Goal: Information Seeking & Learning: Learn about a topic

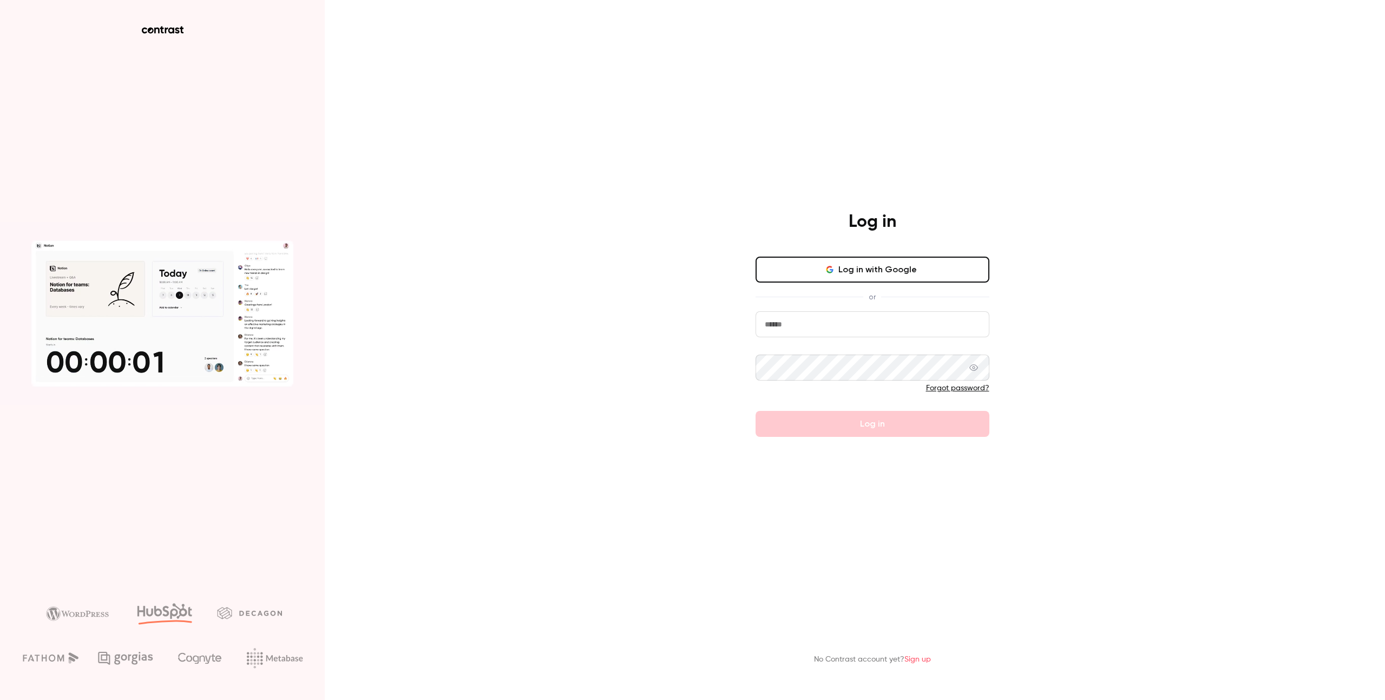
click at [866, 275] on button "Log in with Google" at bounding box center [873, 270] width 234 height 26
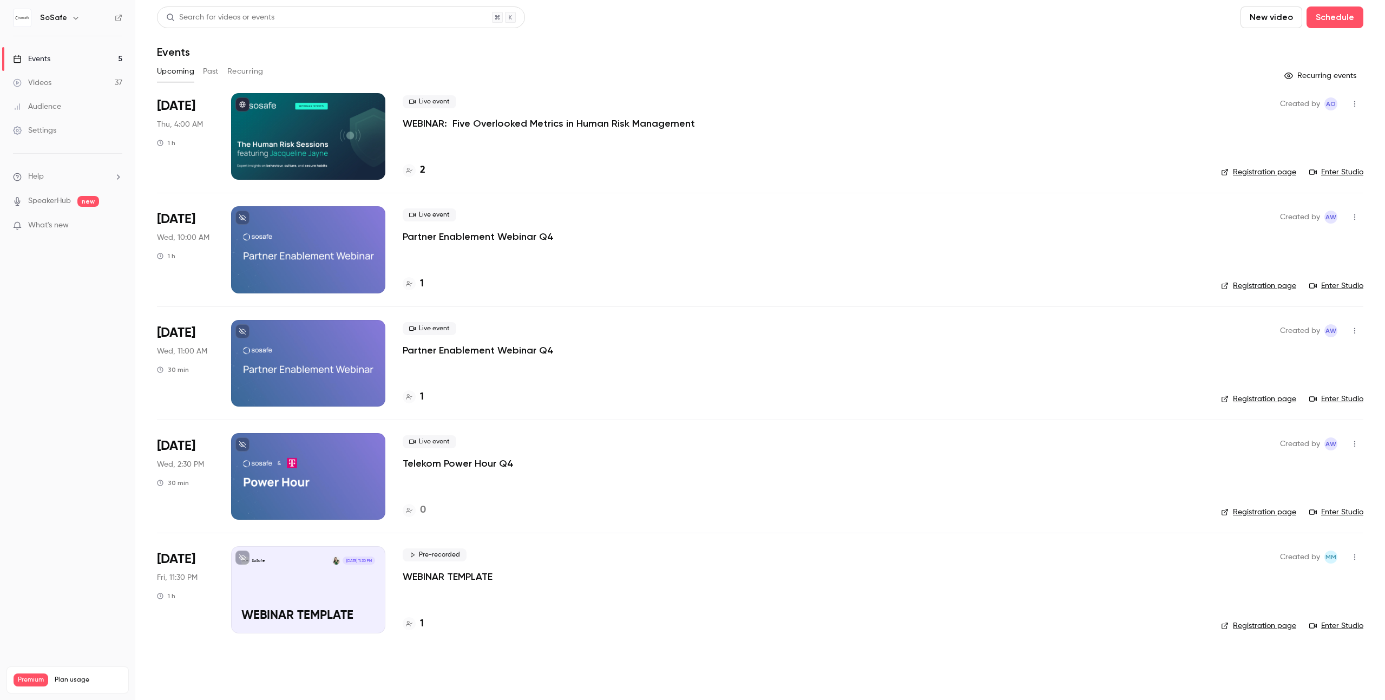
click at [211, 67] on button "Past" at bounding box center [211, 71] width 16 height 17
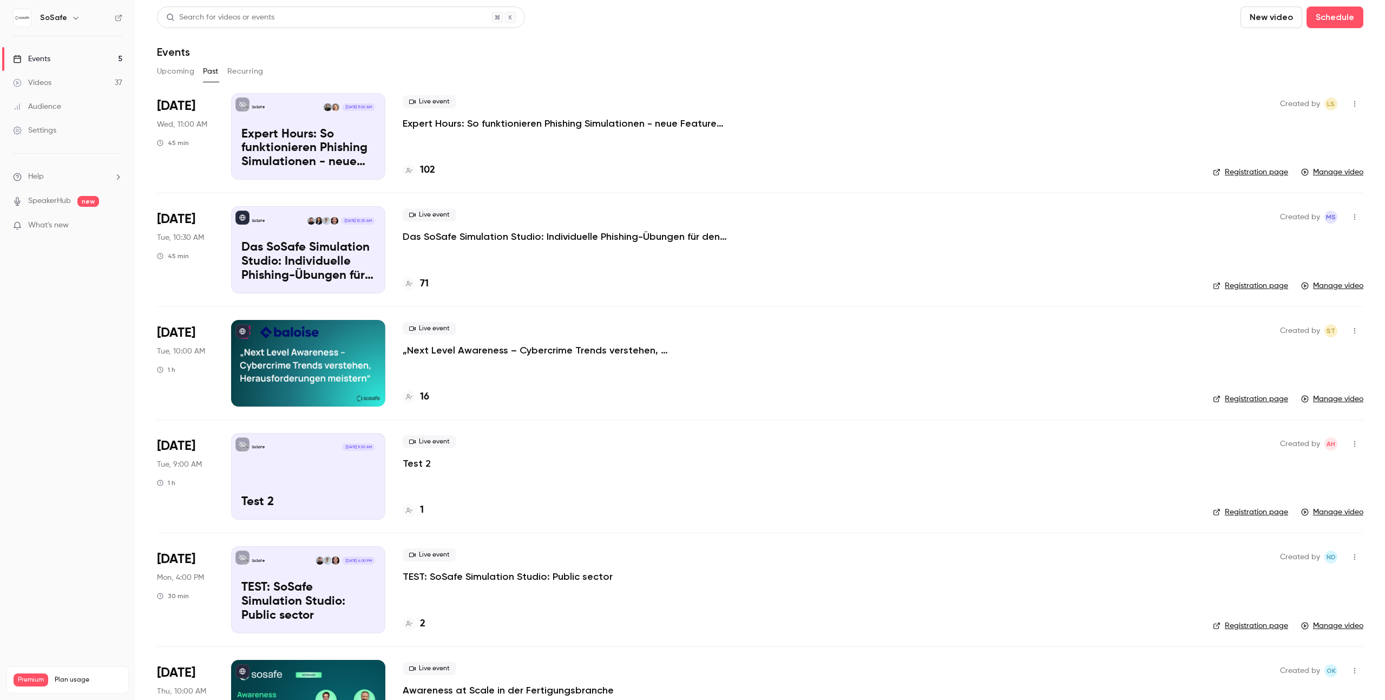
click at [482, 121] on p "Expert Hours: So funktionieren Phishing Simulationen - neue Features, Tipps & T…" at bounding box center [565, 123] width 325 height 13
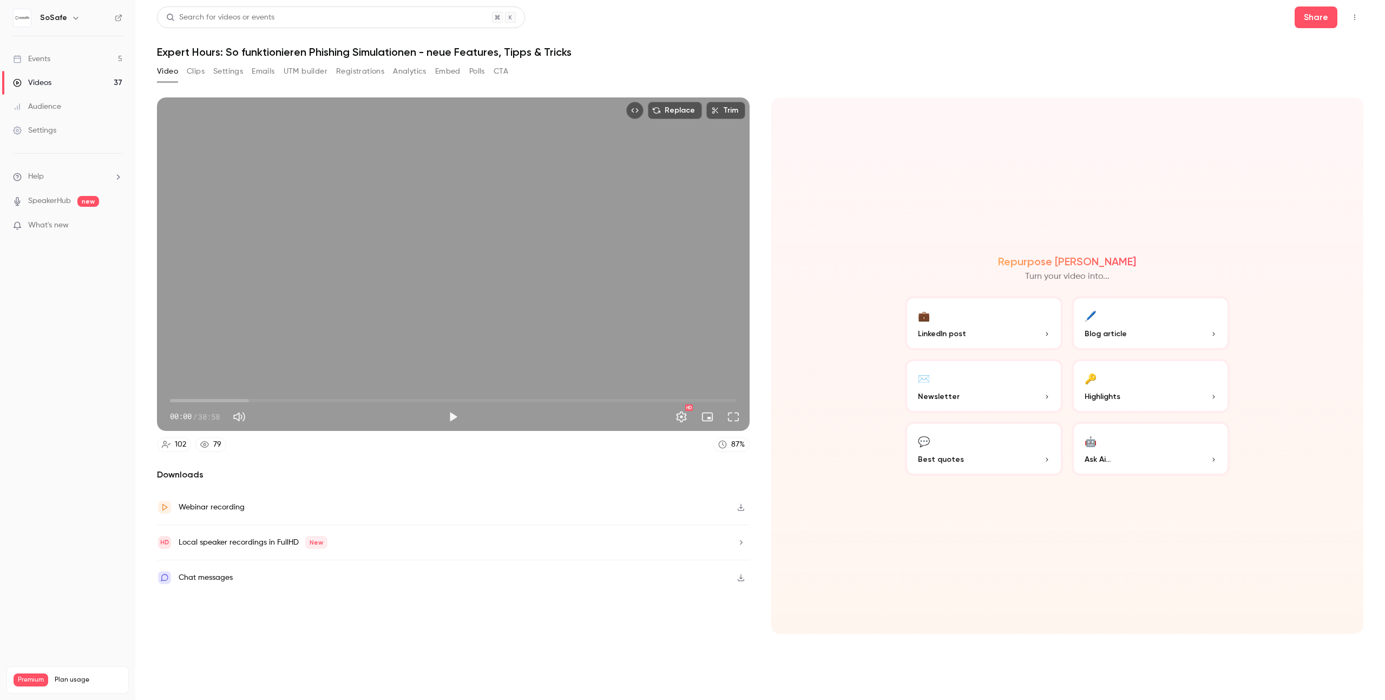
click at [356, 73] on button "Registrations" at bounding box center [360, 71] width 48 height 17
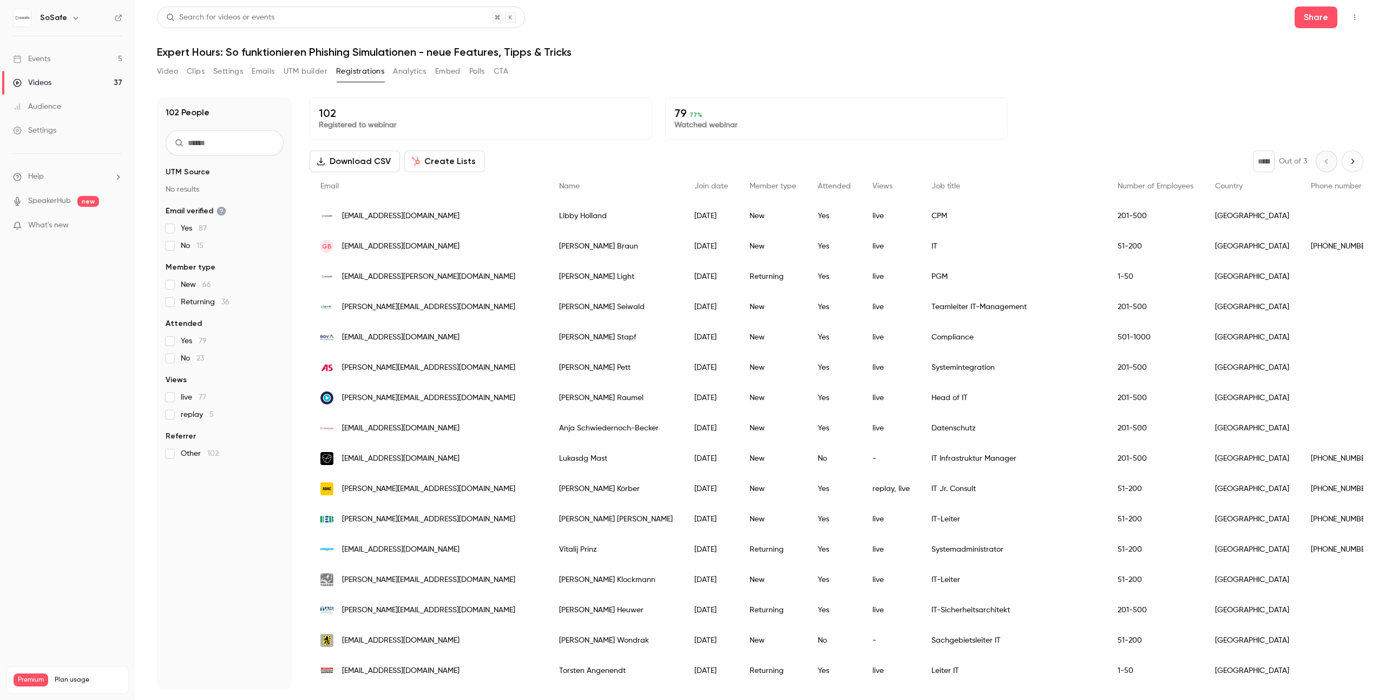
scroll to position [2, 0]
drag, startPoint x: 671, startPoint y: 115, endPoint x: 698, endPoint y: 108, distance: 28.1
click at [698, 108] on div "79 77 % Watched webinar" at bounding box center [836, 117] width 343 height 42
click at [714, 114] on p "79 77 %" at bounding box center [836, 113] width 324 height 13
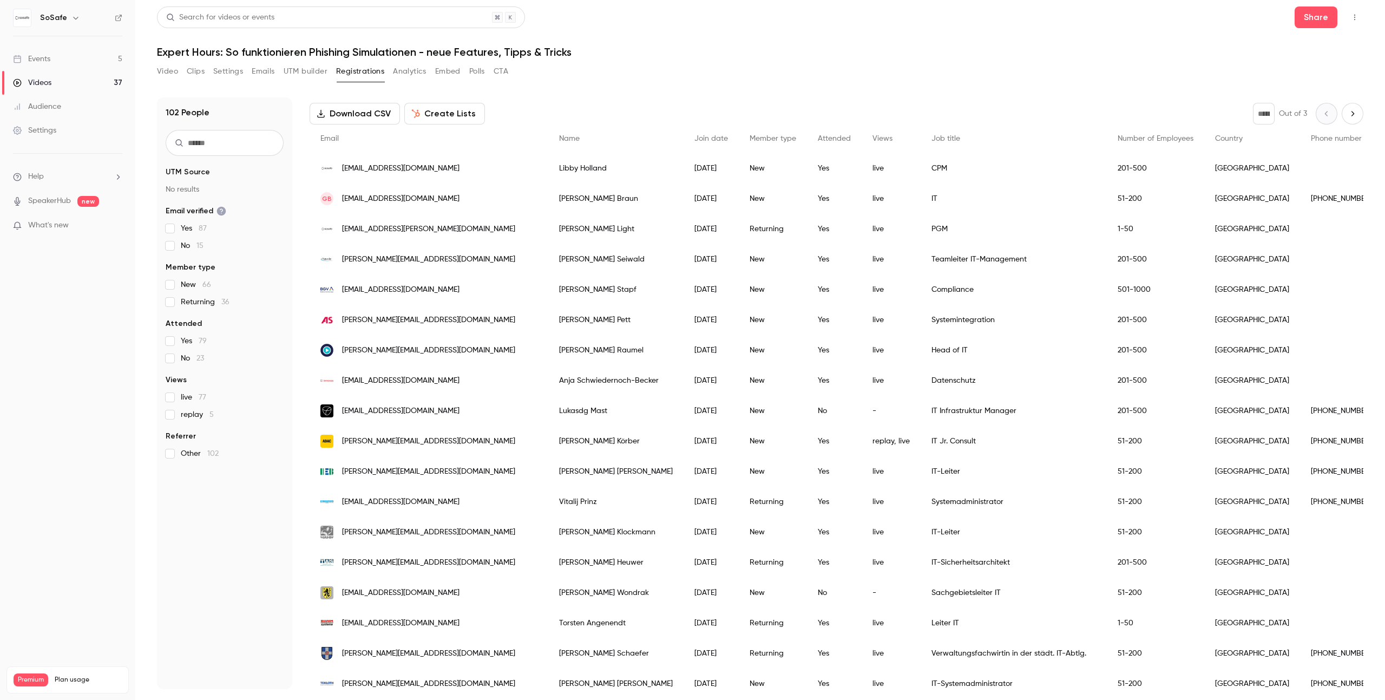
click at [181, 305] on span "Returning 36" at bounding box center [205, 302] width 49 height 11
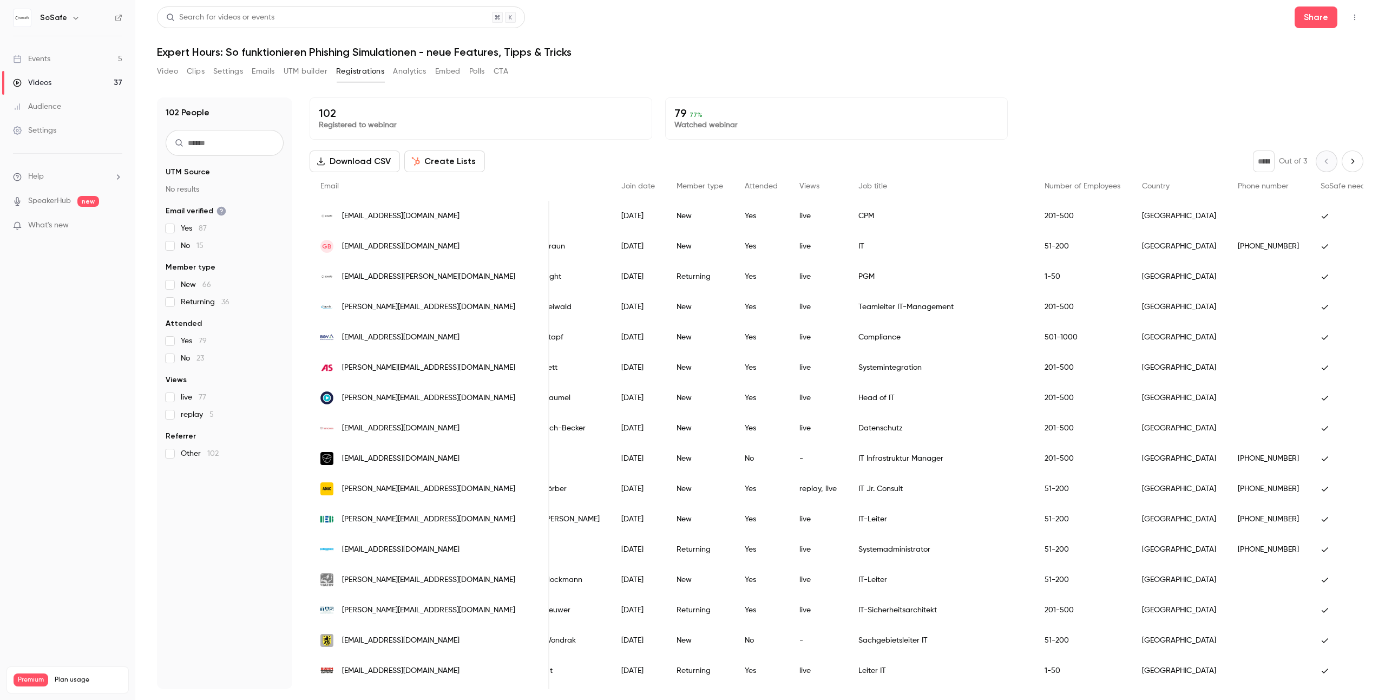
scroll to position [0, 76]
drag, startPoint x: 313, startPoint y: 114, endPoint x: 355, endPoint y: 108, distance: 42.6
click at [355, 108] on div "102 Registered to webinar" at bounding box center [481, 118] width 343 height 42
click at [181, 399] on span "live 77" at bounding box center [193, 397] width 25 height 11
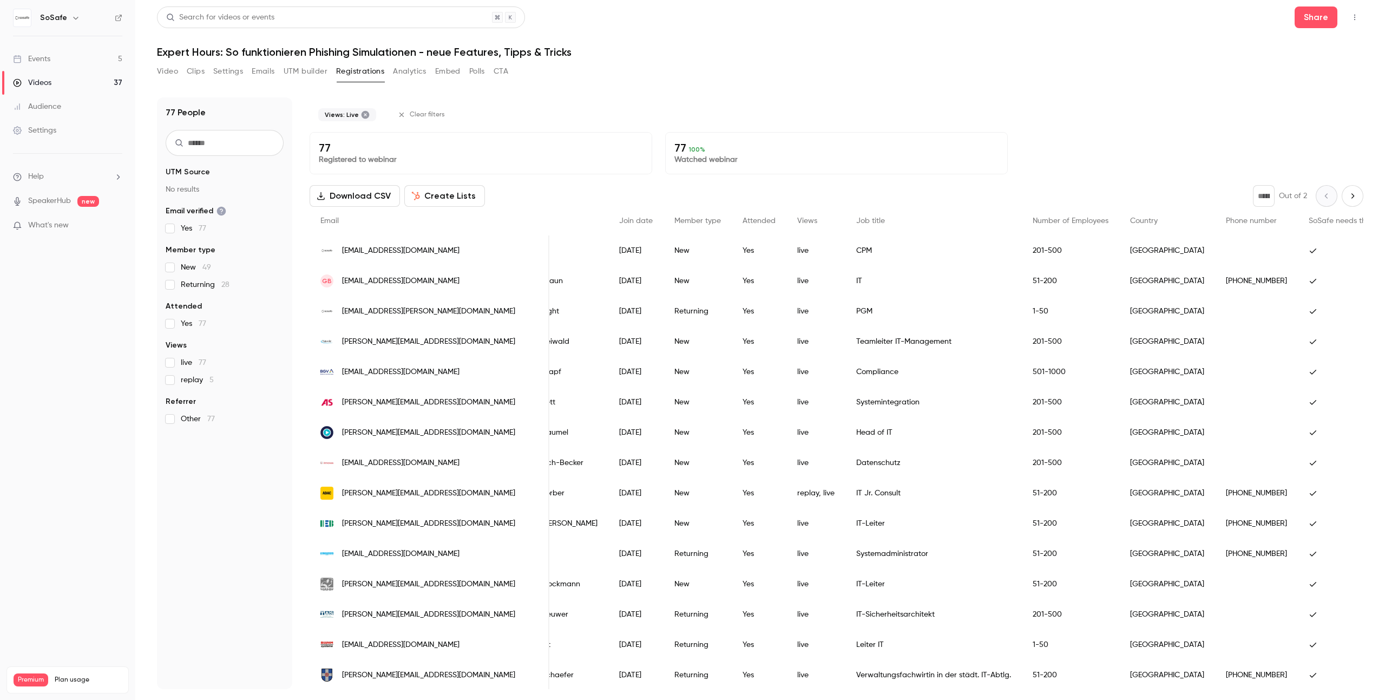
click at [187, 285] on span "Returning 28" at bounding box center [205, 284] width 49 height 11
click at [233, 288] on label "Returning 28" at bounding box center [225, 284] width 118 height 11
drag, startPoint x: 234, startPoint y: 285, endPoint x: 185, endPoint y: 282, distance: 49.3
click at [185, 282] on label "Returning 28" at bounding box center [225, 284] width 118 height 11
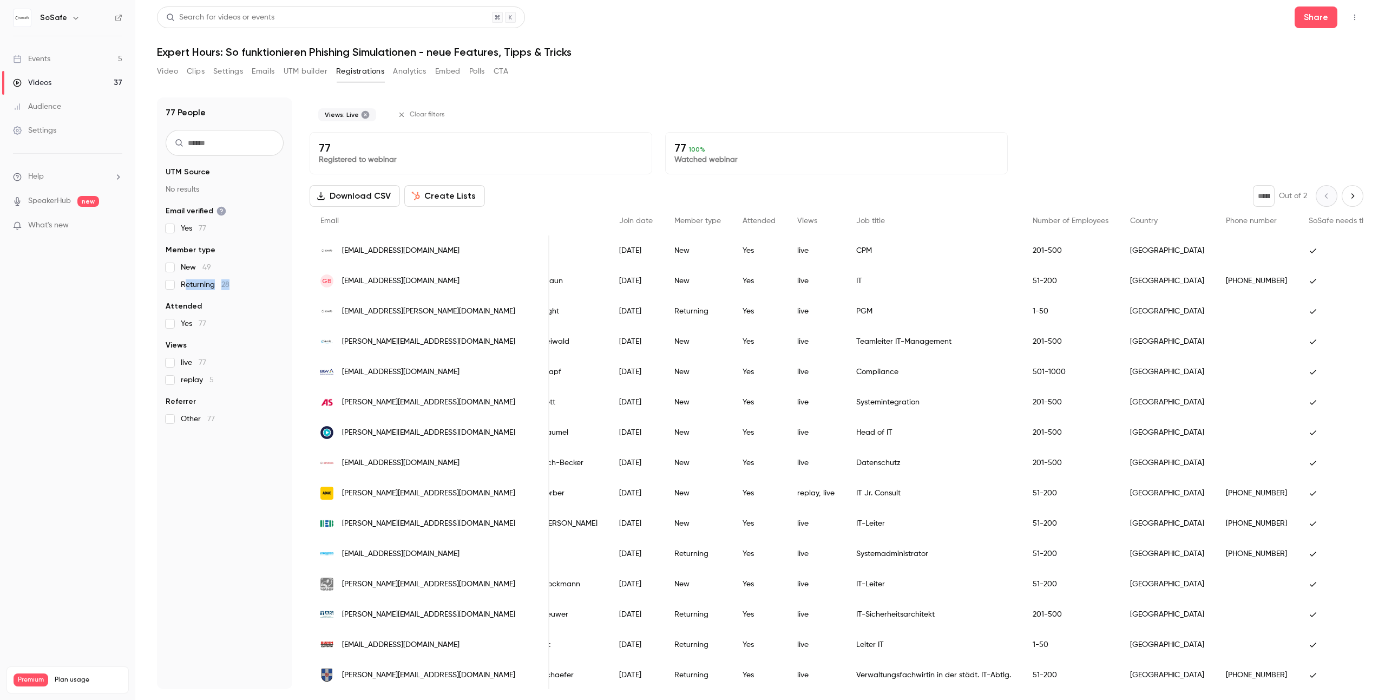
click at [233, 282] on label "Returning 28" at bounding box center [225, 284] width 118 height 11
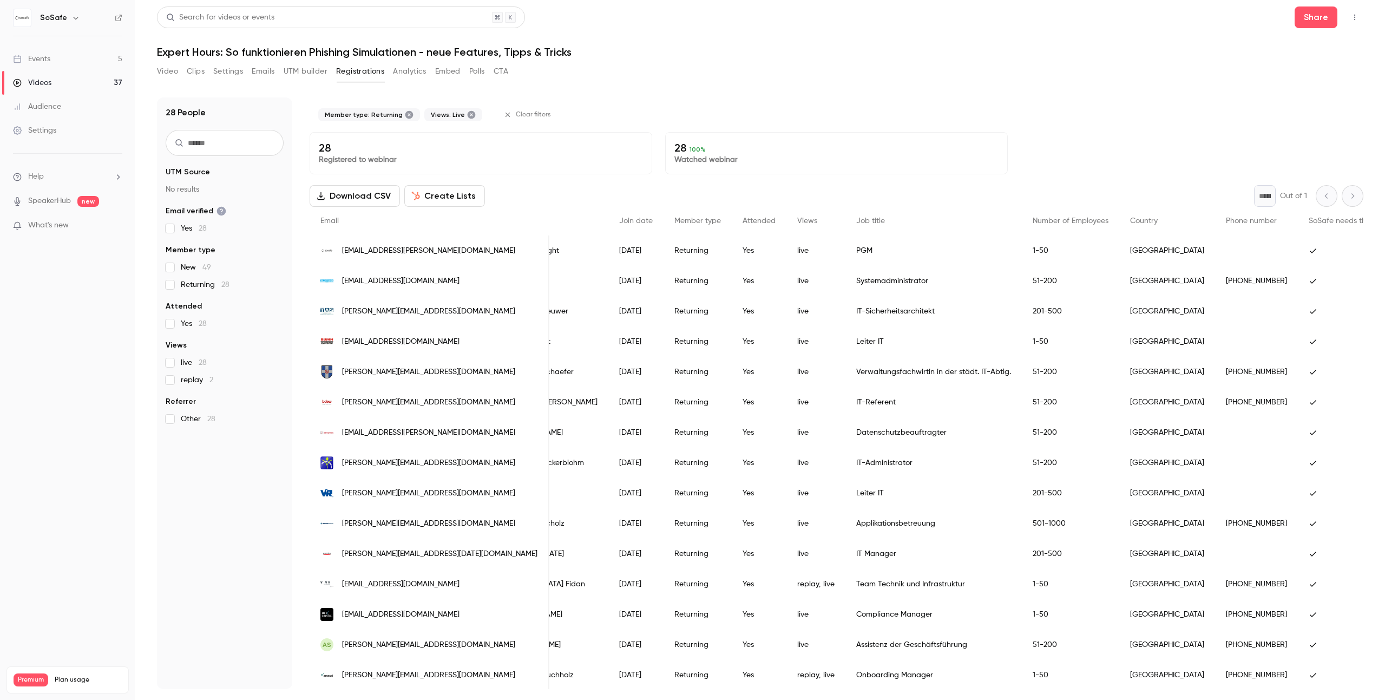
click at [229, 285] on label "Returning 28" at bounding box center [225, 284] width 118 height 11
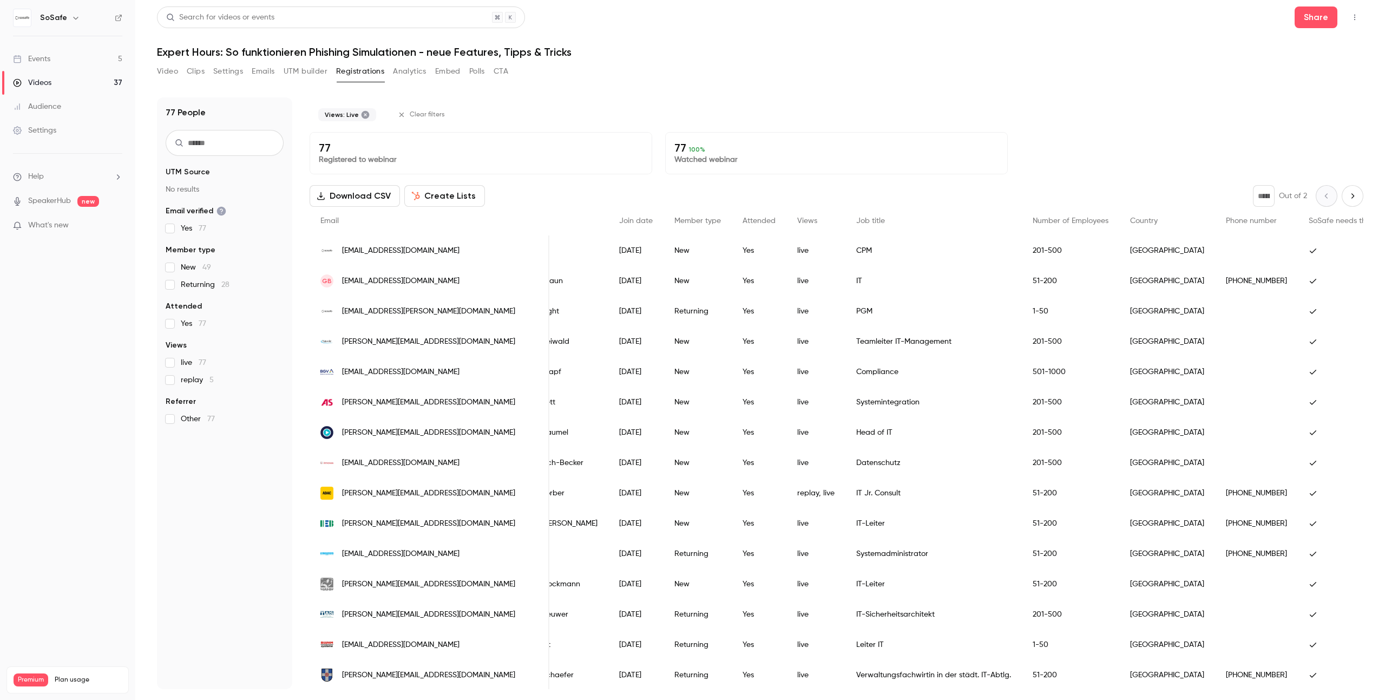
click at [212, 283] on span "Returning 28" at bounding box center [205, 284] width 49 height 11
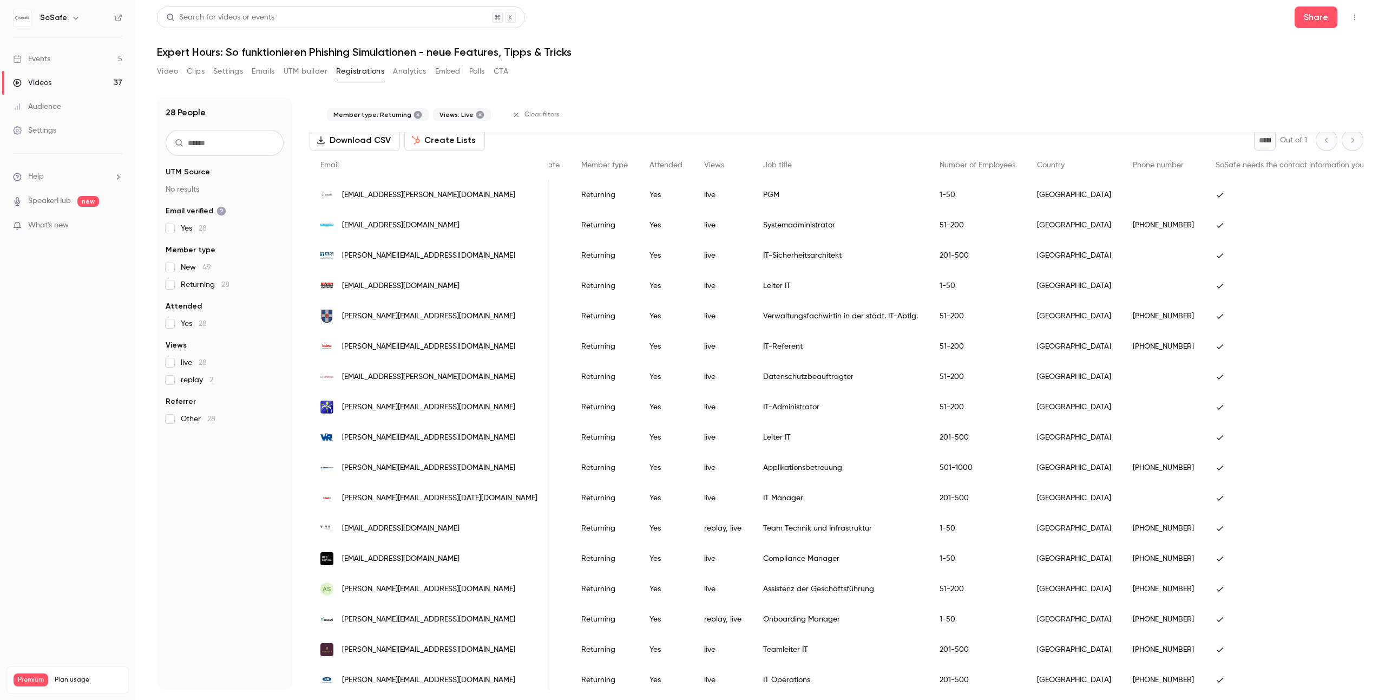
scroll to position [0, 0]
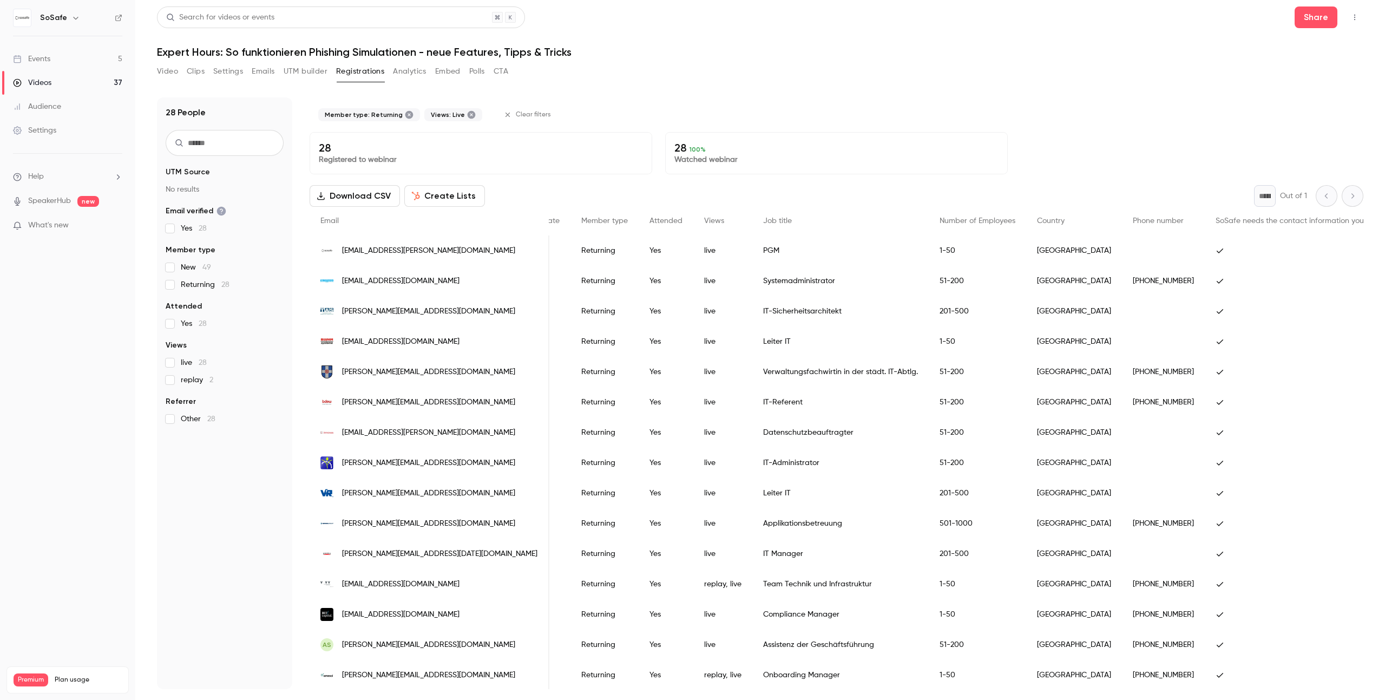
click at [175, 365] on label "live 28" at bounding box center [225, 362] width 118 height 11
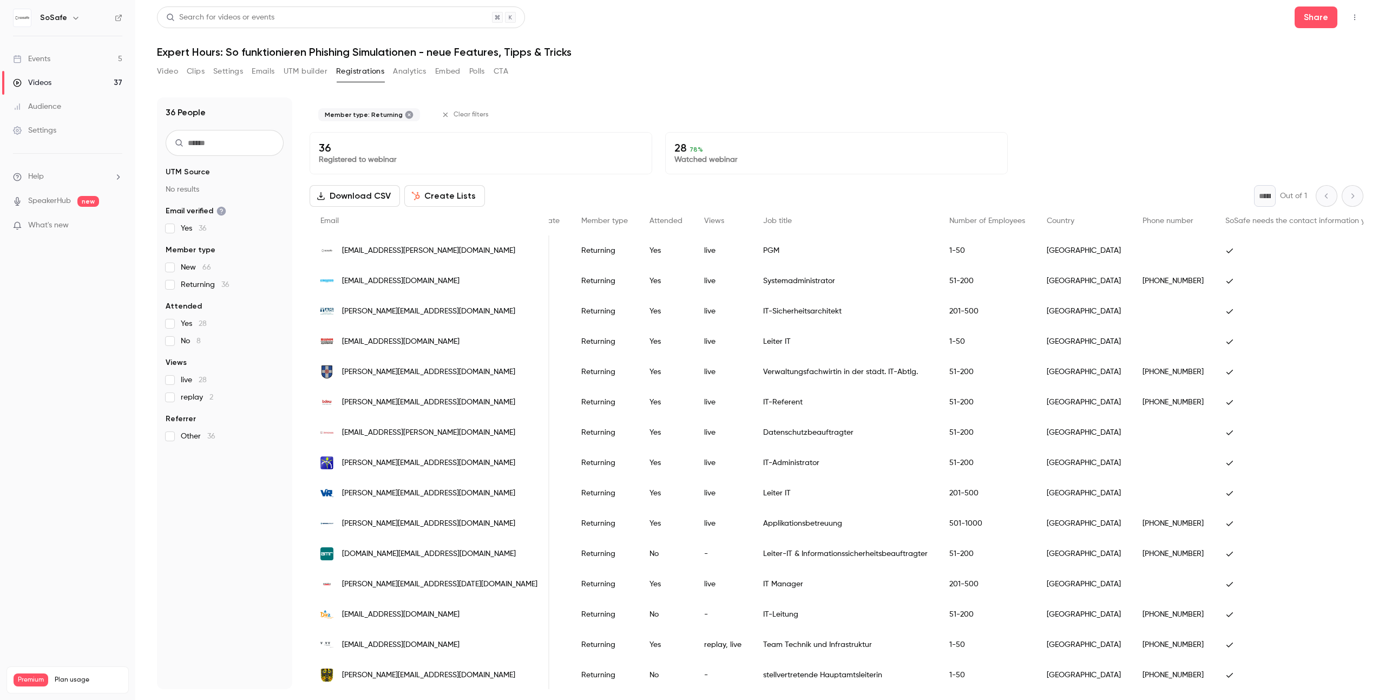
click at [171, 289] on label "Returning 36" at bounding box center [225, 284] width 118 height 11
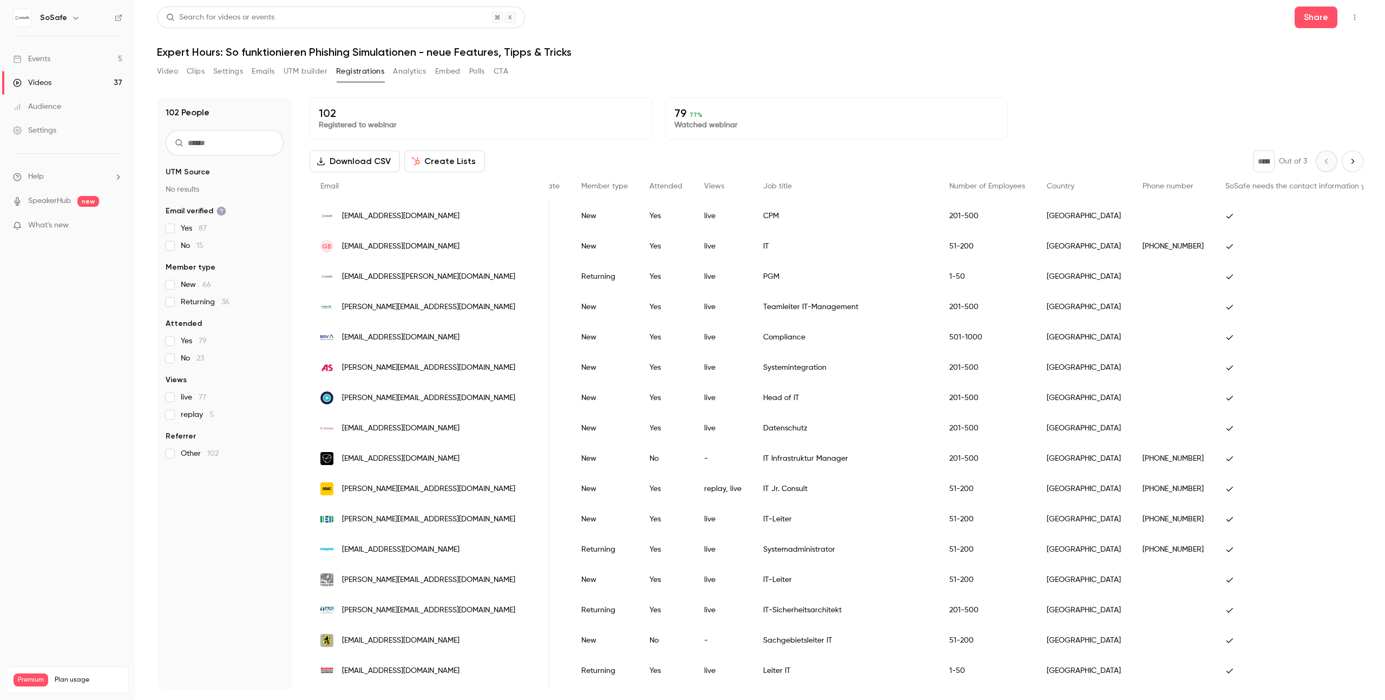
click at [408, 83] on div "Video Clips Settings Emails UTM builder Registrations Analytics Embed Polls CTA" at bounding box center [332, 74] width 351 height 22
click at [405, 73] on button "Analytics" at bounding box center [410, 71] width 34 height 17
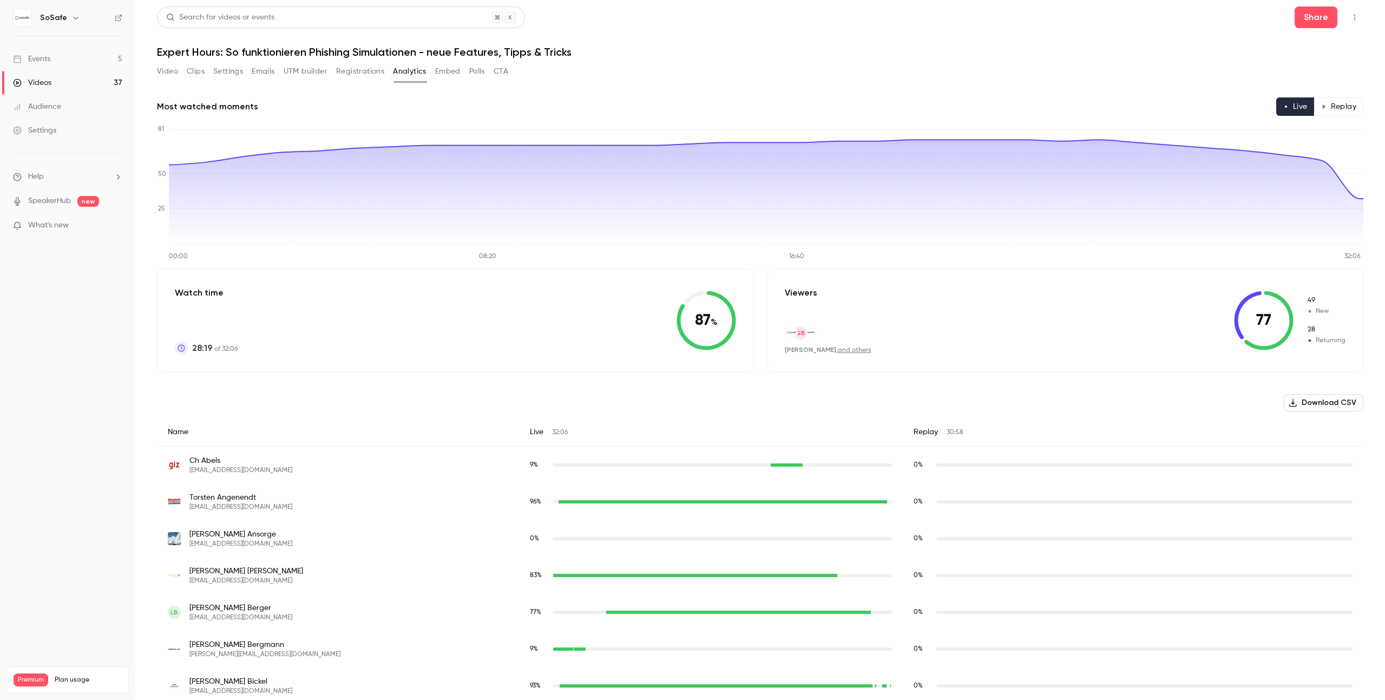
click at [480, 73] on button "Polls" at bounding box center [477, 71] width 16 height 17
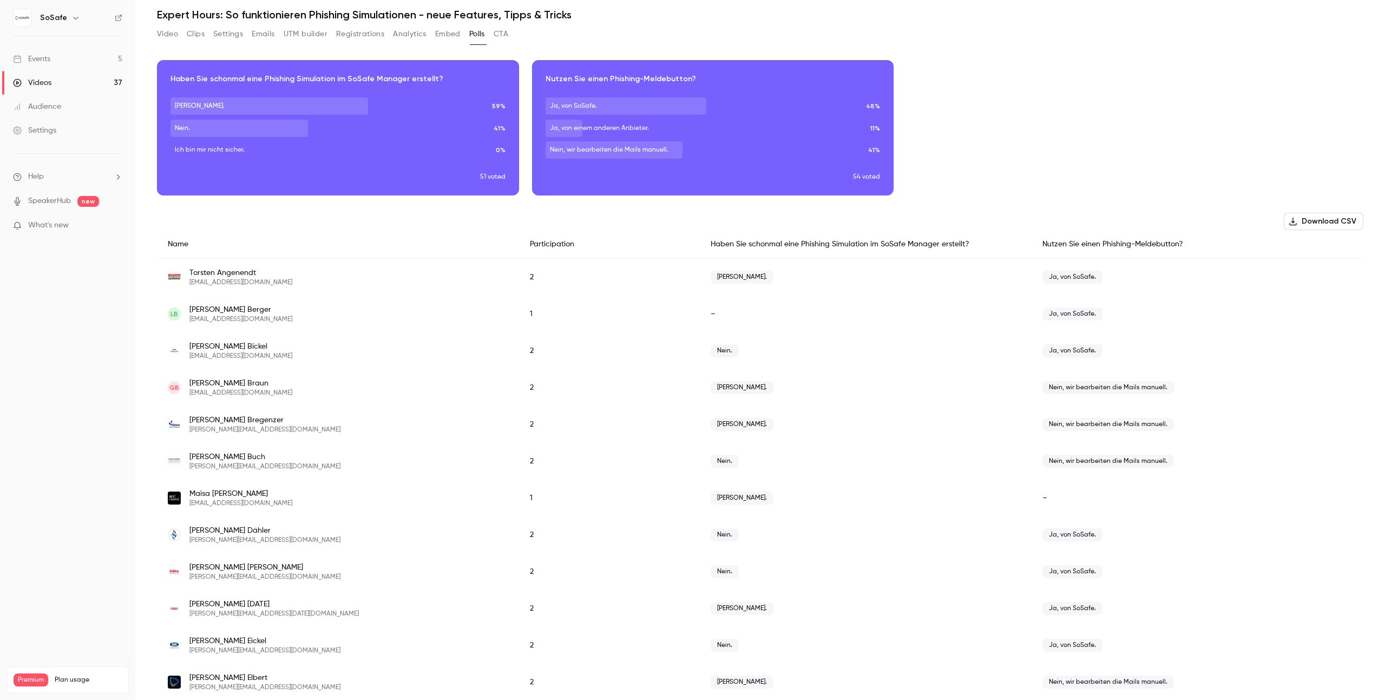
scroll to position [38, 0]
click at [771, 243] on div "Haben Sie schonmal eine Phishing Simulation im SoSafe Manager erstellt?" at bounding box center [866, 243] width 332 height 29
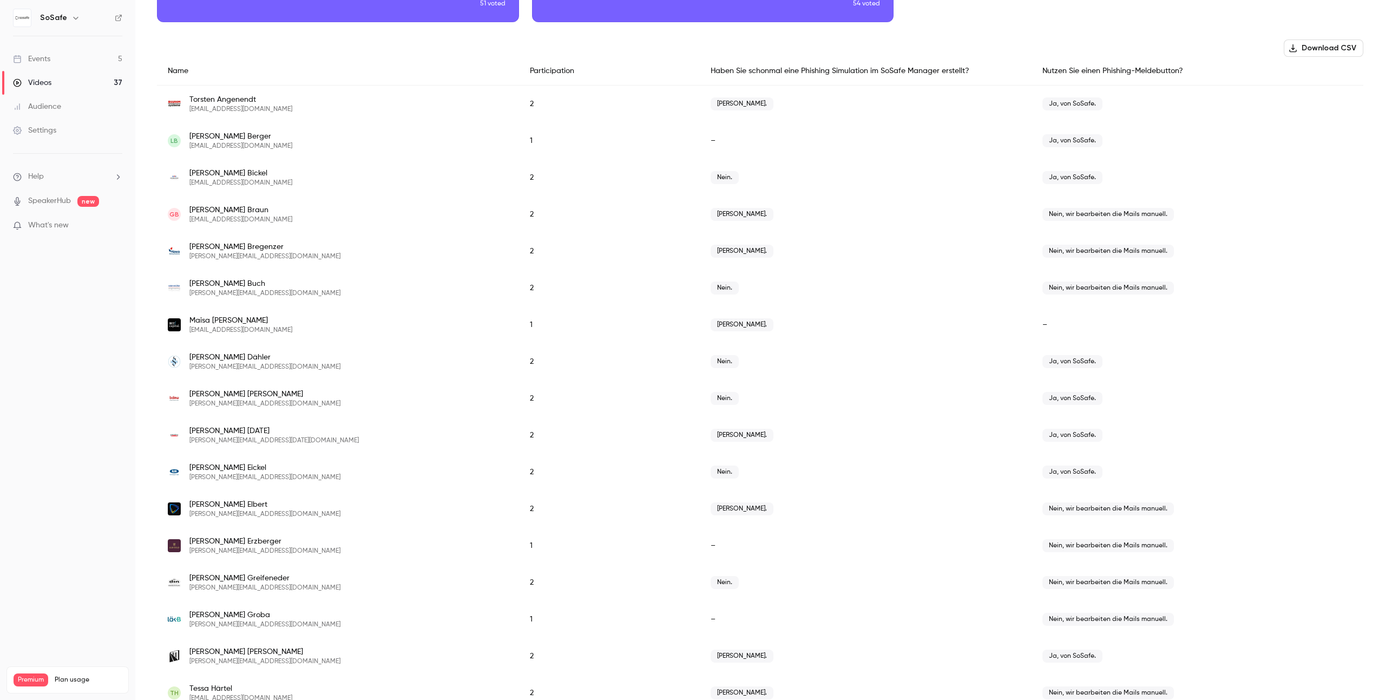
scroll to position [0, 0]
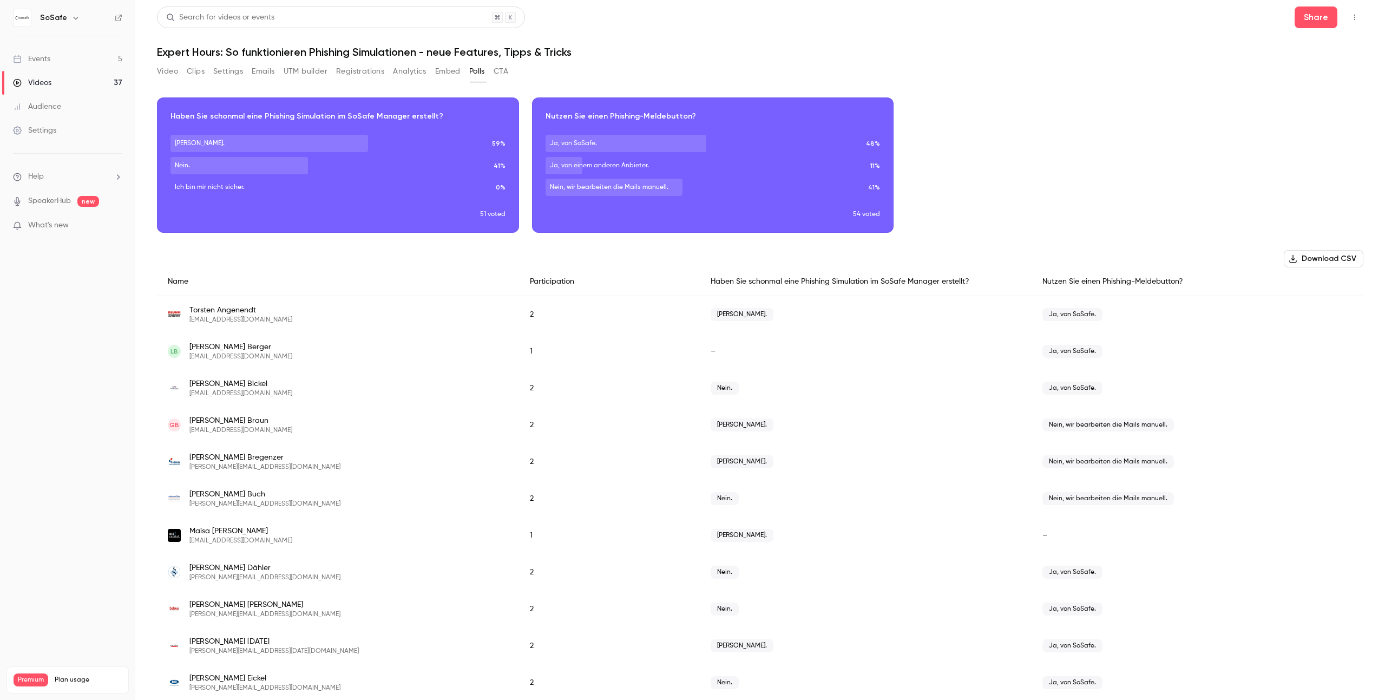
click at [735, 279] on div "Haben Sie schonmal eine Phishing Simulation im SoSafe Manager erstellt?" at bounding box center [866, 281] width 332 height 29
click at [1340, 262] on button "Download CSV" at bounding box center [1324, 258] width 80 height 17
click at [412, 64] on button "Analytics" at bounding box center [410, 71] width 34 height 17
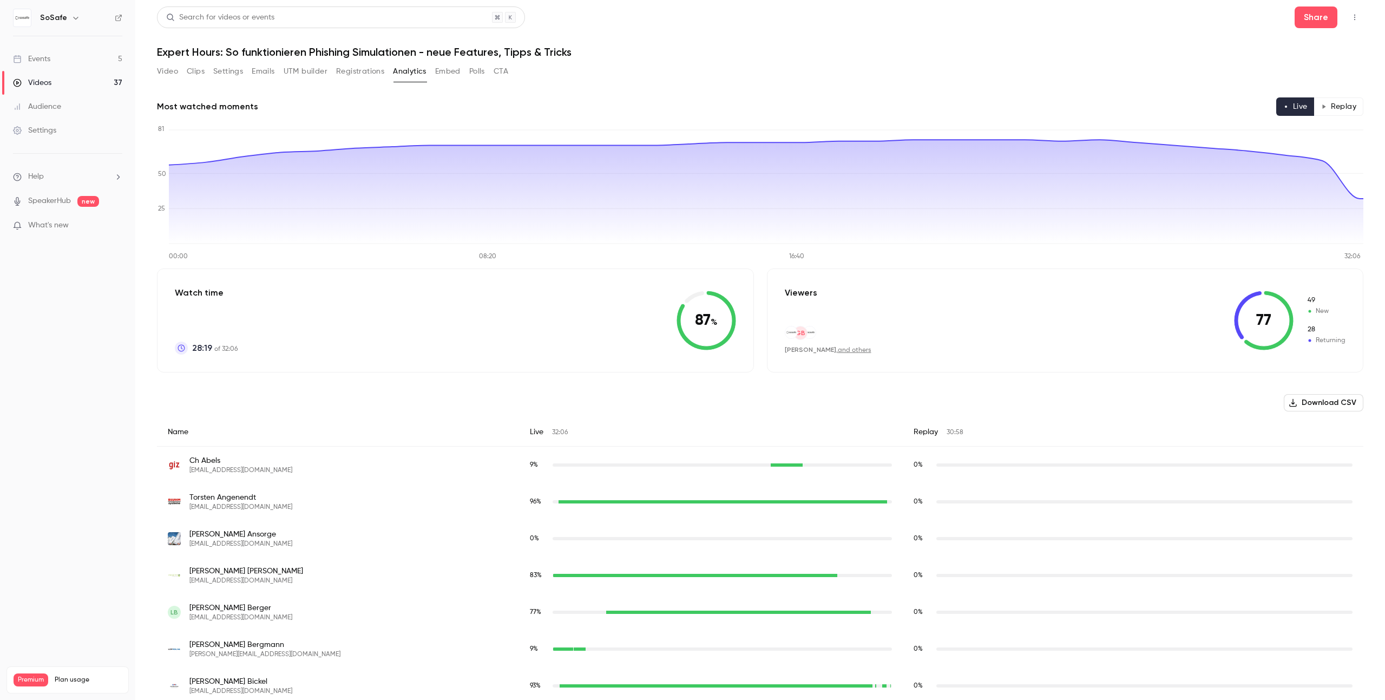
click at [445, 66] on button "Embed" at bounding box center [447, 71] width 25 height 17
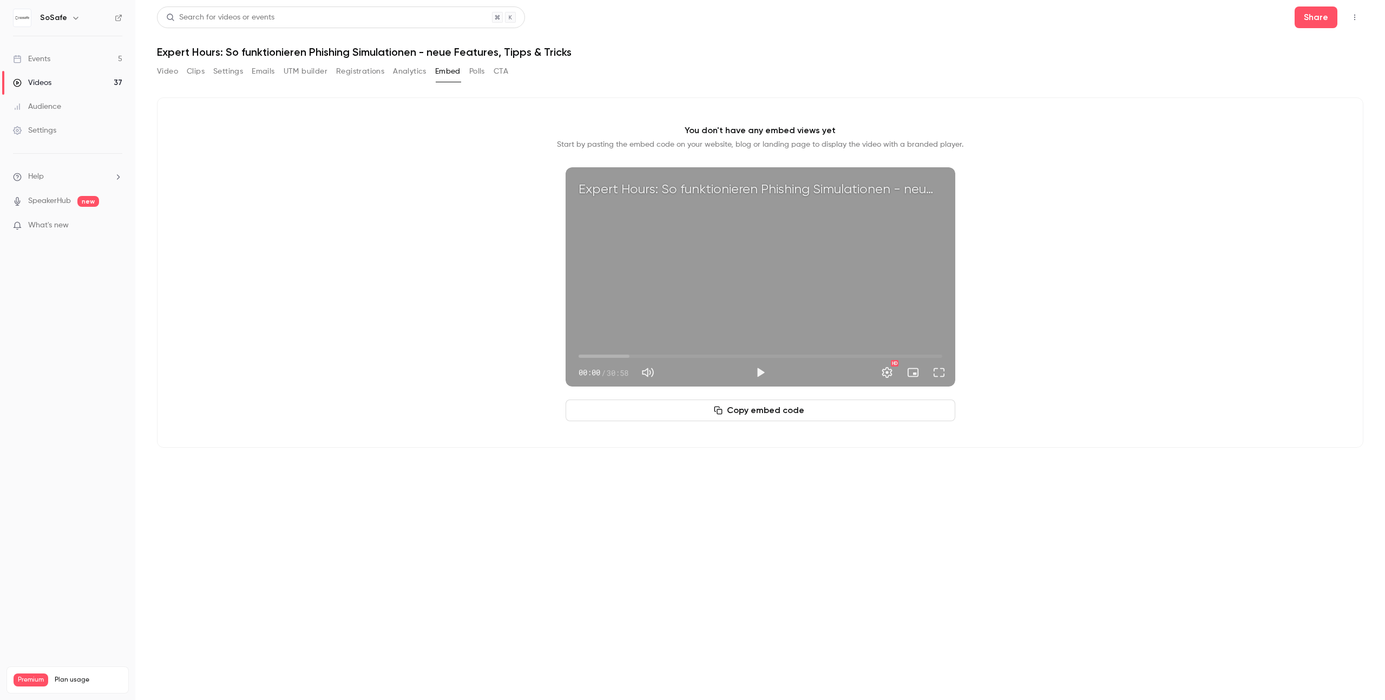
click at [405, 272] on div "You don't have any embed views yet Start by pasting the embed code on your webs…" at bounding box center [760, 272] width 1206 height 350
click at [174, 71] on button "Video" at bounding box center [167, 71] width 21 height 17
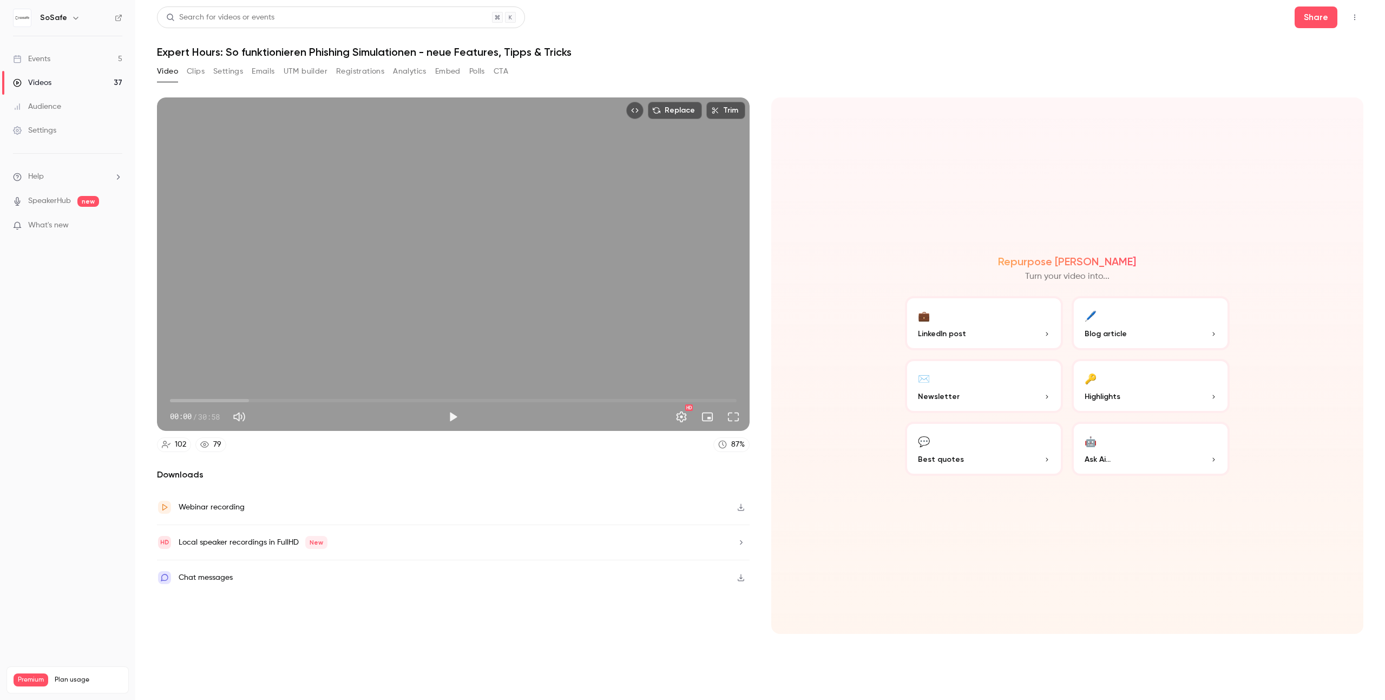
click at [1152, 393] on p "Highlights" at bounding box center [1151, 396] width 132 height 11
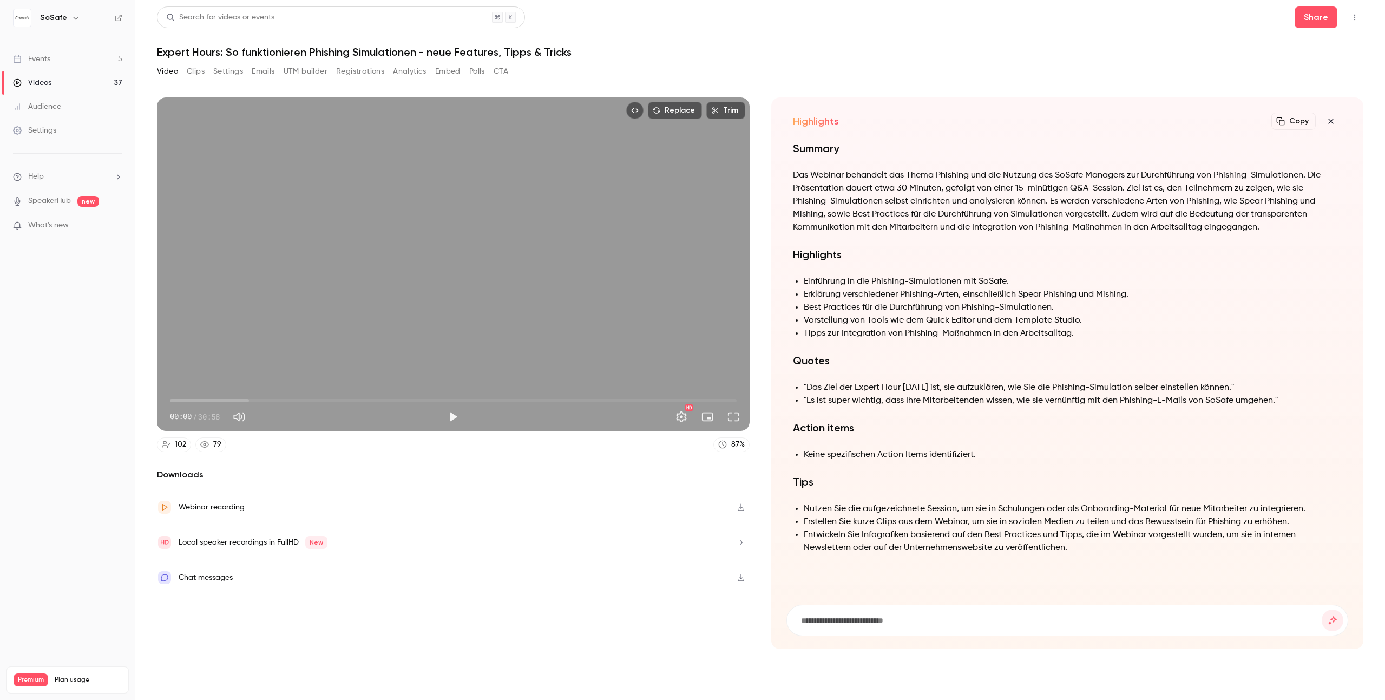
click at [463, 68] on div "Video Clips Settings Emails UTM builder Registrations Analytics Embed Polls CTA" at bounding box center [332, 71] width 351 height 17
click at [470, 68] on button "Polls" at bounding box center [477, 71] width 16 height 17
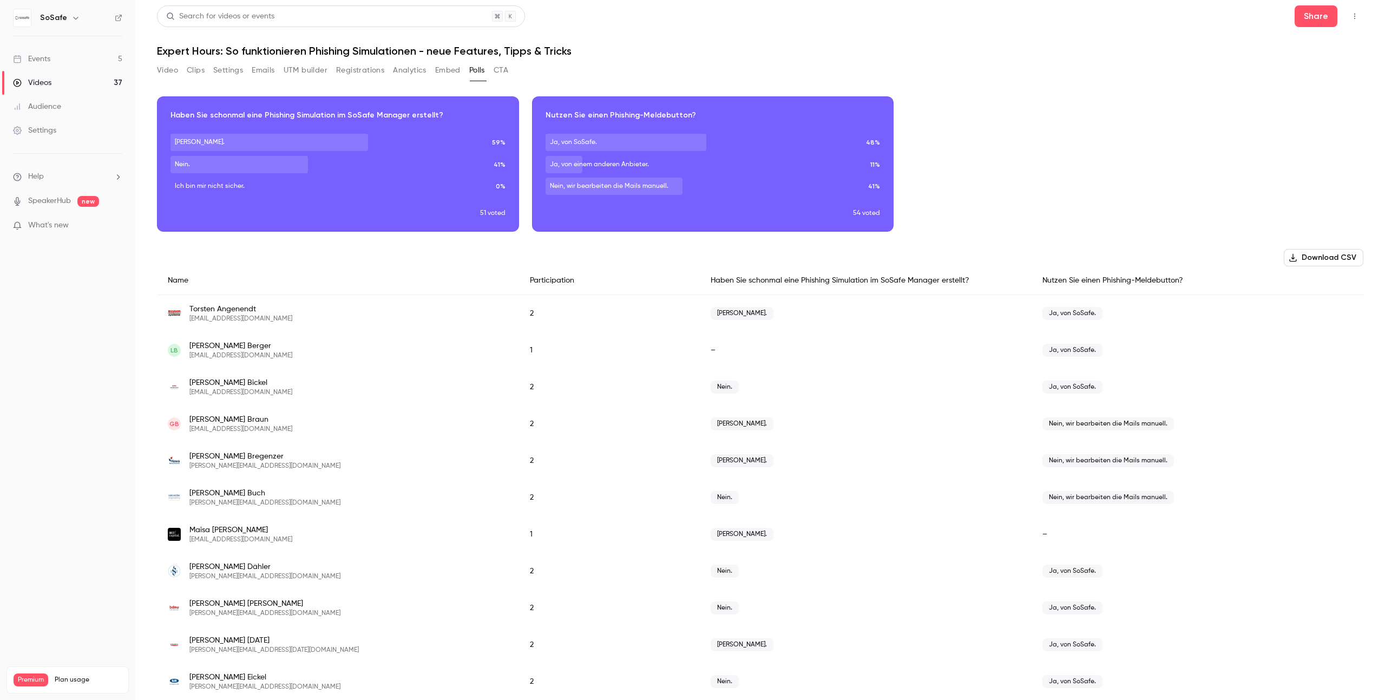
scroll to position [5, 0]
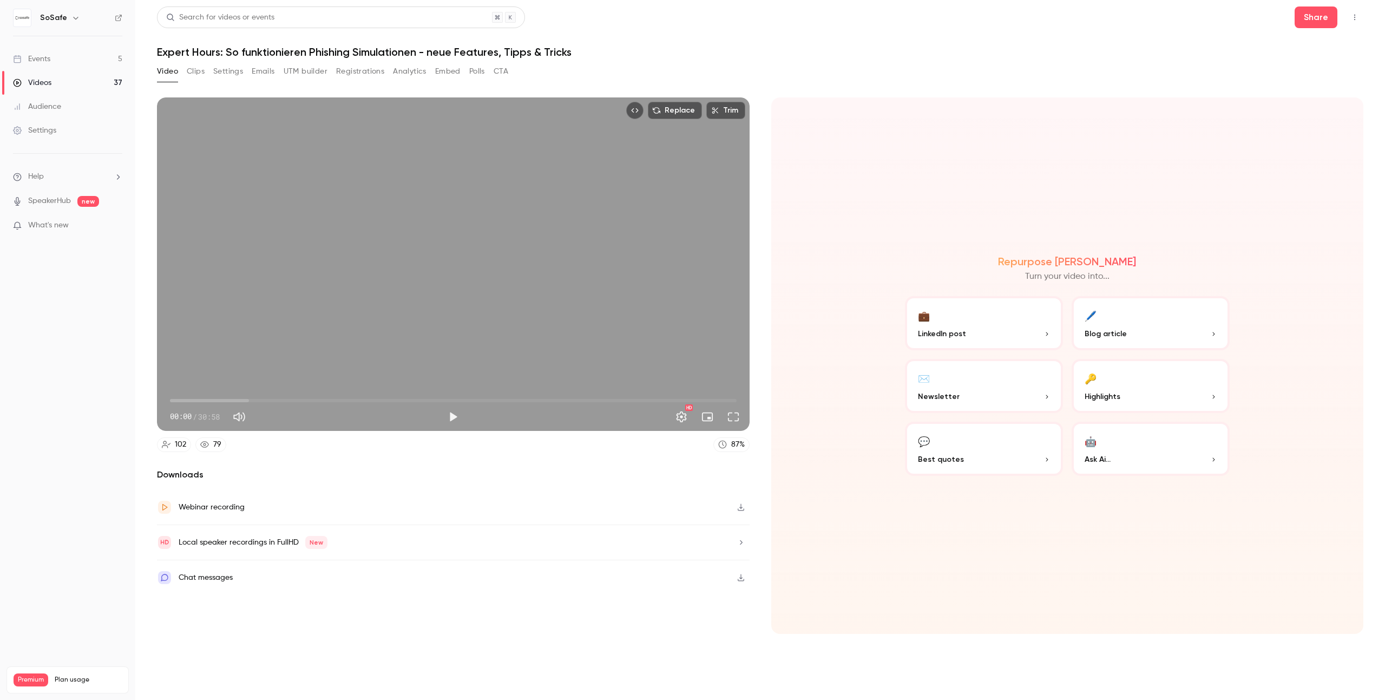
click at [314, 521] on div "Webinar recording" at bounding box center [453, 507] width 593 height 35
click at [503, 505] on div "Webinar recording" at bounding box center [453, 507] width 593 height 35
click at [377, 76] on button "Registrations" at bounding box center [360, 71] width 48 height 17
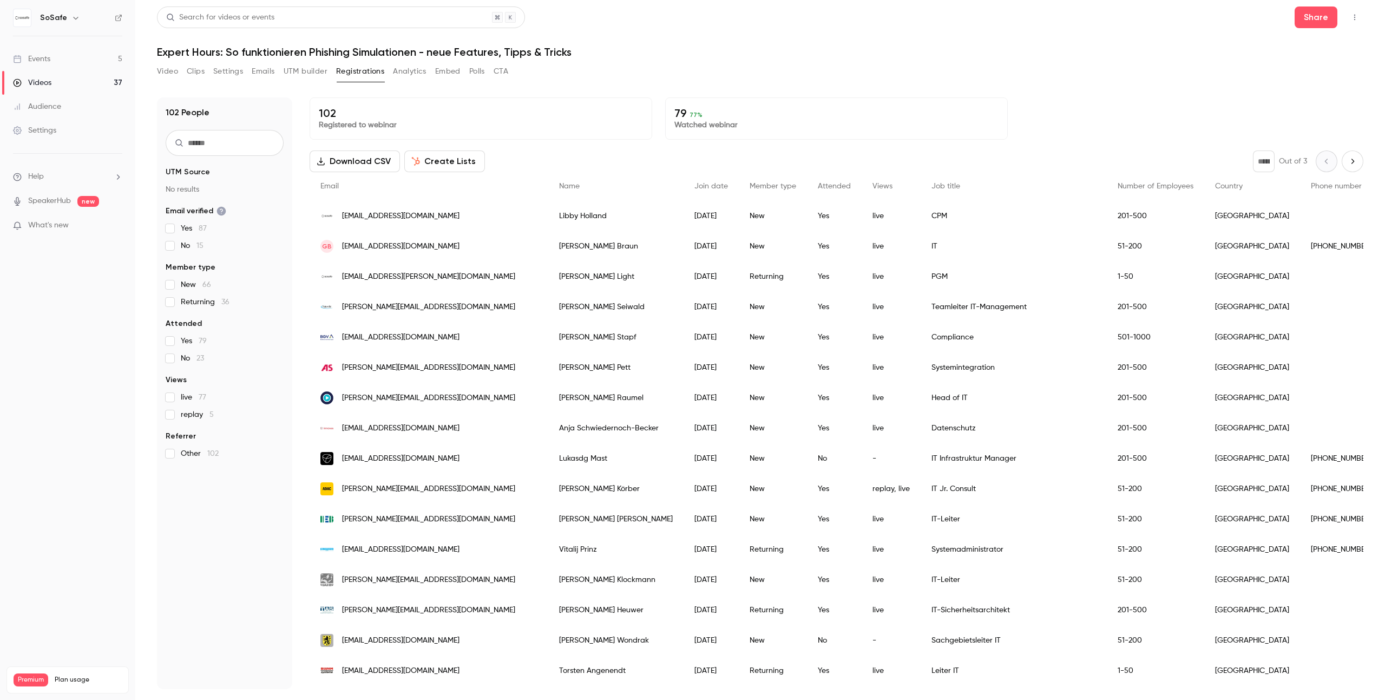
click at [165, 70] on button "Video" at bounding box center [167, 71] width 21 height 17
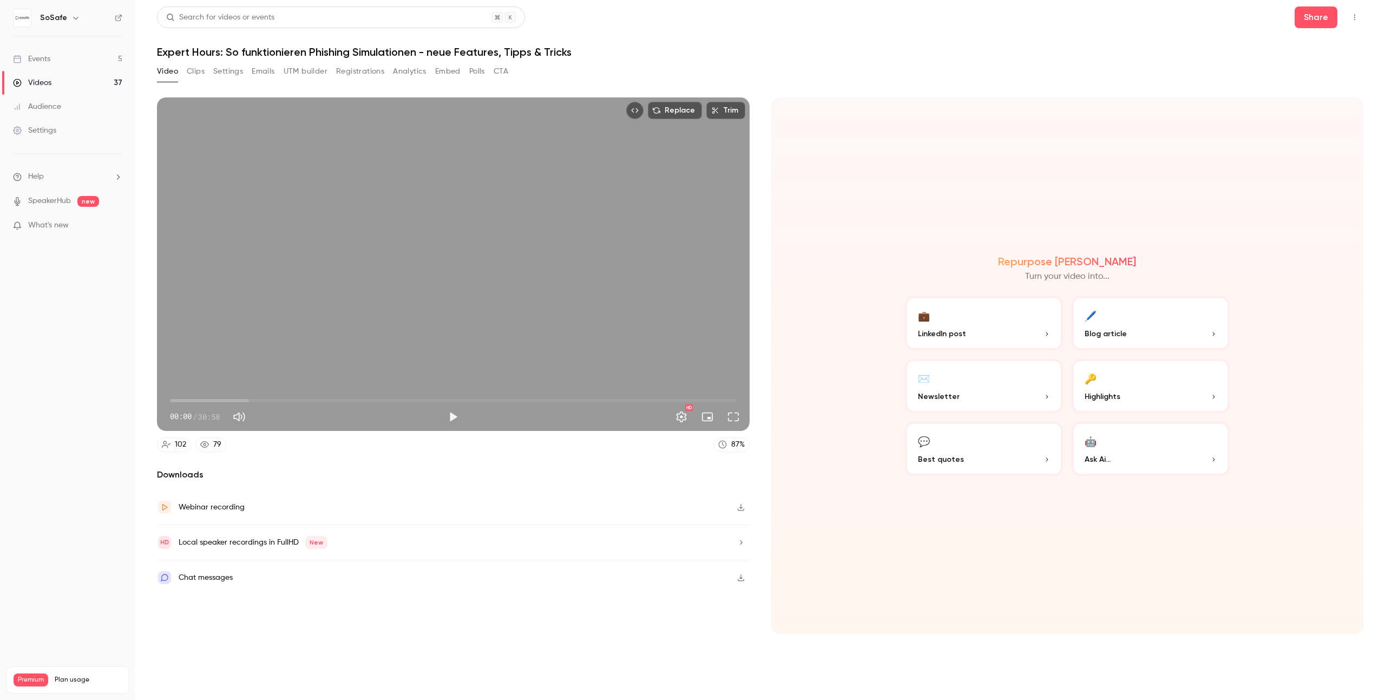
click at [192, 74] on button "Clips" at bounding box center [196, 71] width 18 height 17
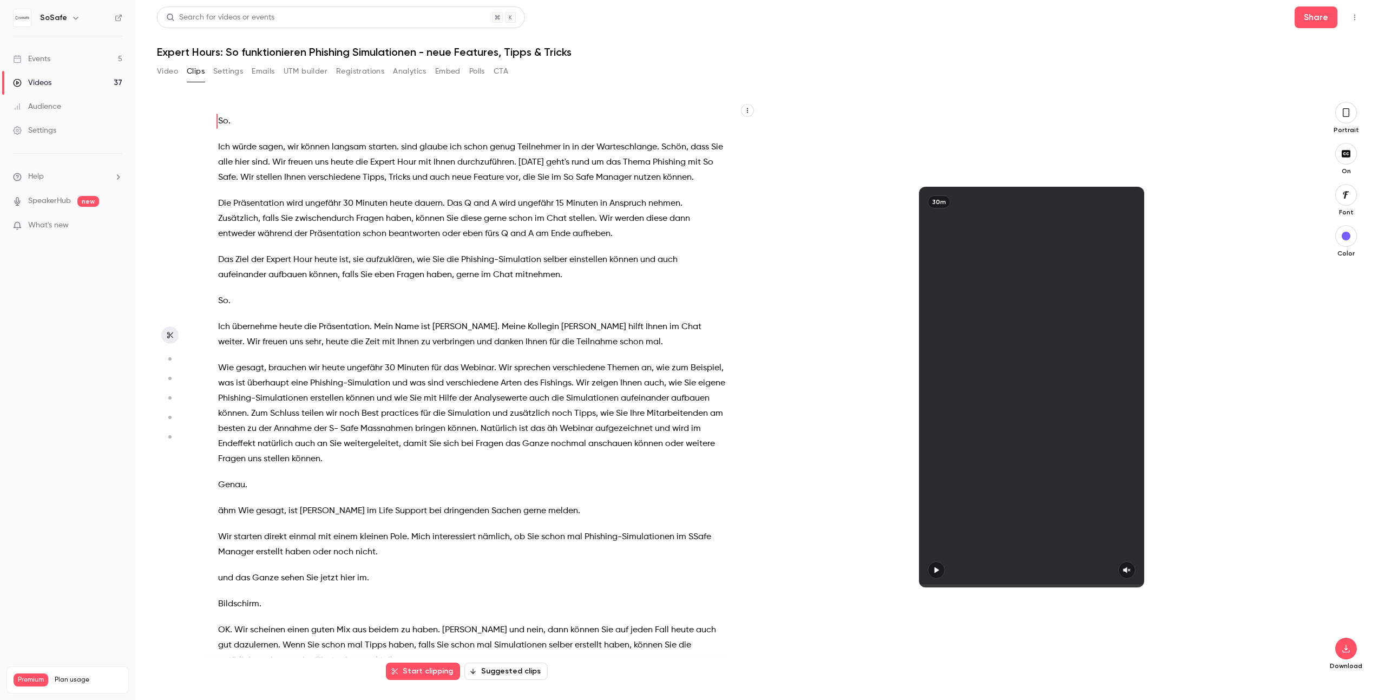
click at [236, 67] on button "Settings" at bounding box center [228, 71] width 30 height 17
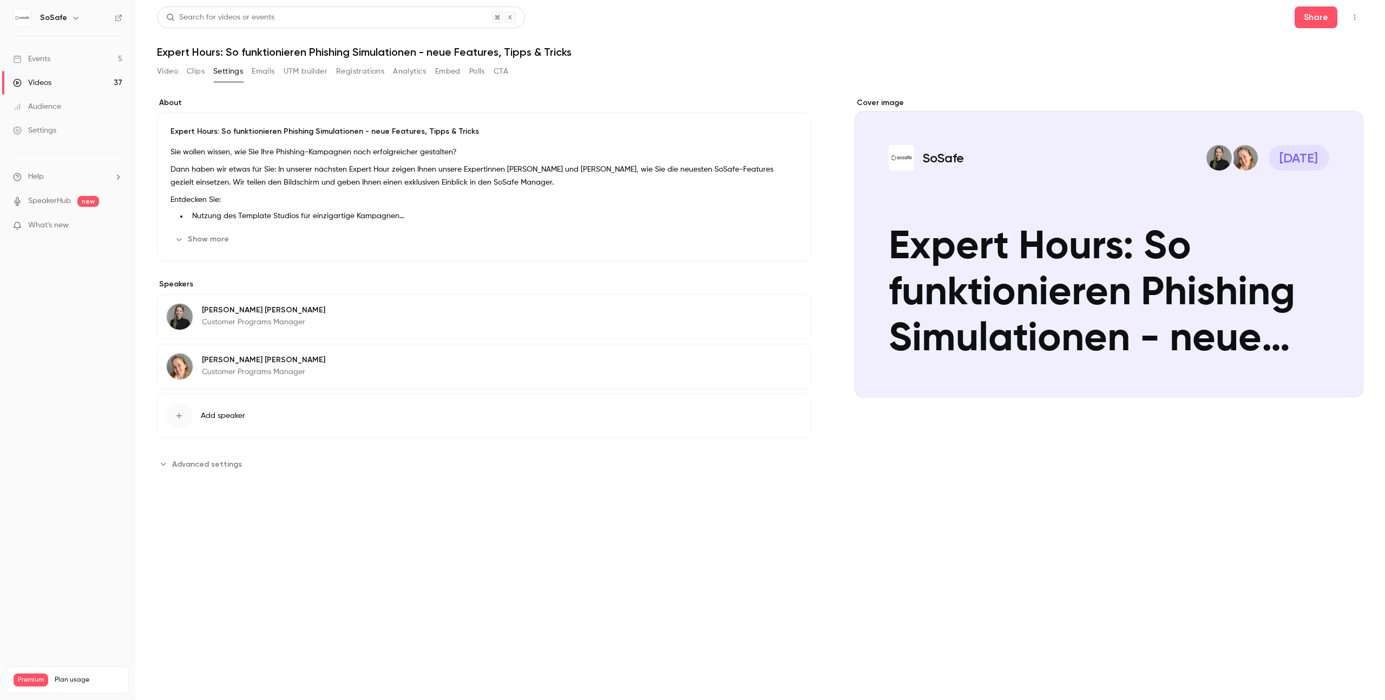
click at [231, 460] on span "Advanced settings" at bounding box center [207, 463] width 70 height 11
click at [1300, 12] on button "Share" at bounding box center [1316, 17] width 43 height 22
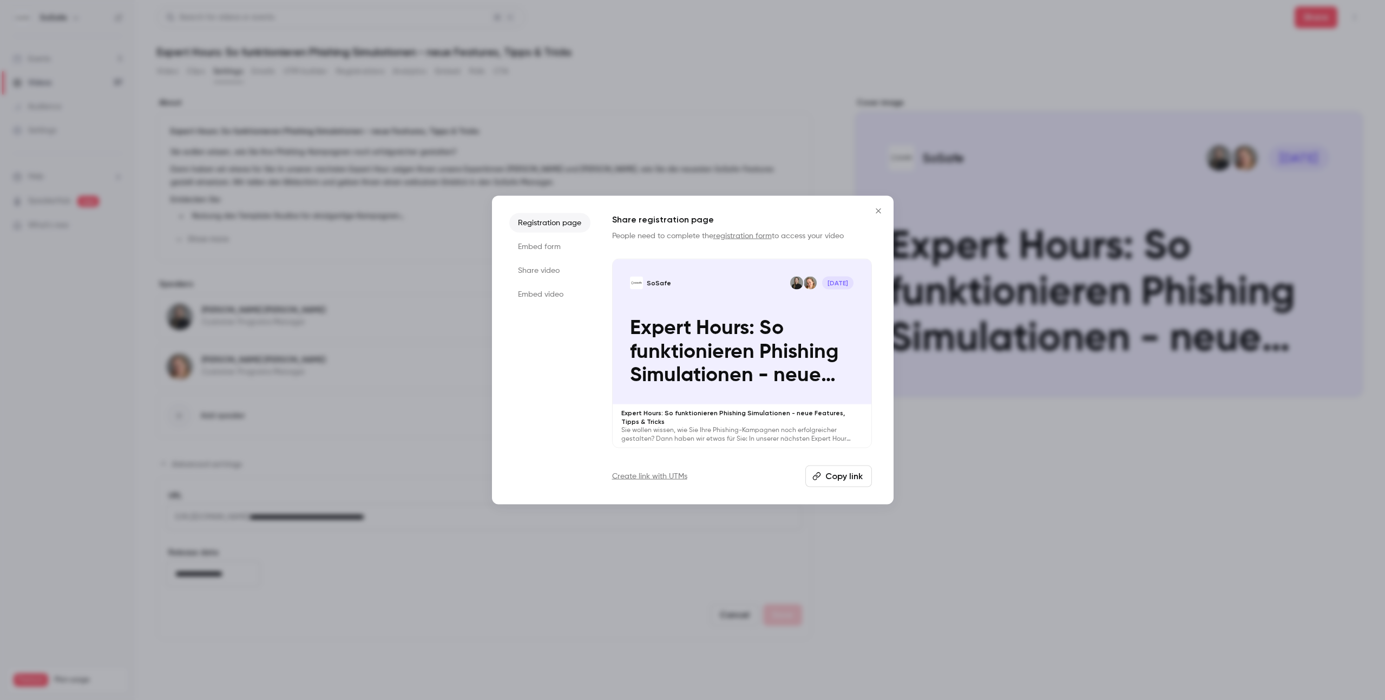
click at [562, 245] on li "Embed form" at bounding box center [549, 246] width 81 height 19
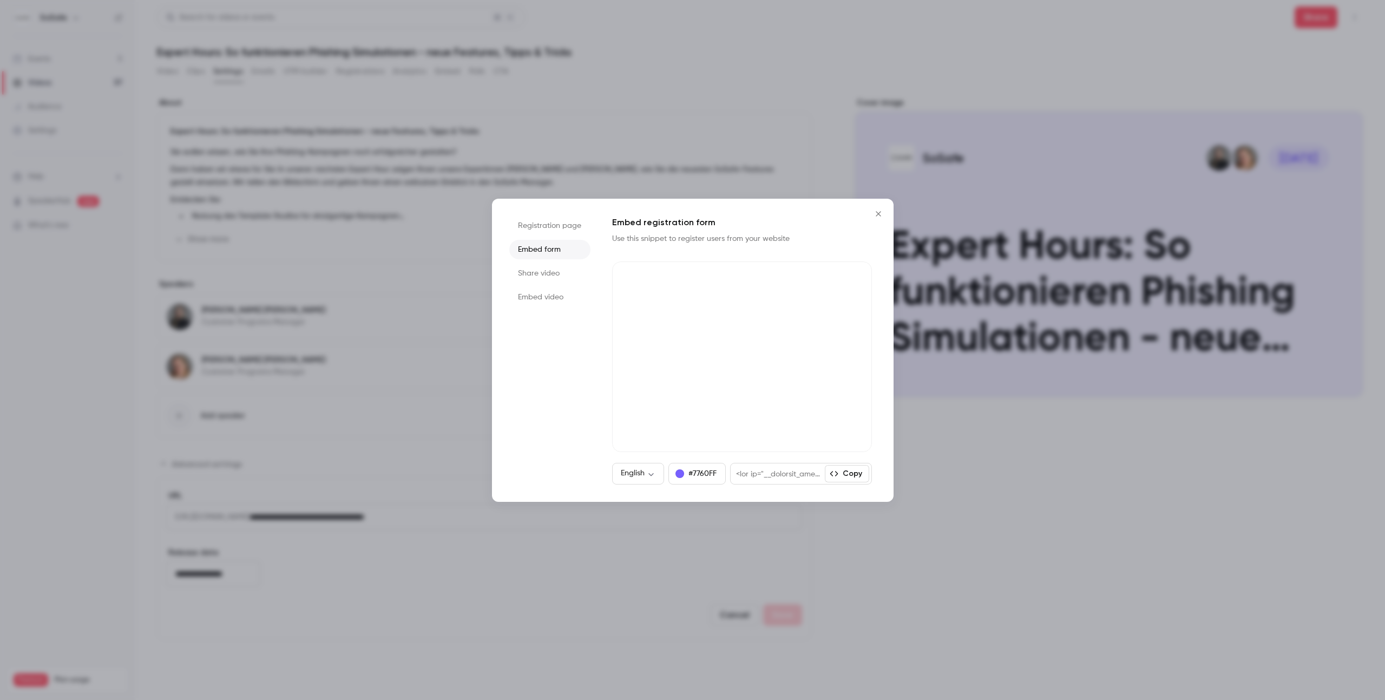
click at [551, 264] on li "Share video" at bounding box center [549, 273] width 81 height 19
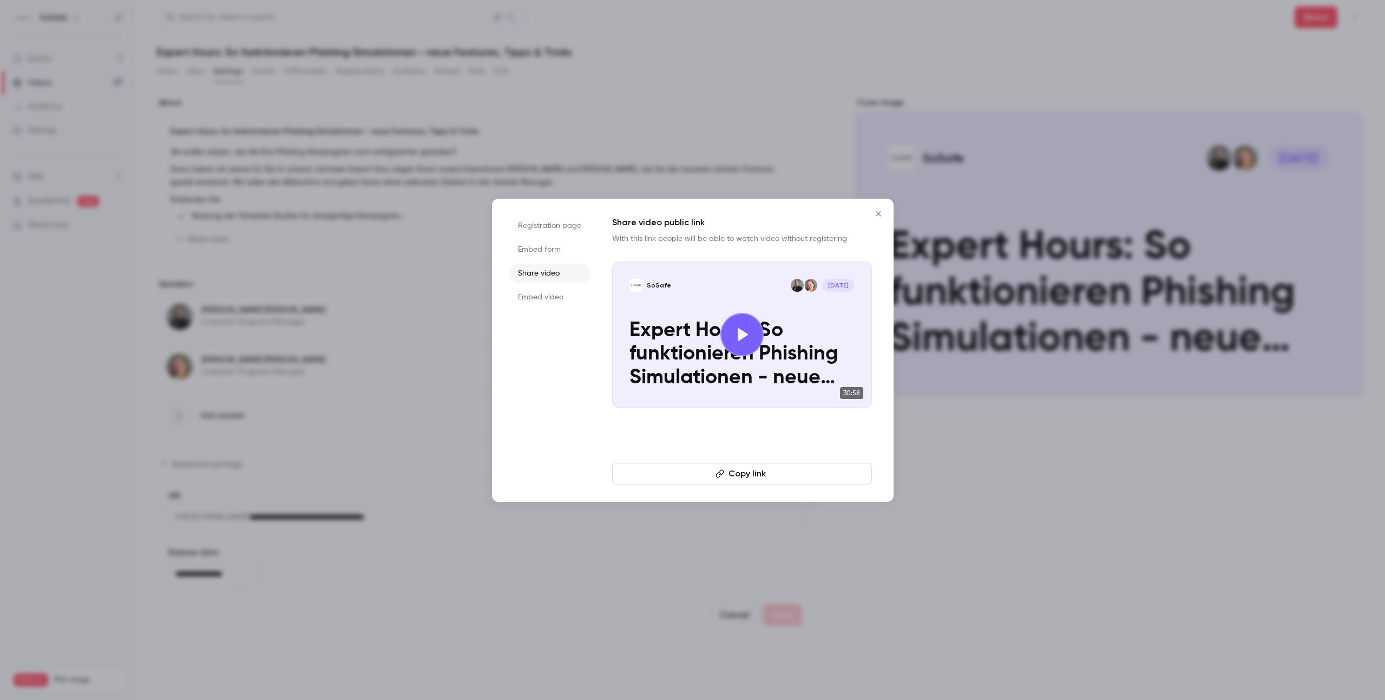
click at [873, 214] on icon "Close" at bounding box center [878, 213] width 13 height 9
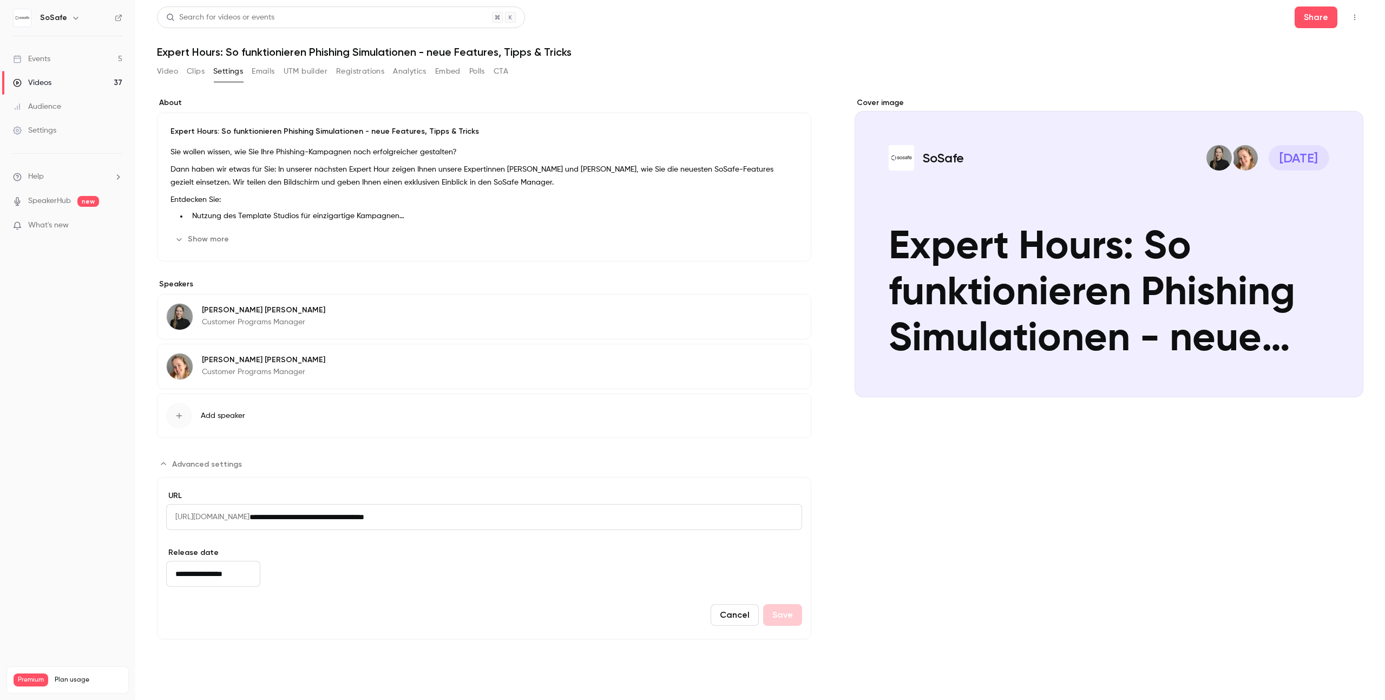
click at [736, 617] on button "Cancel" at bounding box center [735, 615] width 48 height 22
click at [766, 483] on div "**********" at bounding box center [760, 297] width 1206 height 401
click at [472, 73] on button "Polls" at bounding box center [477, 71] width 16 height 17
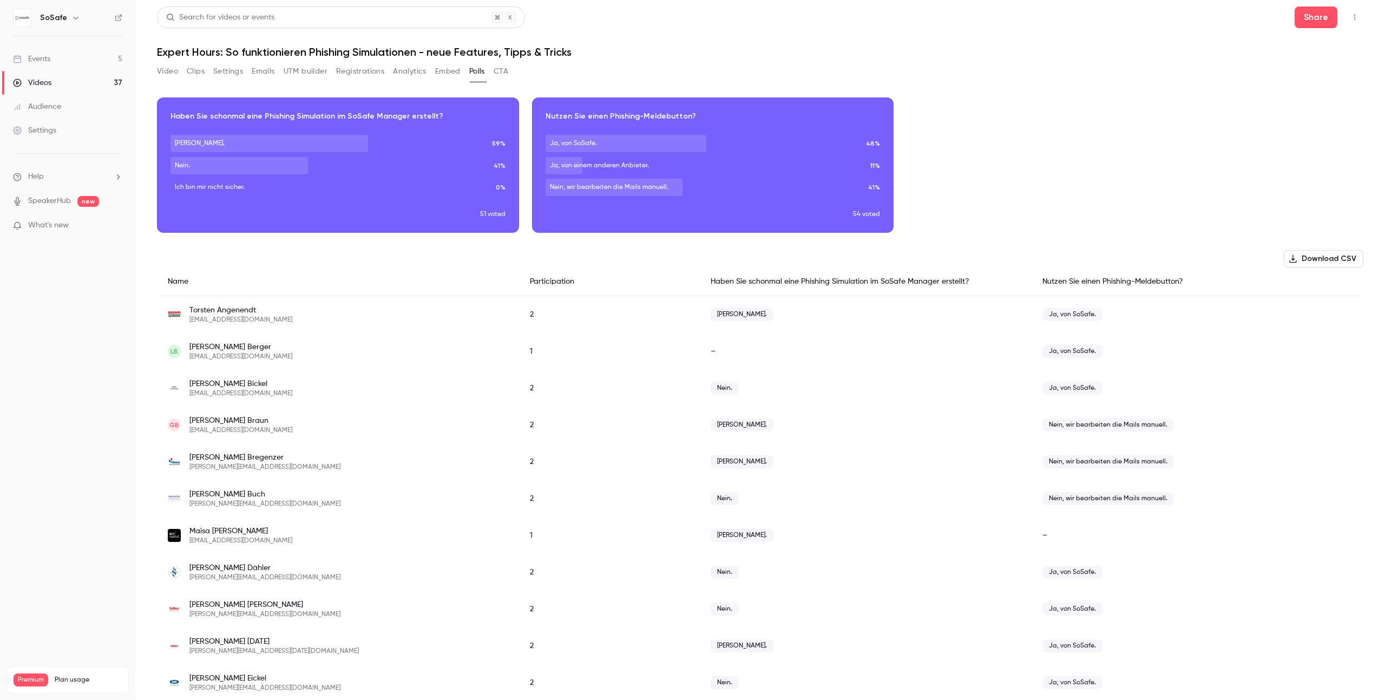
click at [445, 72] on button "Embed" at bounding box center [447, 71] width 25 height 17
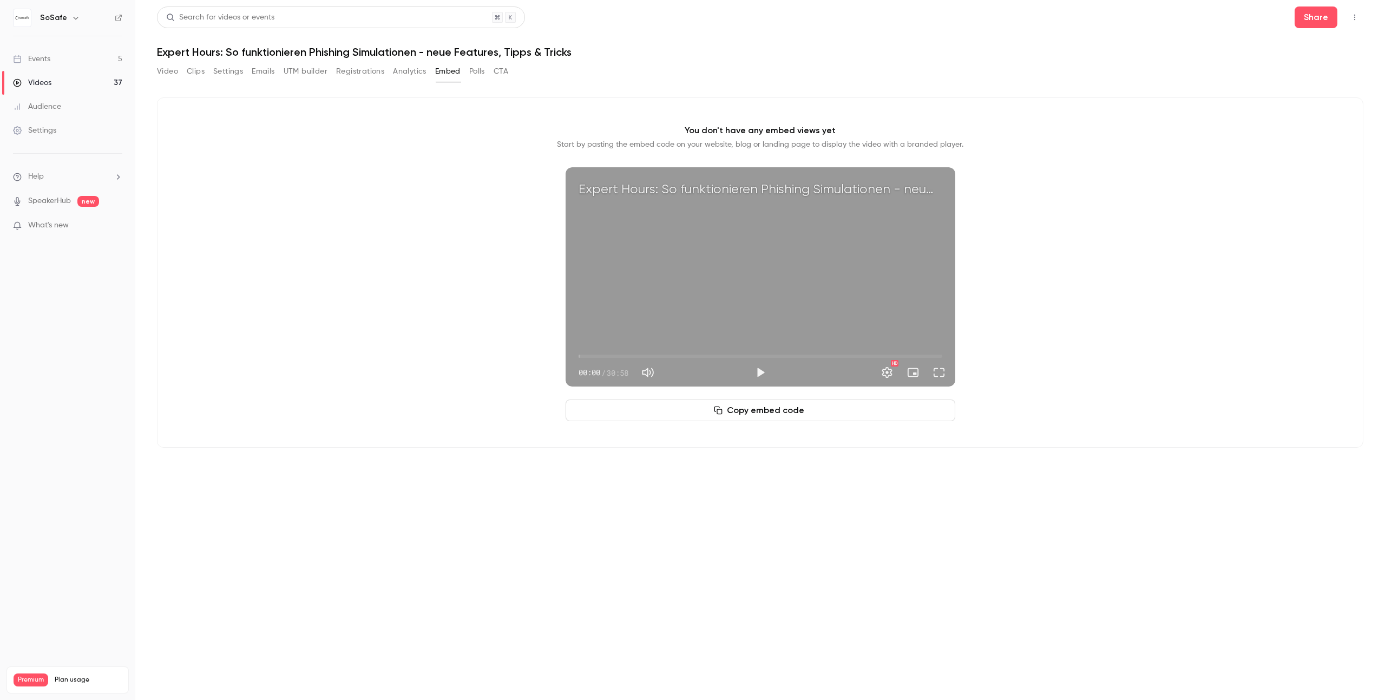
click at [417, 74] on button "Analytics" at bounding box center [410, 71] width 34 height 17
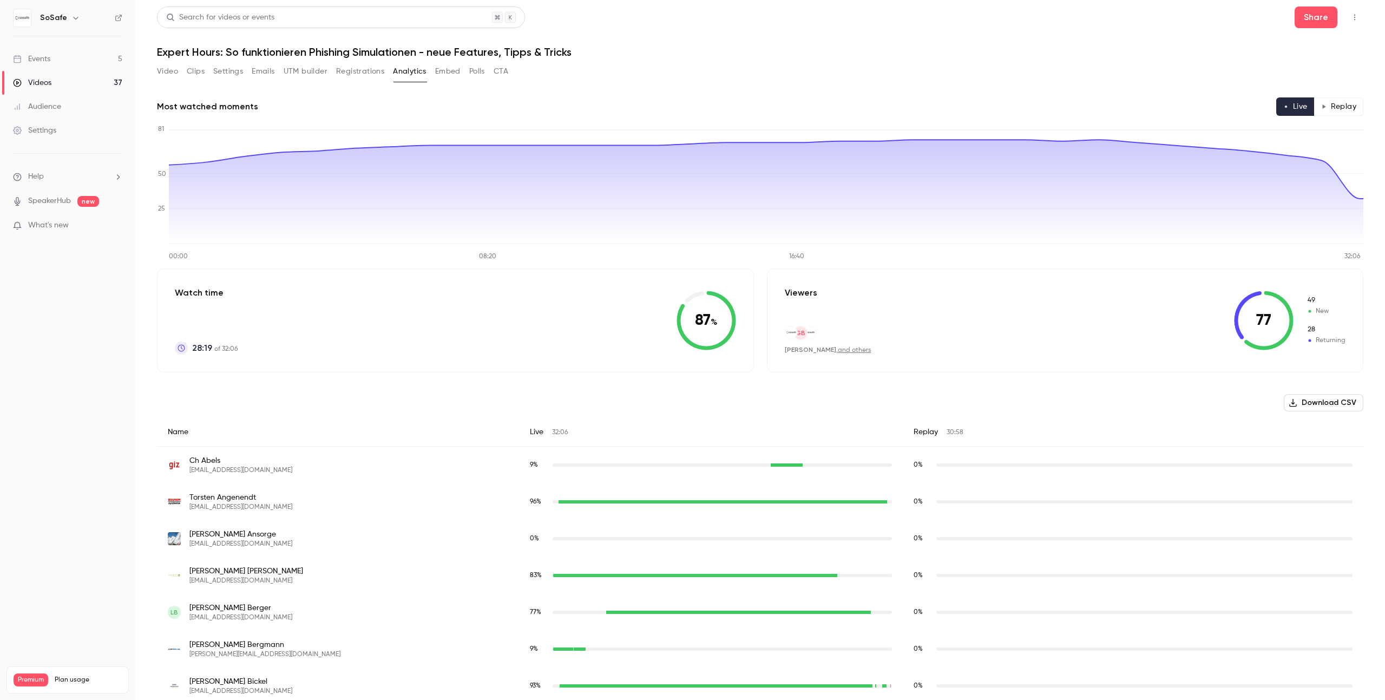
click at [343, 68] on button "Registrations" at bounding box center [360, 71] width 48 height 17
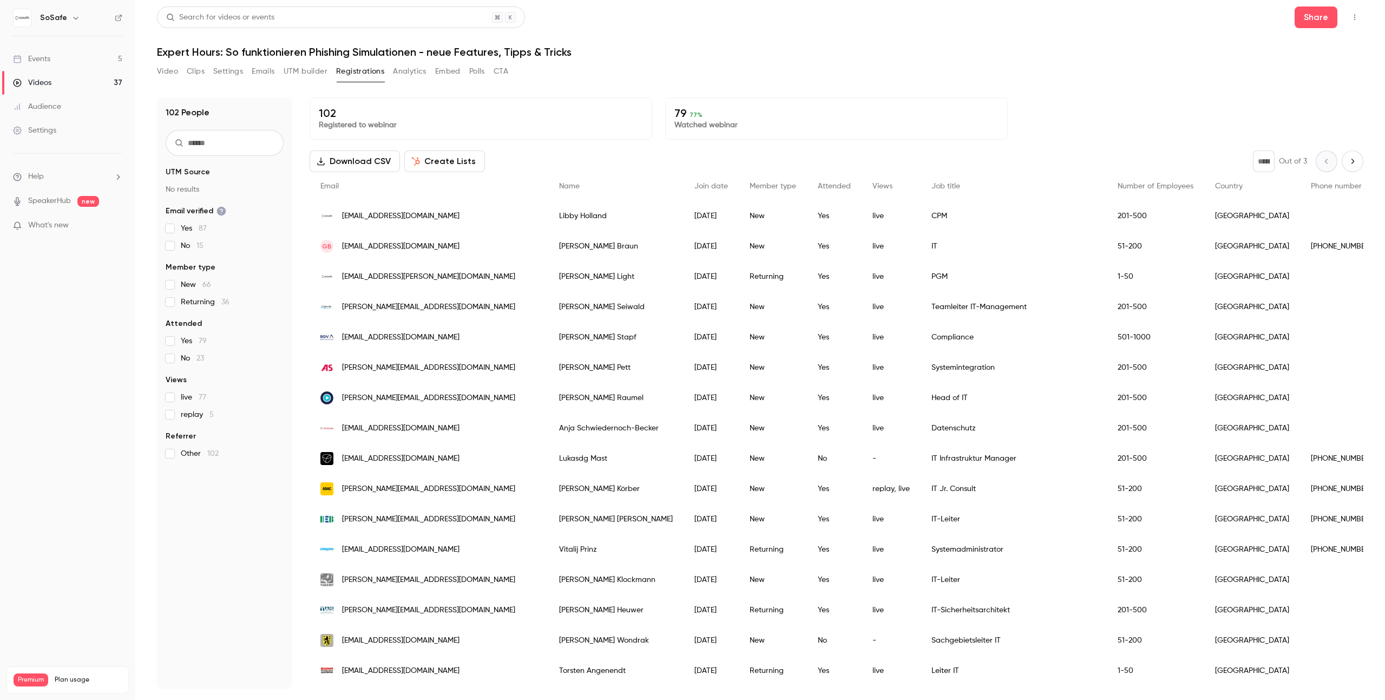
click at [386, 71] on div "Video Clips Settings Emails UTM builder Registrations Analytics Embed Polls CTA" at bounding box center [332, 71] width 351 height 17
click at [396, 70] on button "Analytics" at bounding box center [410, 71] width 34 height 17
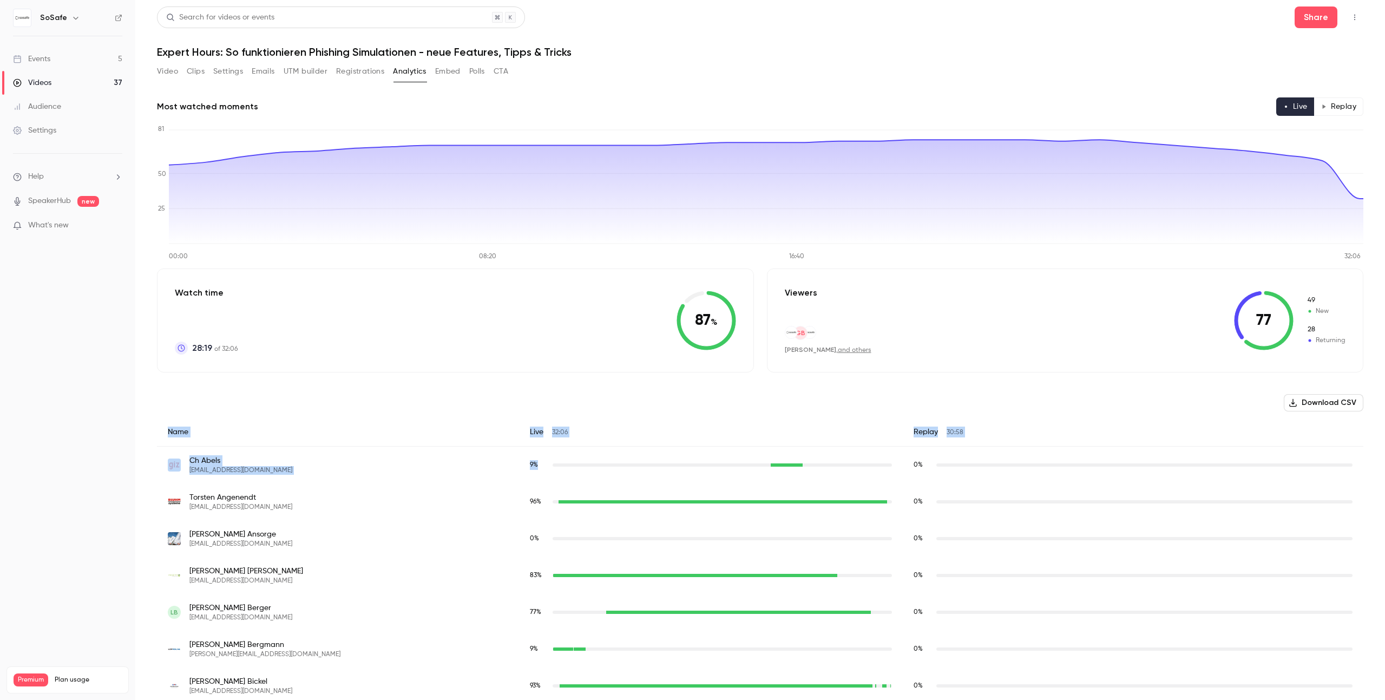
drag, startPoint x: 488, startPoint y: 411, endPoint x: 684, endPoint y: 458, distance: 201.4
click at [649, 435] on div "Live 32:06" at bounding box center [711, 432] width 384 height 29
drag, startPoint x: 179, startPoint y: 395, endPoint x: 686, endPoint y: 464, distance: 511.7
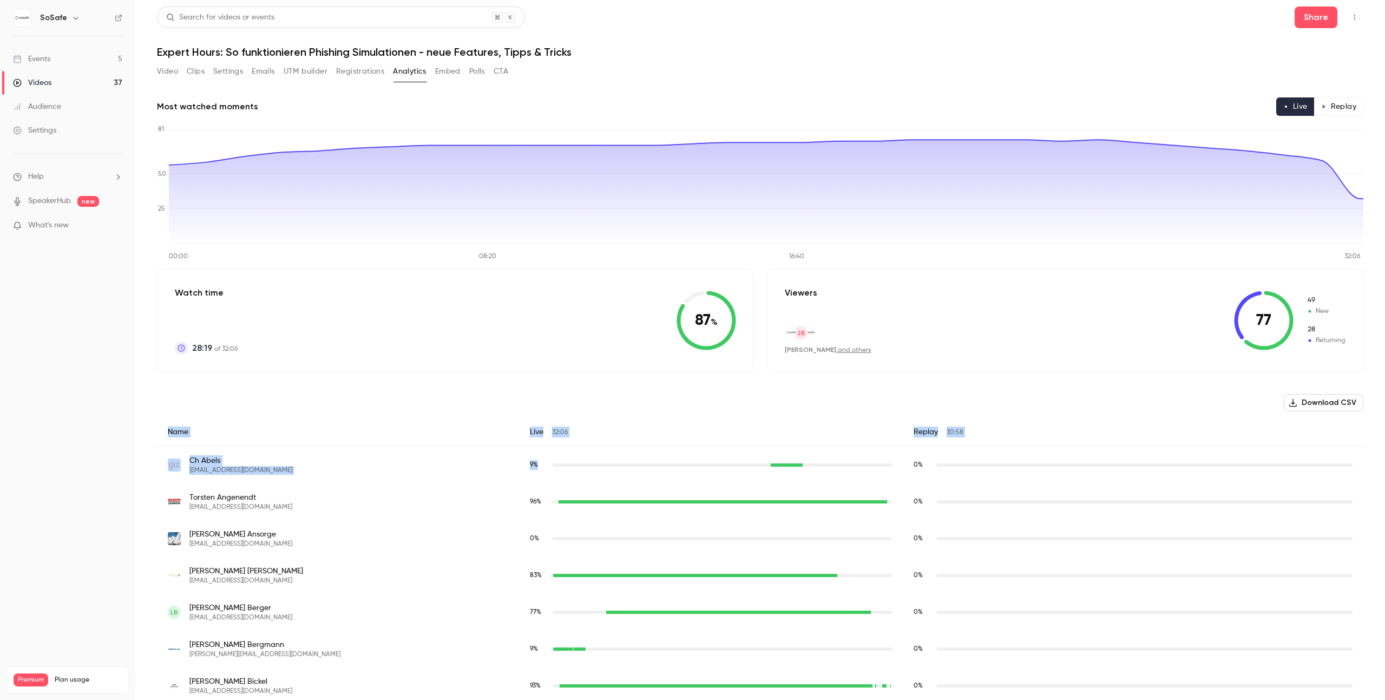
click at [669, 422] on div "Live 32:06" at bounding box center [711, 432] width 384 height 29
click at [441, 67] on button "Embed" at bounding box center [447, 71] width 25 height 17
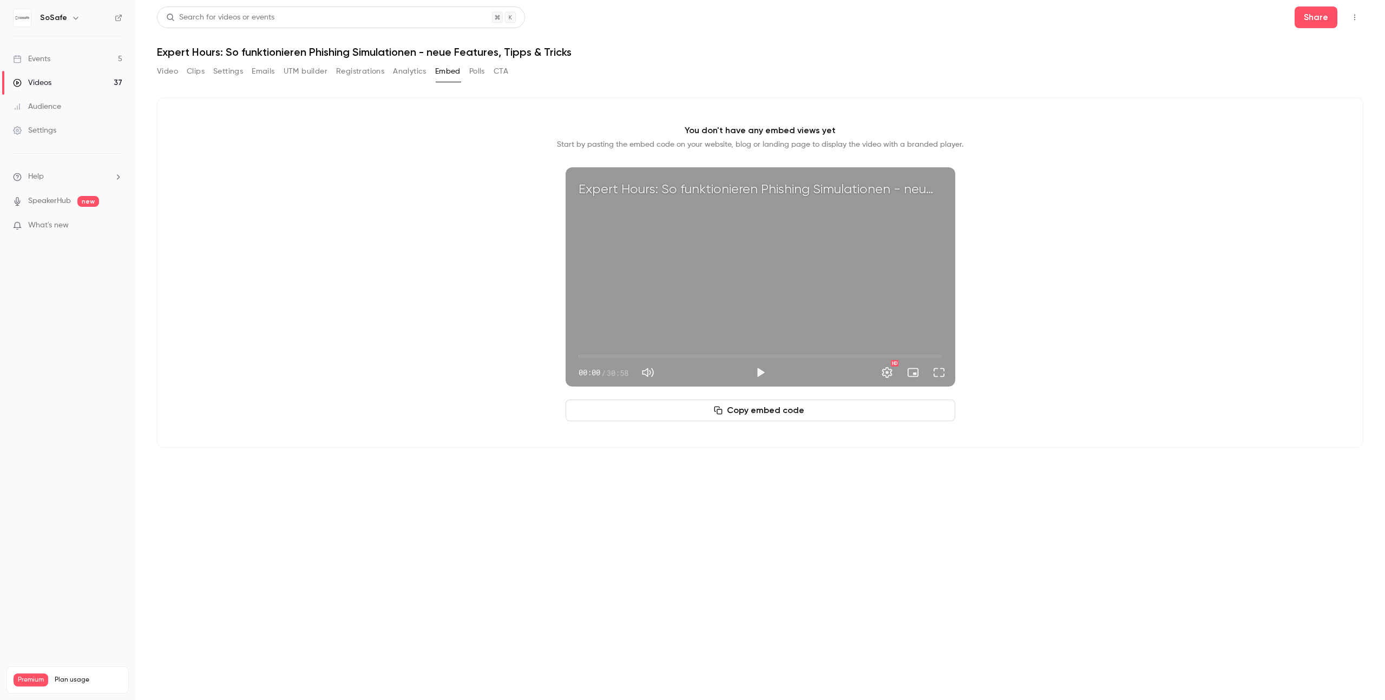
click at [478, 69] on button "Polls" at bounding box center [477, 71] width 16 height 17
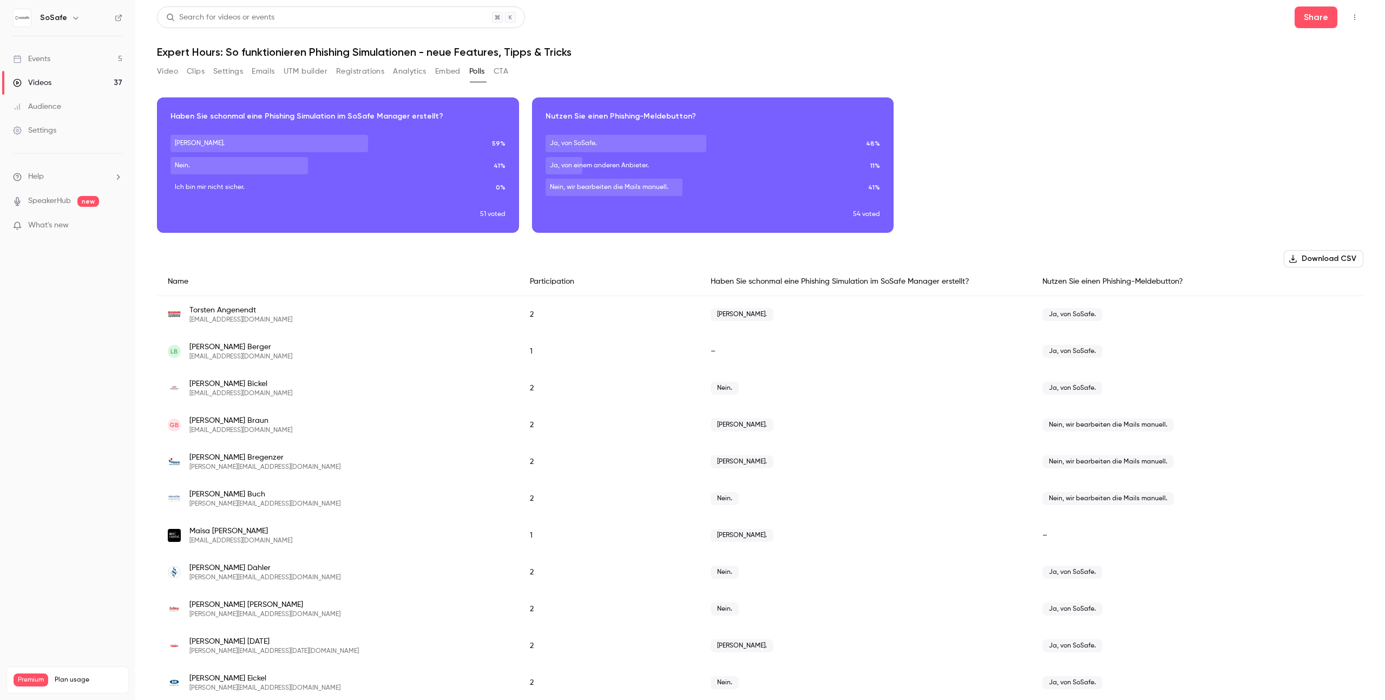
click at [508, 71] on button "CTA" at bounding box center [501, 71] width 15 height 17
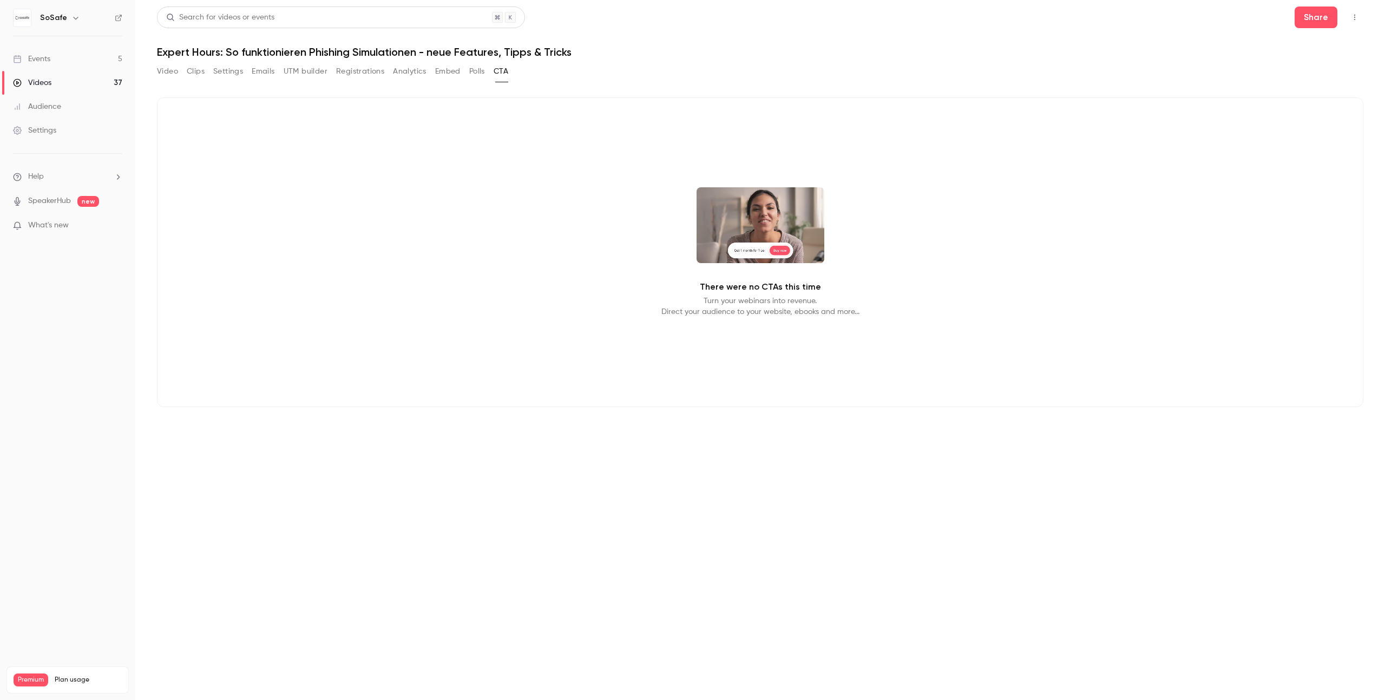
click at [433, 72] on div "Video Clips Settings Emails UTM builder Registrations Analytics Embed Polls CTA" at bounding box center [332, 71] width 351 height 17
click at [426, 73] on button "Analytics" at bounding box center [410, 71] width 34 height 17
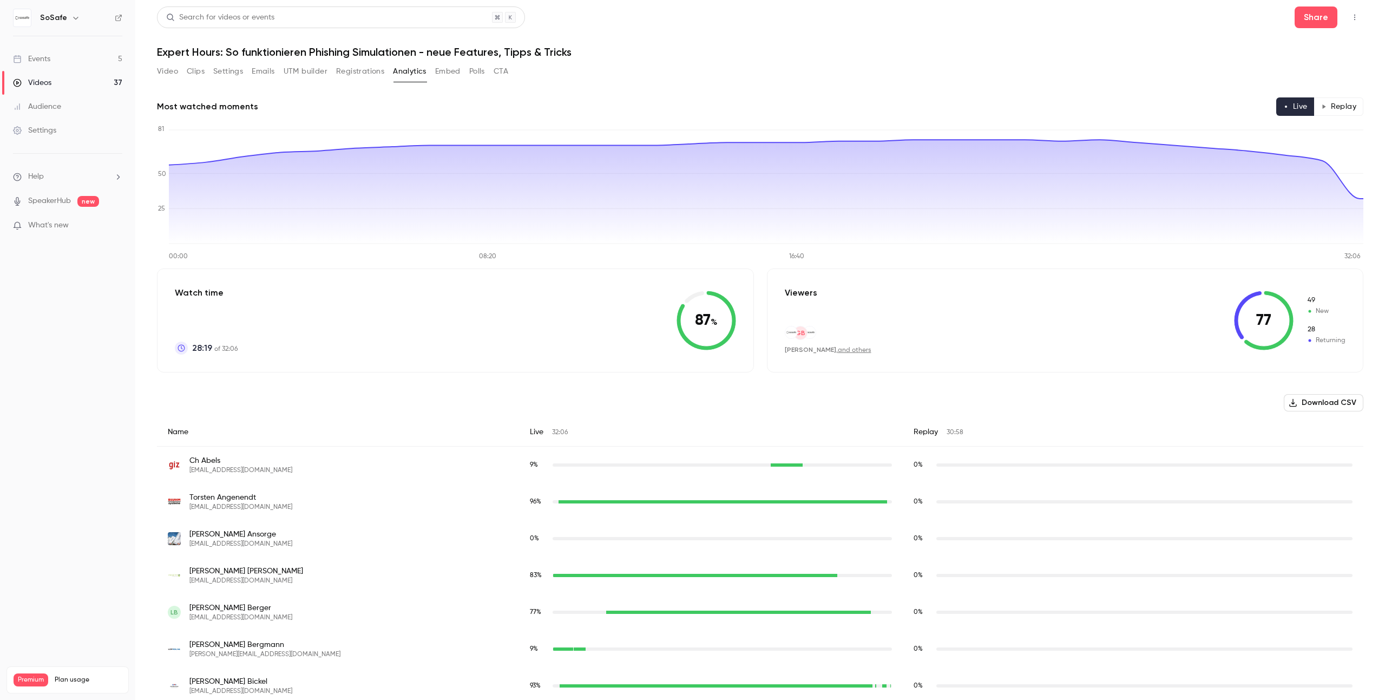
click at [351, 78] on button "Registrations" at bounding box center [360, 71] width 48 height 17
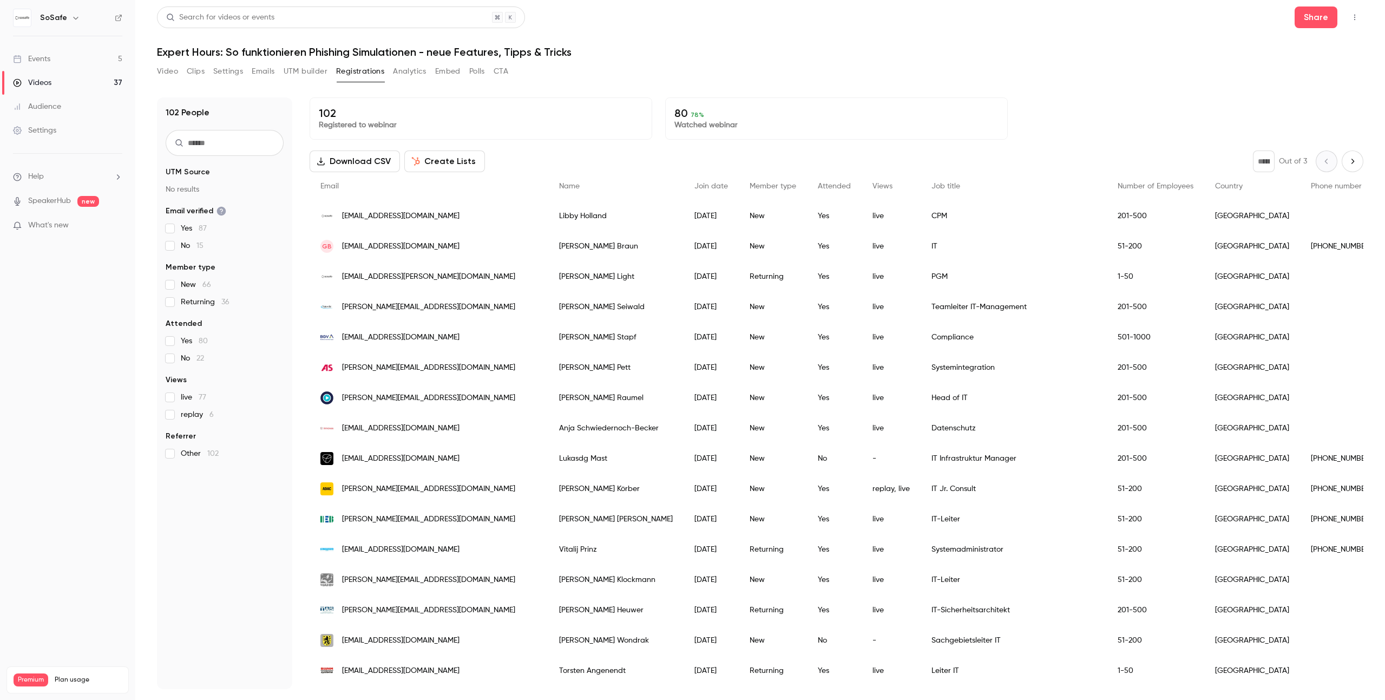
click at [284, 77] on div "Video Clips Settings Emails UTM builder Registrations Analytics Embed Polls CTA" at bounding box center [332, 71] width 351 height 17
click at [294, 73] on button "UTM builder" at bounding box center [306, 71] width 44 height 17
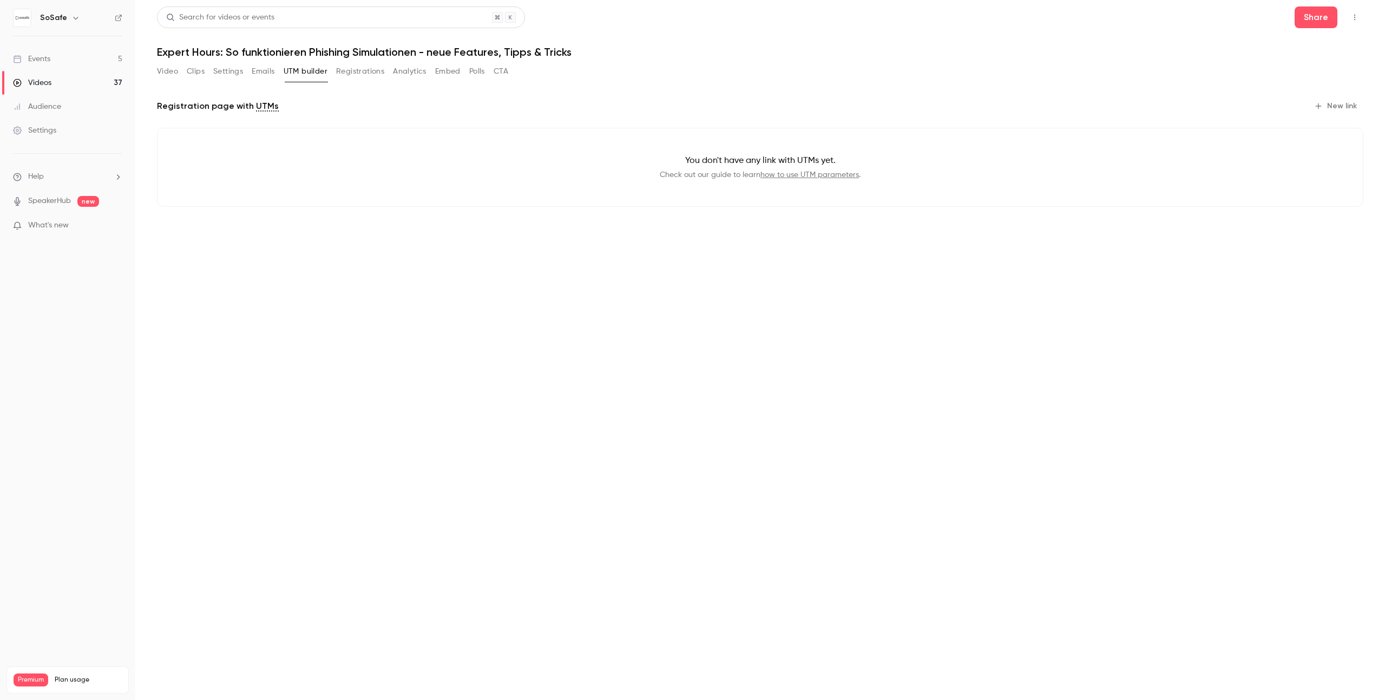
click at [260, 75] on button "Emails" at bounding box center [263, 71] width 23 height 17
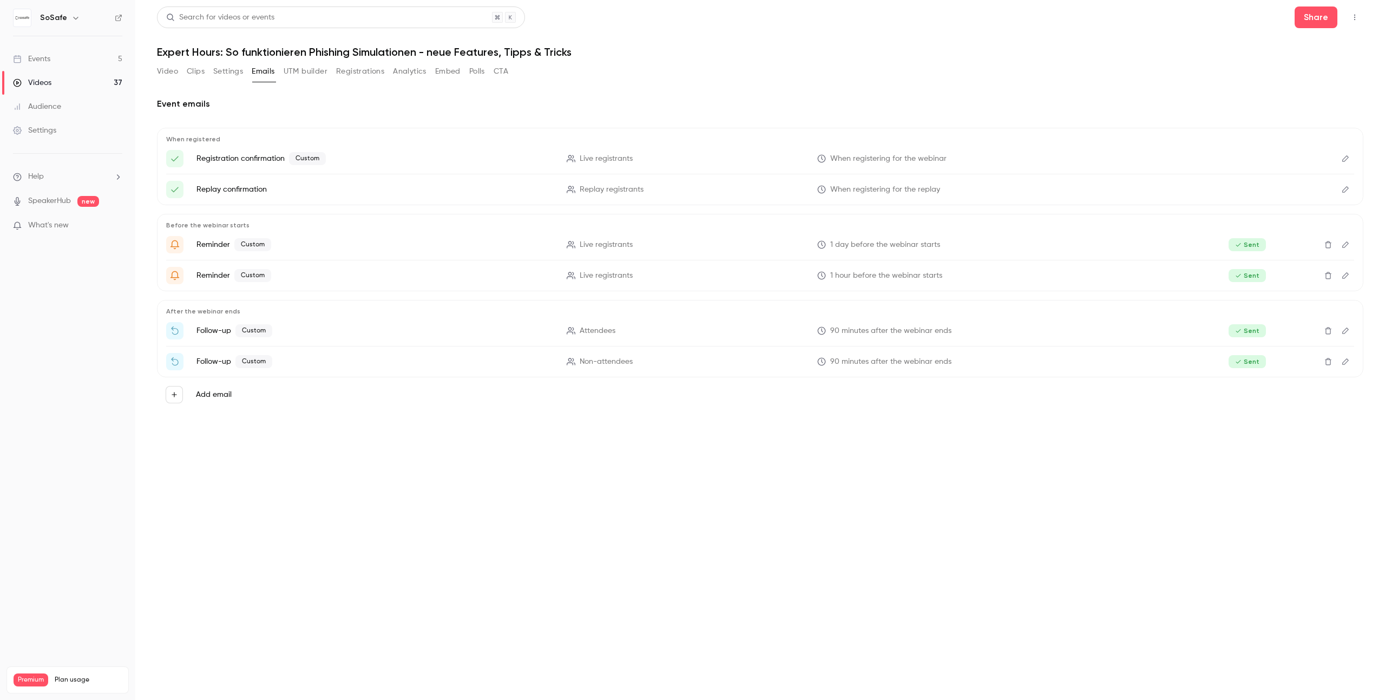
click at [225, 76] on button "Settings" at bounding box center [228, 71] width 30 height 17
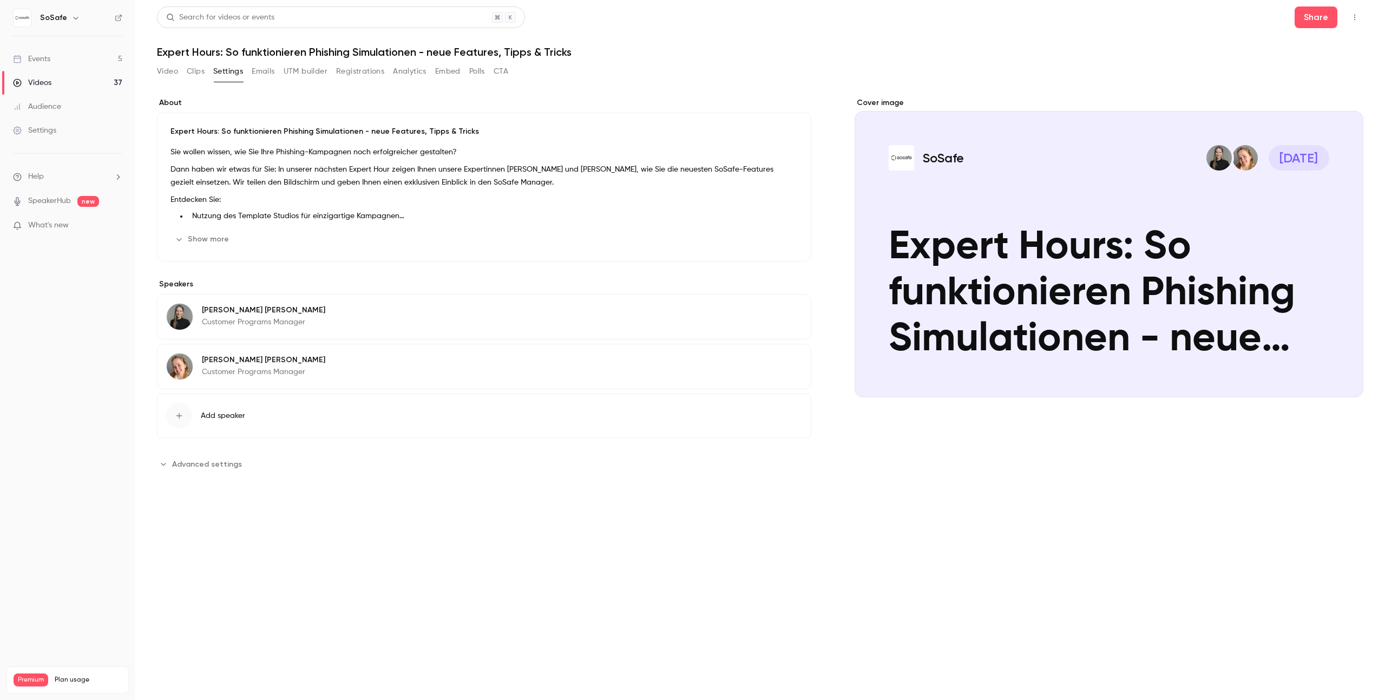
click at [190, 73] on button "Clips" at bounding box center [196, 71] width 18 height 17
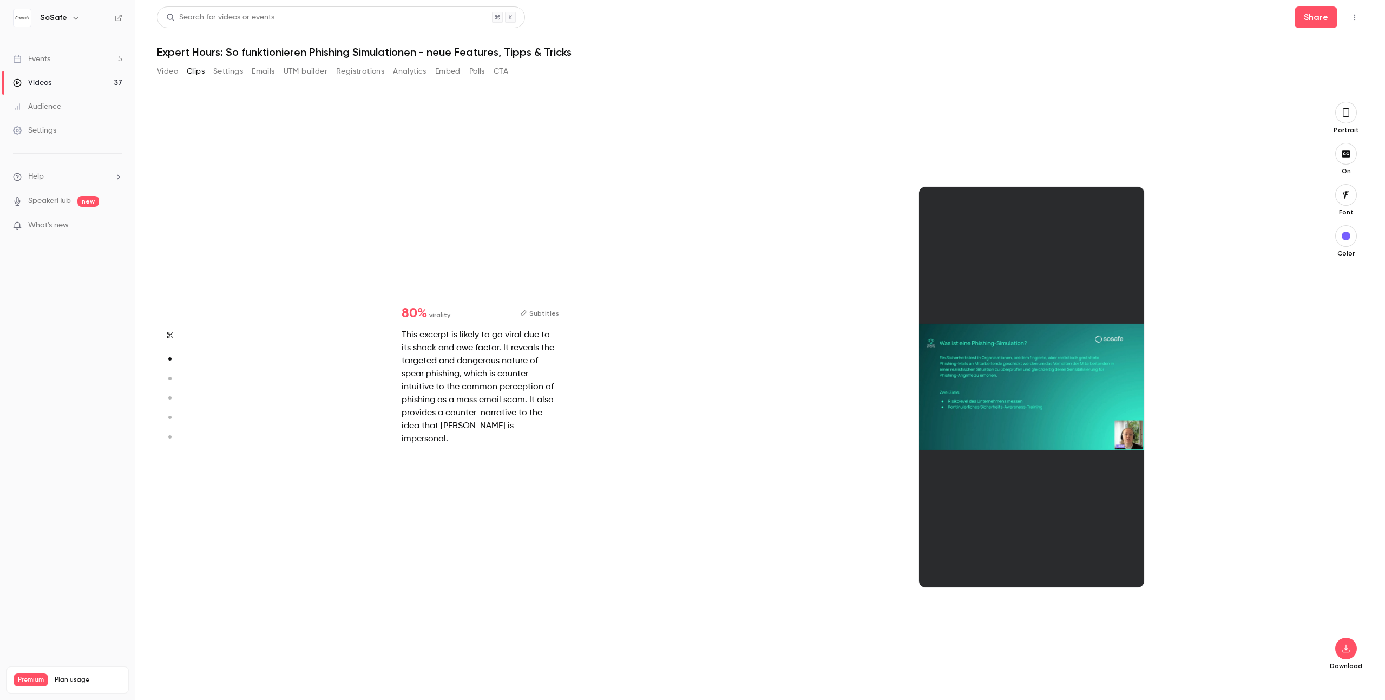
scroll to position [579, 0]
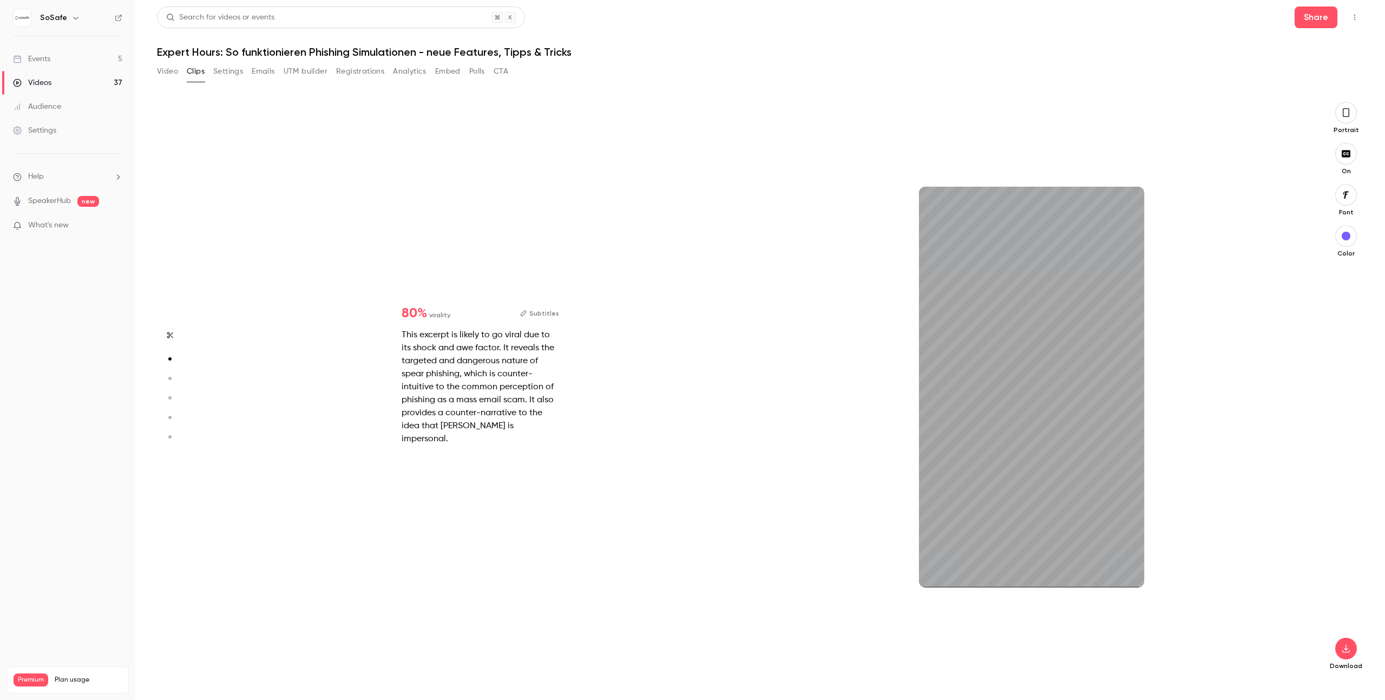
type input "*"
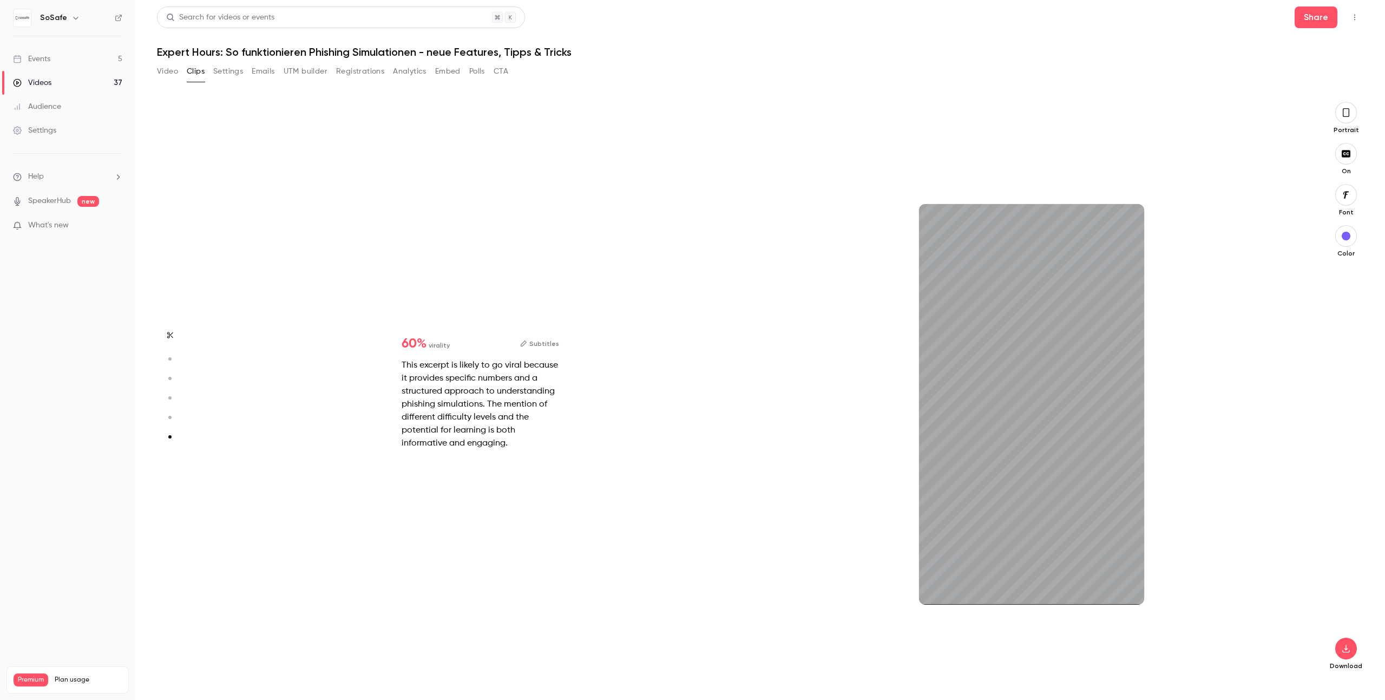
scroll to position [2875, 0]
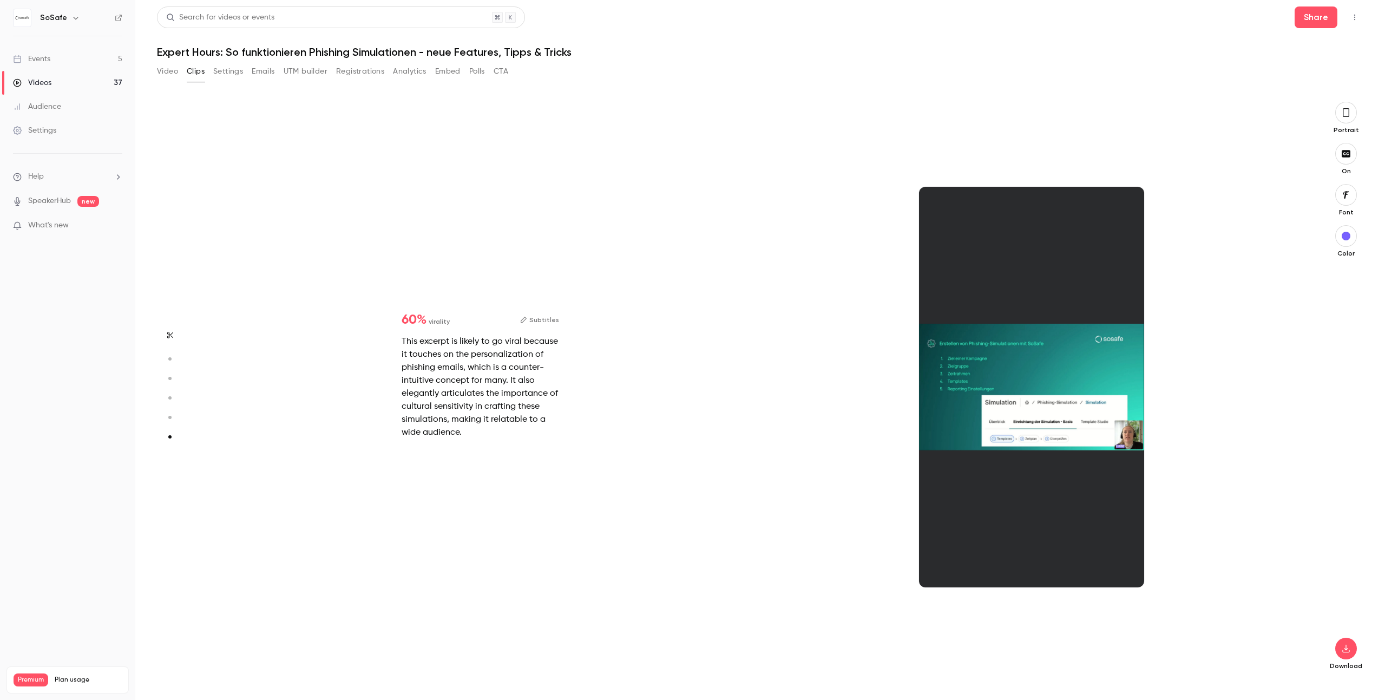
type input "*"
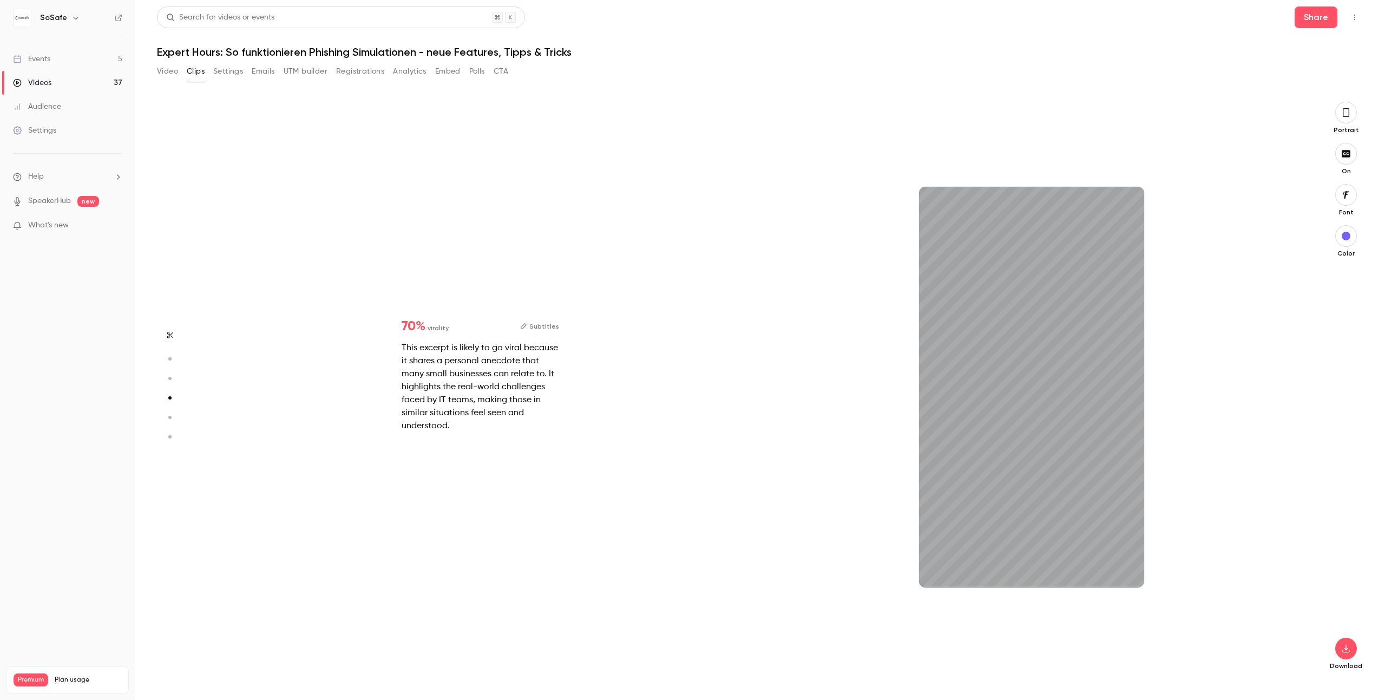
type input "*"
click at [944, 569] on button "button" at bounding box center [936, 569] width 17 height 17
click at [936, 567] on icon "button" at bounding box center [936, 570] width 9 height 8
click at [1334, 228] on div "Color" at bounding box center [1346, 241] width 35 height 32
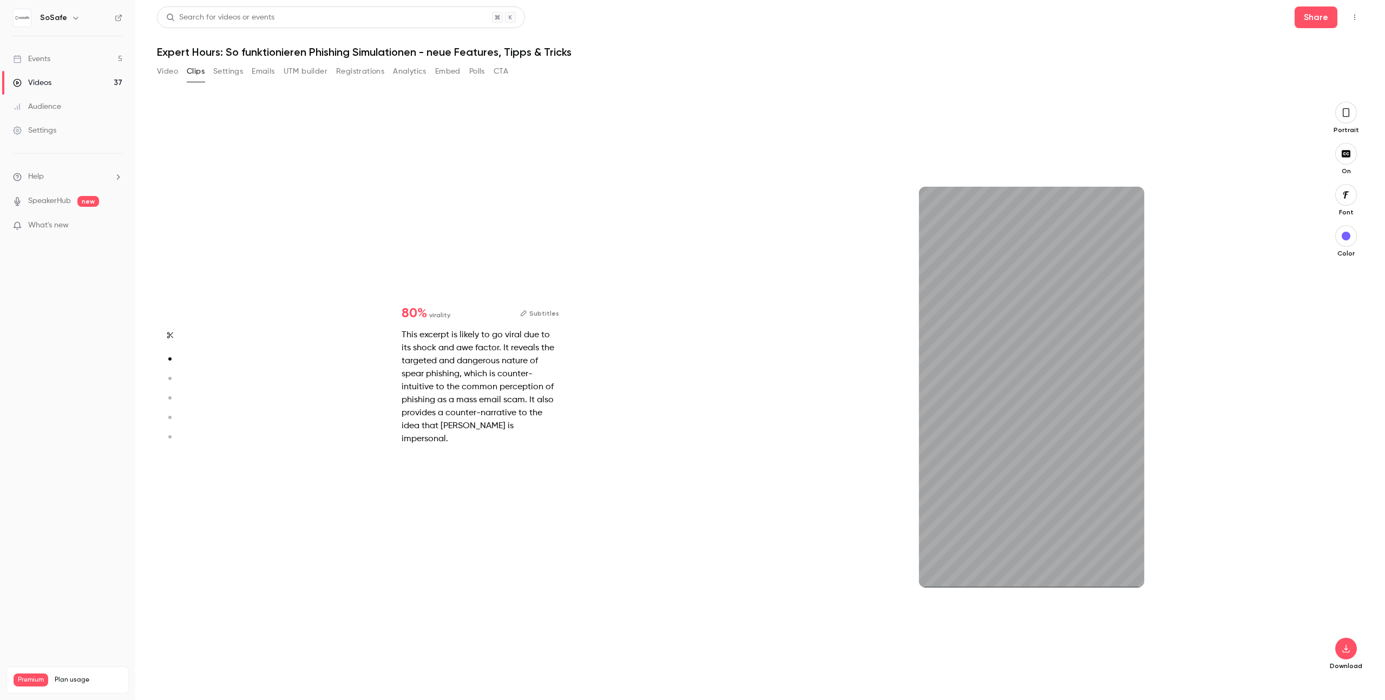
click at [1342, 236] on div "button" at bounding box center [1346, 236] width 9 height 9
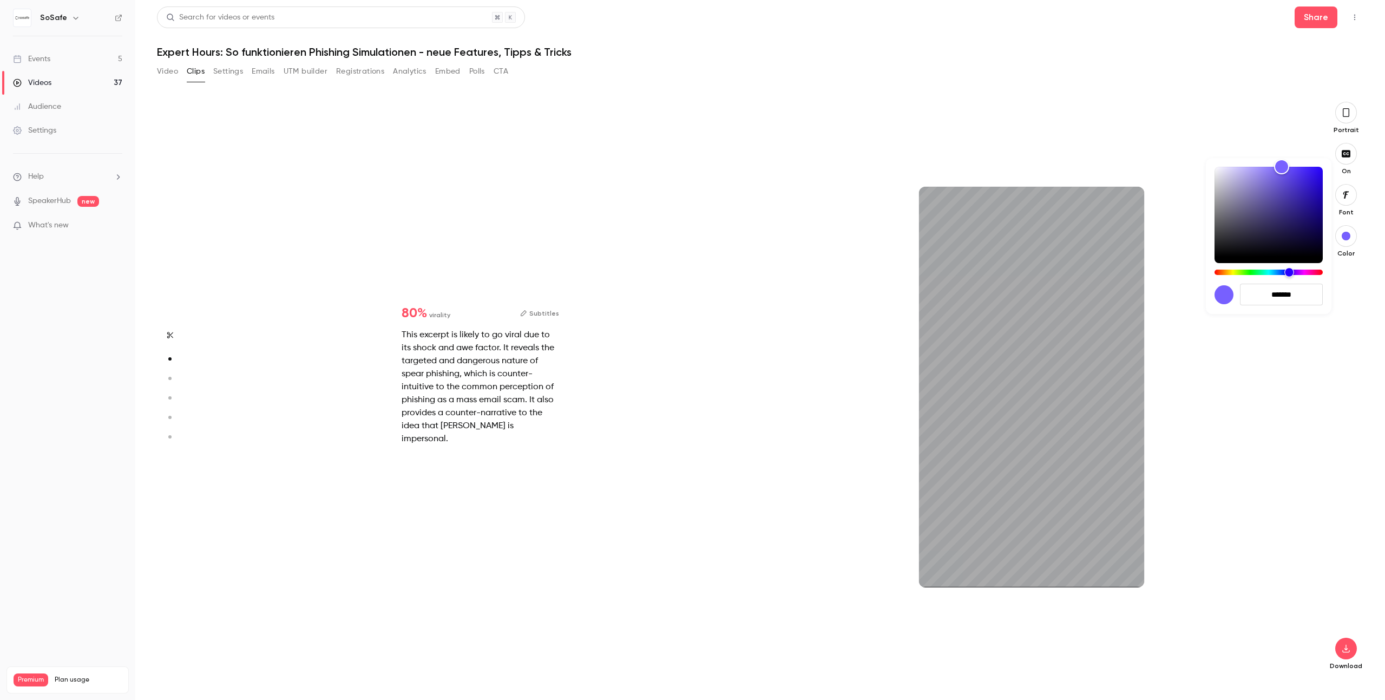
type input "****"
type input "*******"
click at [1280, 272] on div "Hue" at bounding box center [1268, 272] width 108 height 5
click at [1300, 268] on div at bounding box center [1268, 221] width 108 height 108
click at [1364, 290] on div at bounding box center [692, 350] width 1385 height 700
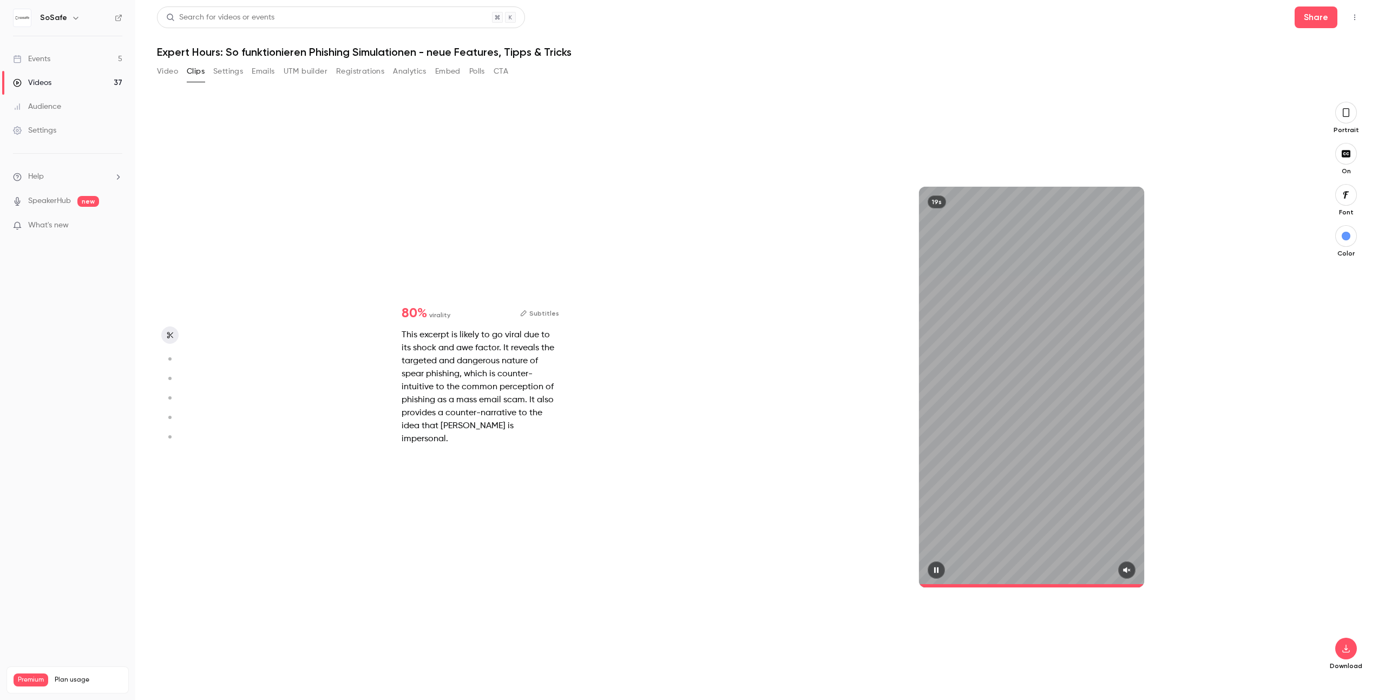
type input "*"
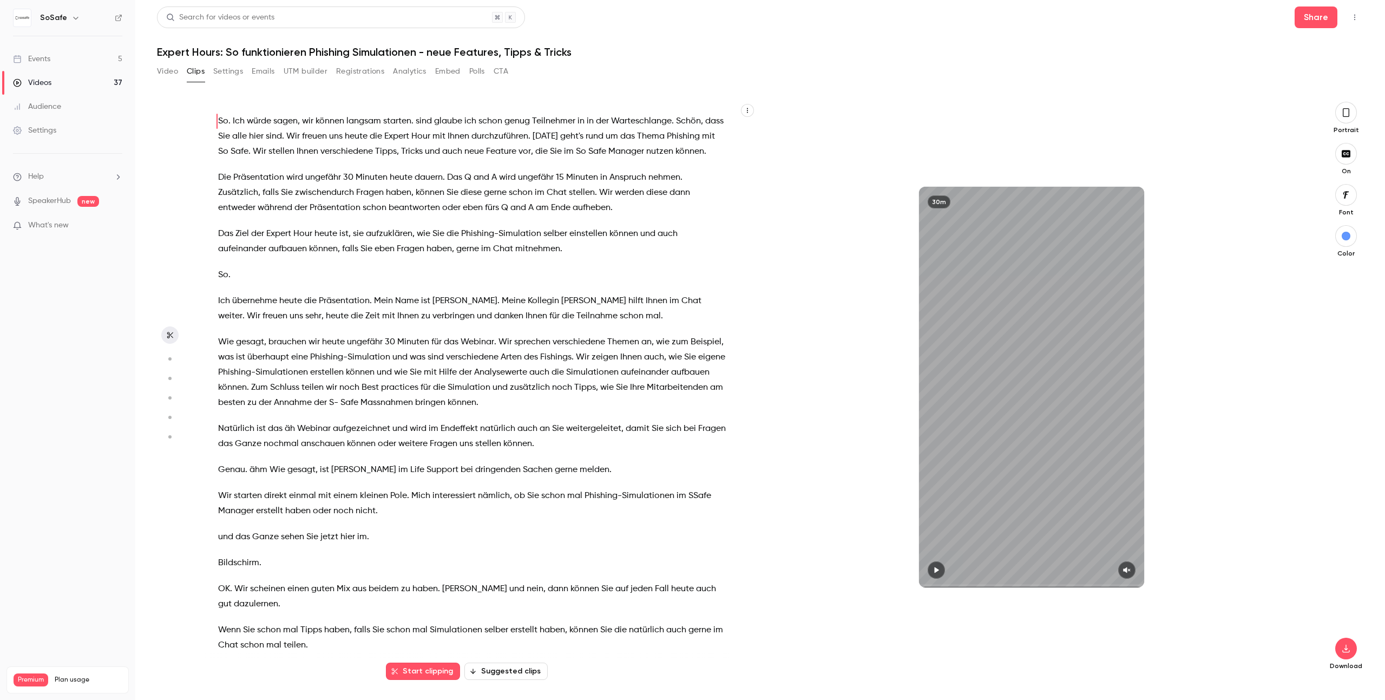
scroll to position [0, 0]
click at [448, 672] on button "Start clipping" at bounding box center [423, 670] width 74 height 17
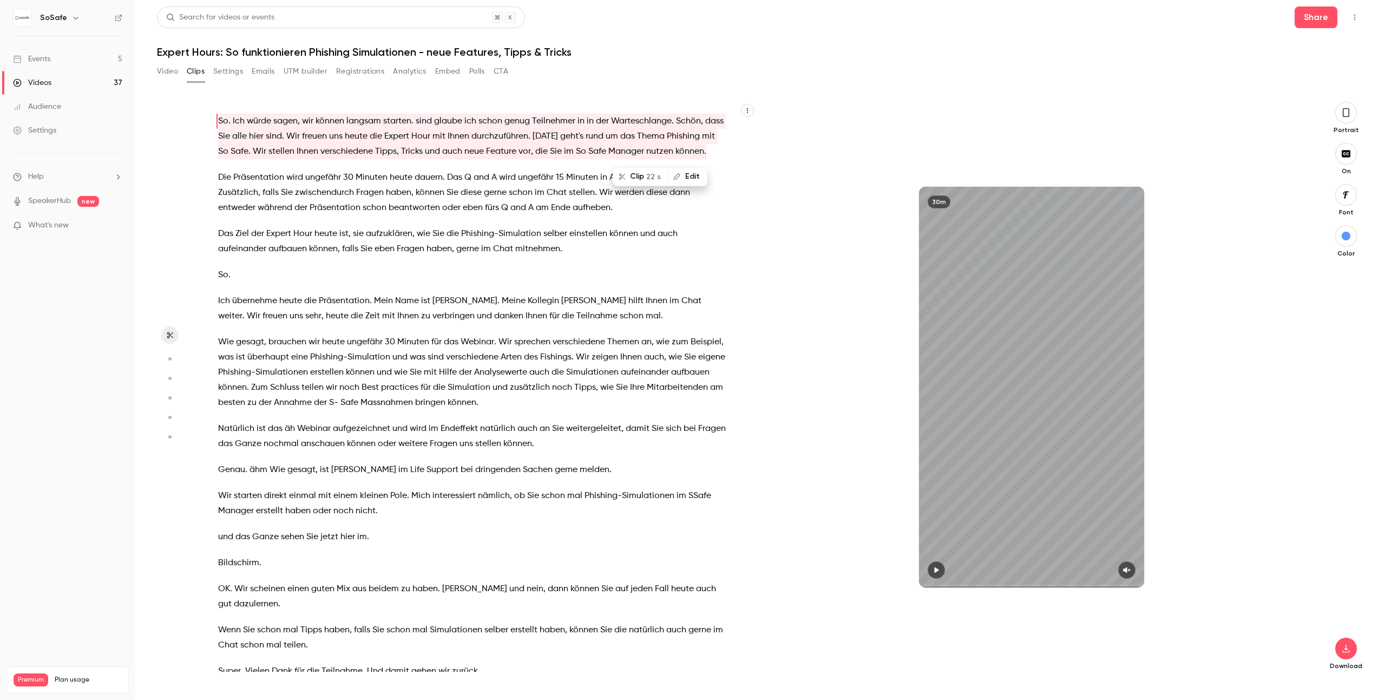
click at [287, 308] on span "freuen" at bounding box center [274, 315] width 25 height 15
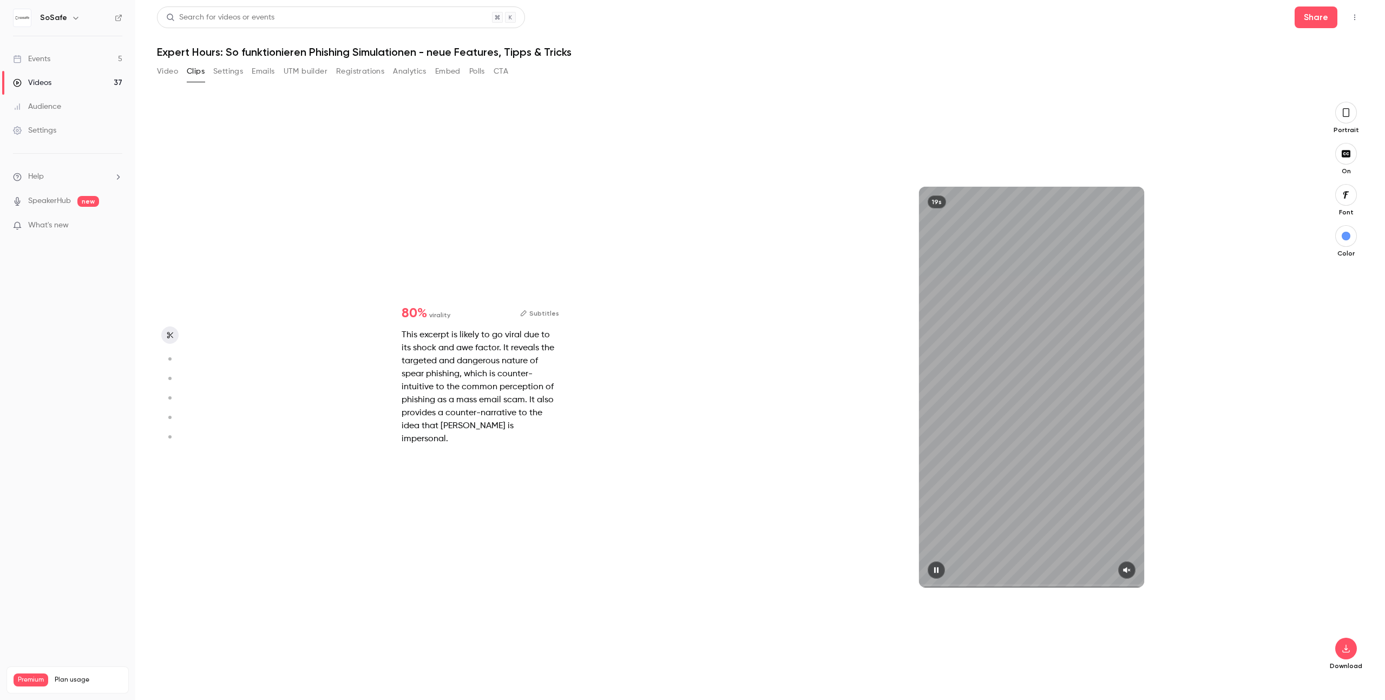
scroll to position [19, 0]
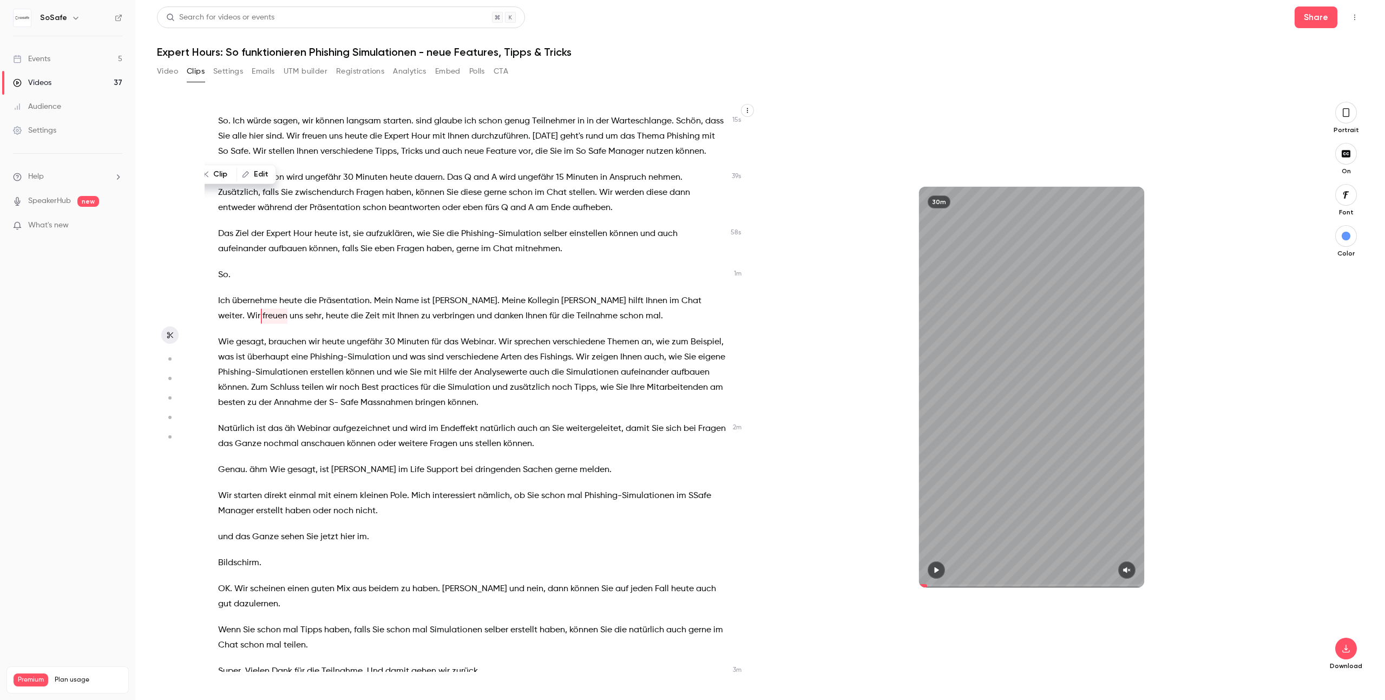
type input "****"
click at [356, 71] on button "Registrations" at bounding box center [360, 71] width 48 height 17
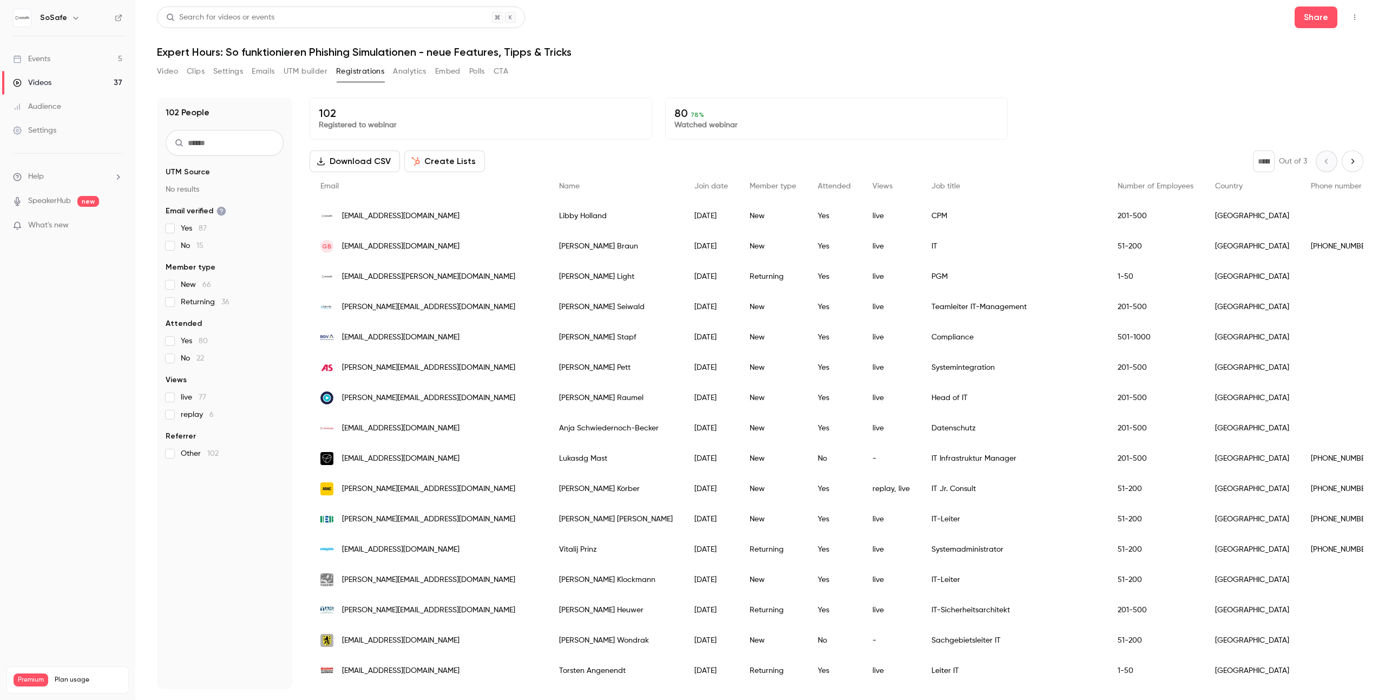
click at [277, 74] on div "Video Clips Settings Emails UTM builder Registrations Analytics Embed Polls CTA" at bounding box center [332, 71] width 351 height 17
click at [448, 73] on button "Embed" at bounding box center [447, 71] width 25 height 17
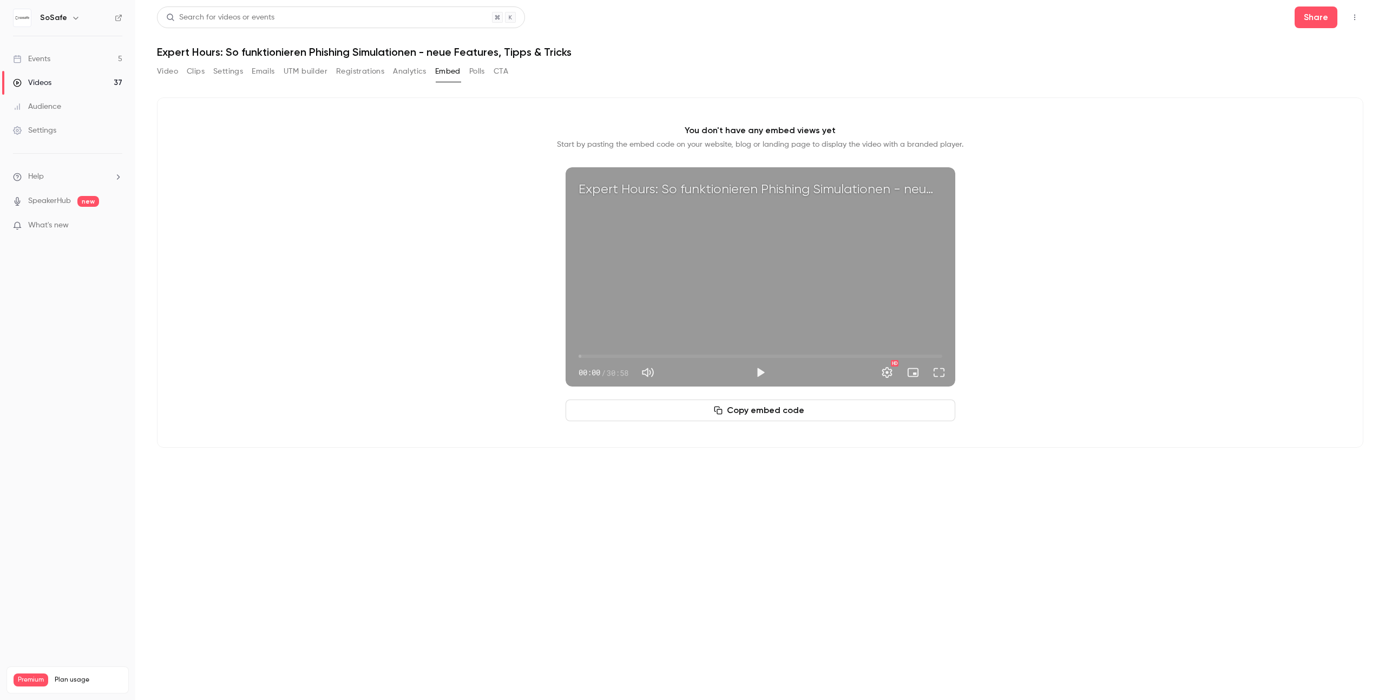
click at [477, 71] on button "Polls" at bounding box center [477, 71] width 16 height 17
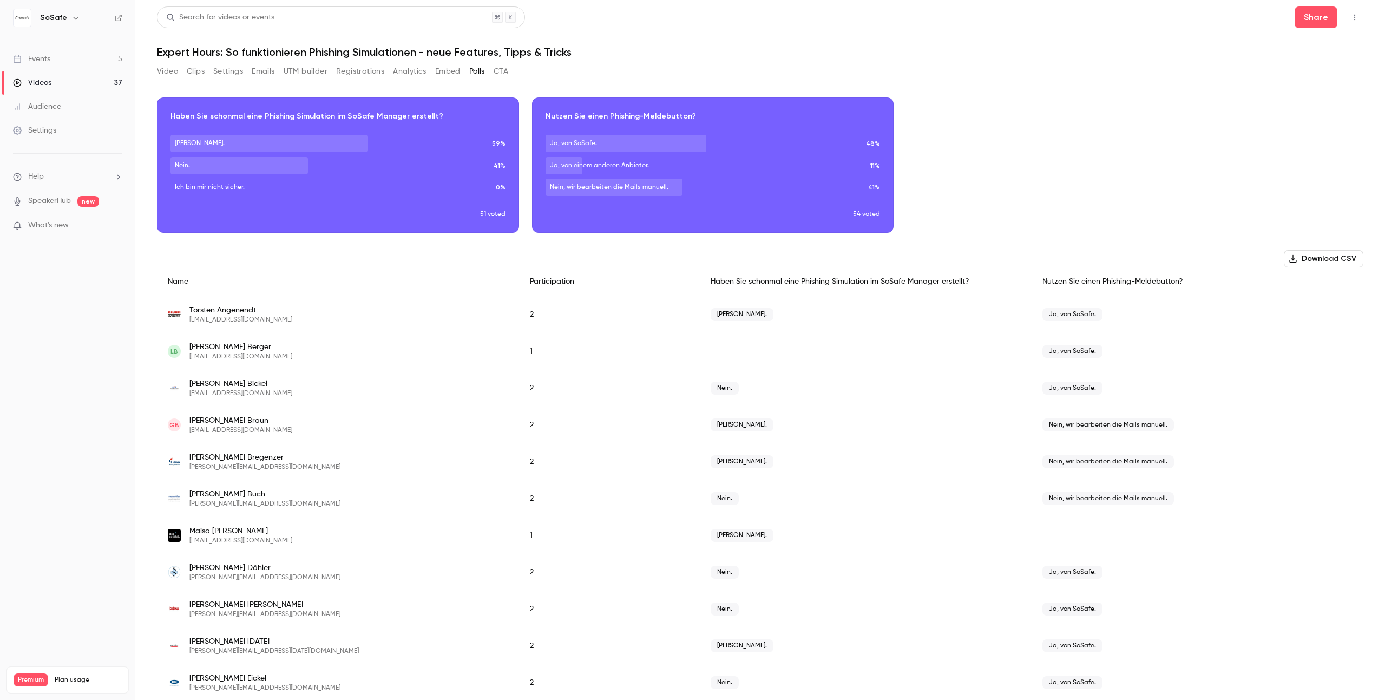
click at [504, 70] on button "CTA" at bounding box center [501, 71] width 15 height 17
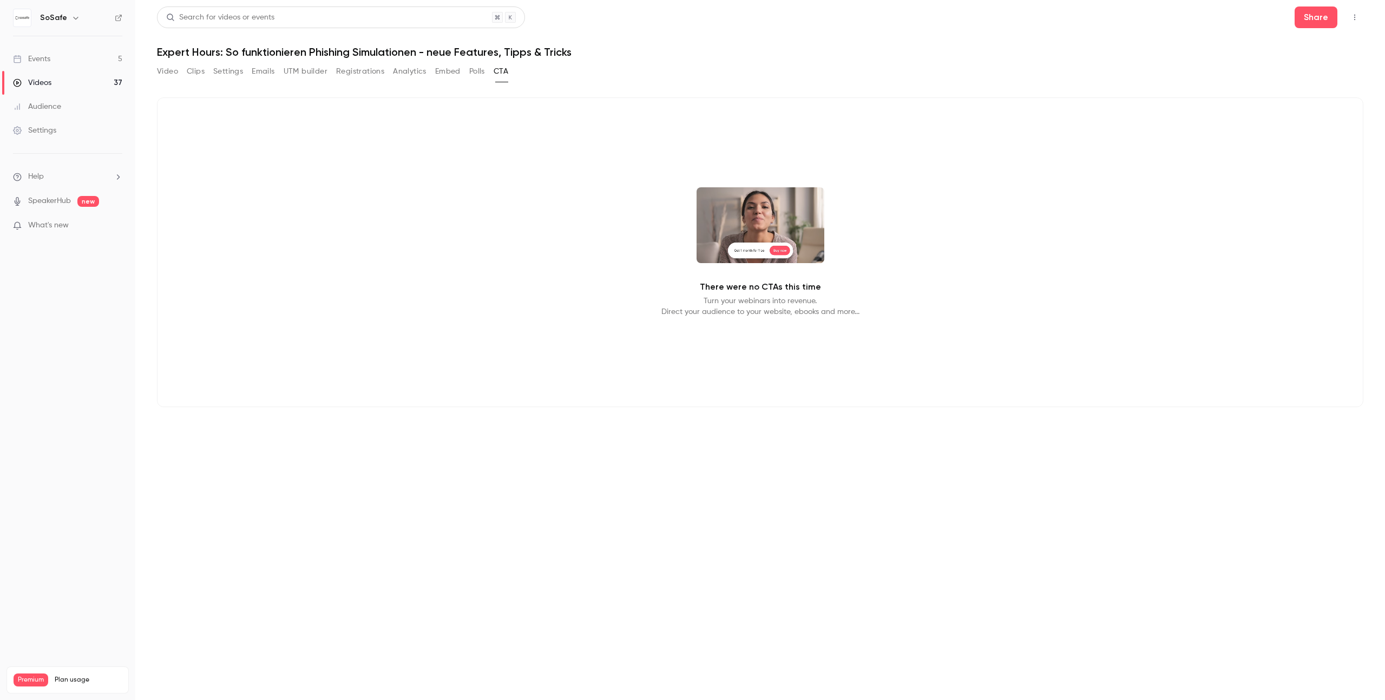
click at [494, 70] on div "Video Clips Settings Emails UTM builder Registrations Analytics Embed Polls CTA" at bounding box center [332, 71] width 351 height 17
click at [481, 72] on button "Polls" at bounding box center [477, 71] width 16 height 17
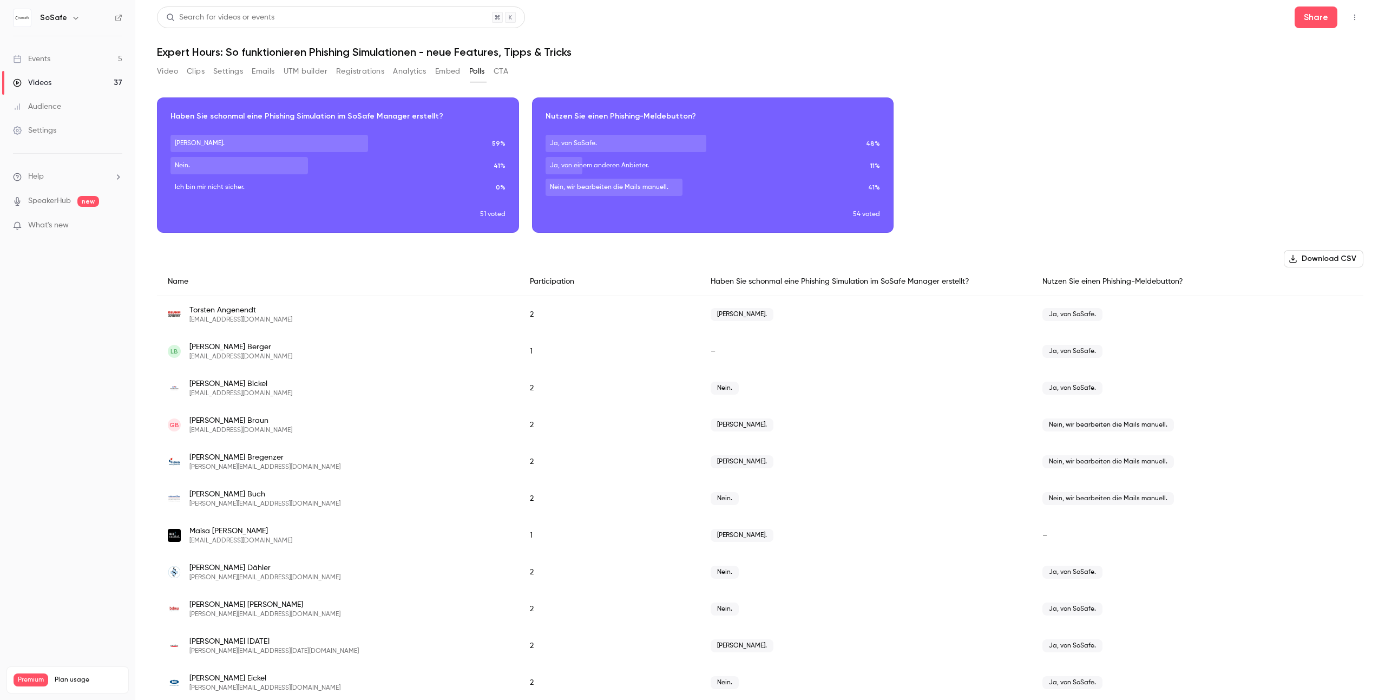
click at [42, 203] on link "SpeakerHub" at bounding box center [49, 200] width 43 height 11
click at [72, 107] on link "Audience" at bounding box center [67, 107] width 135 height 24
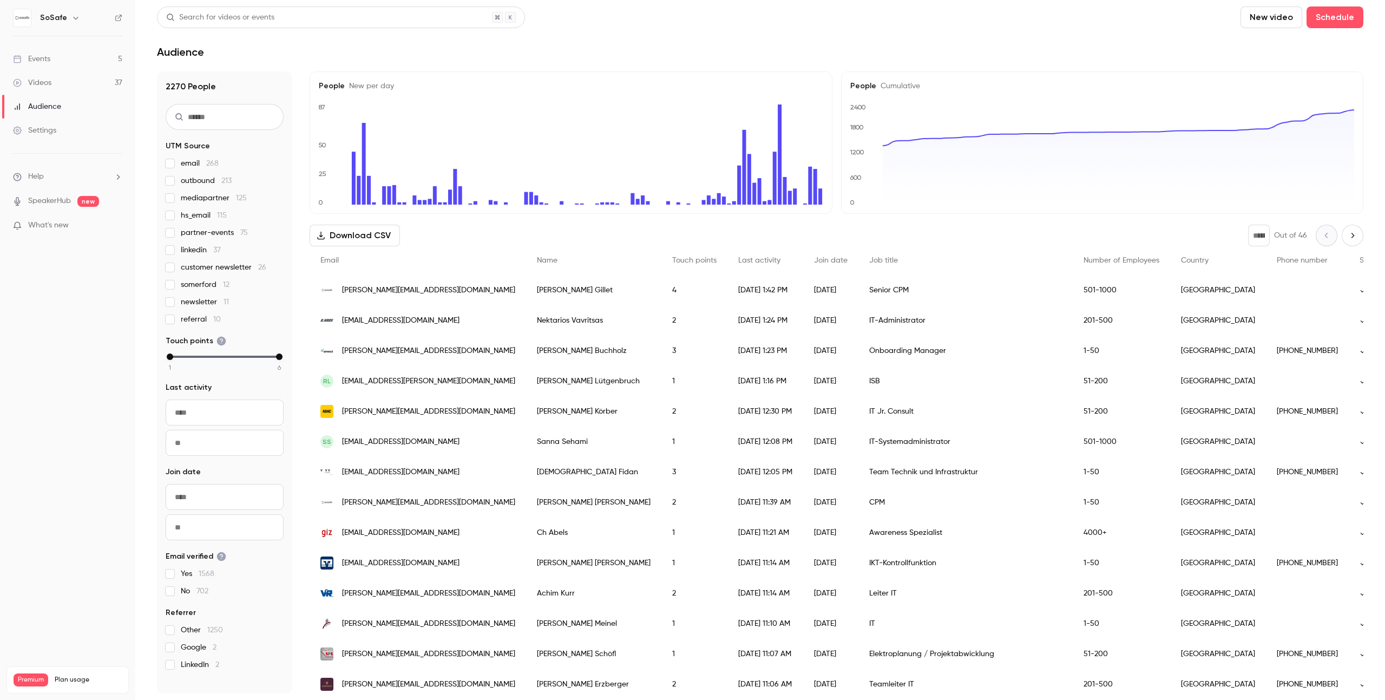
click at [96, 77] on link "Videos 37" at bounding box center [67, 83] width 135 height 24
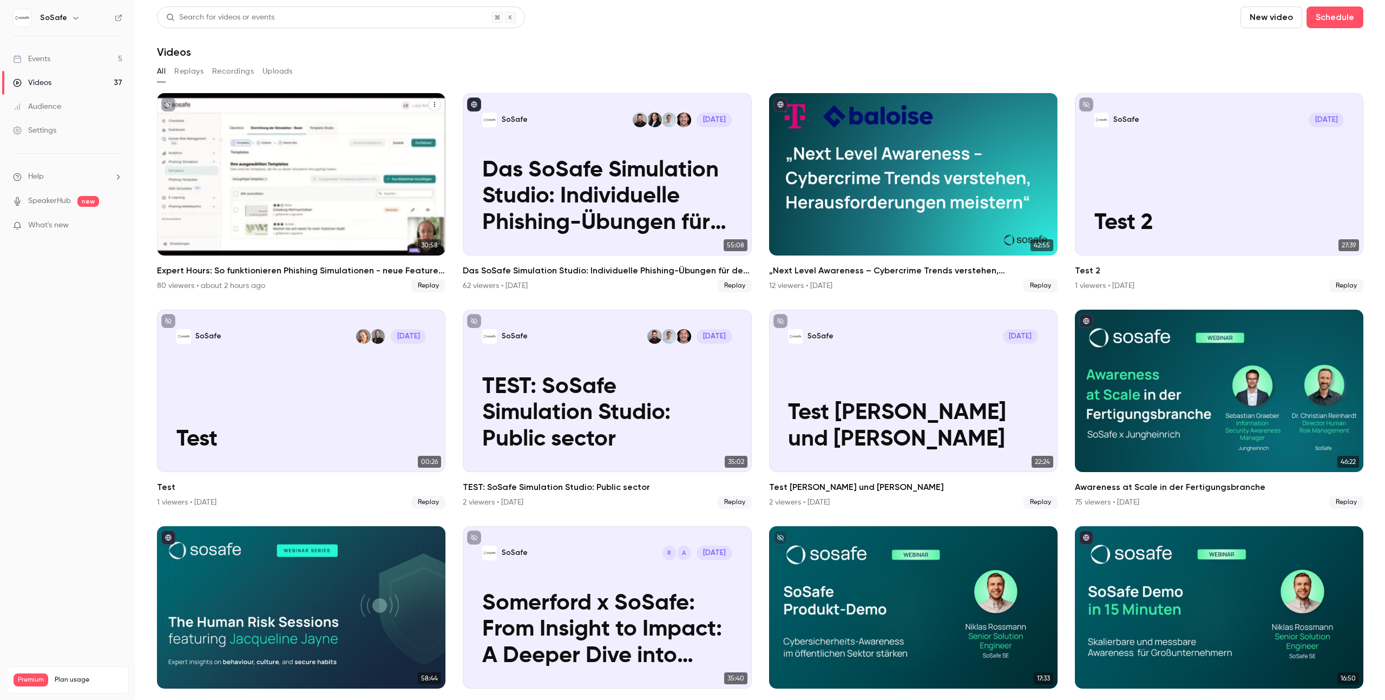
click at [320, 166] on p "Expert Hours: So funktionieren Phishing Simulationen - neue Features, Tipps & T…" at bounding box center [300, 196] width 249 height 78
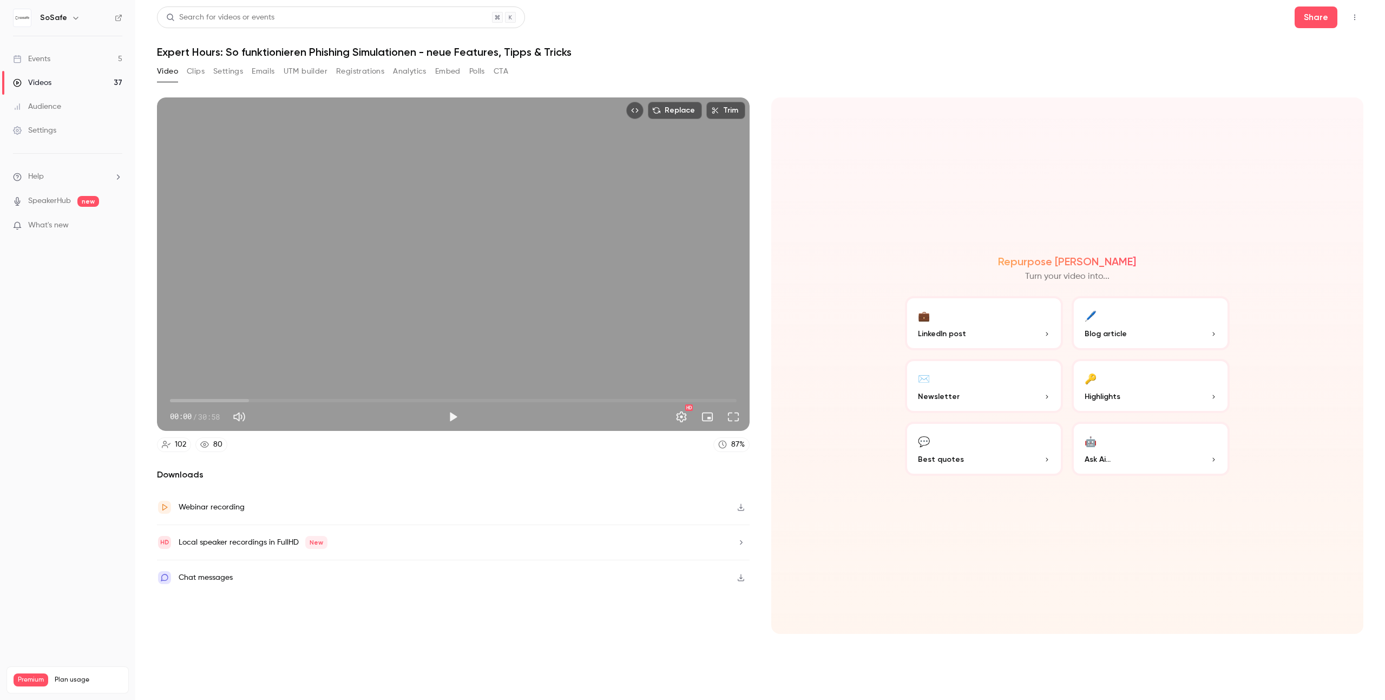
click at [446, 70] on button "Embed" at bounding box center [447, 71] width 25 height 17
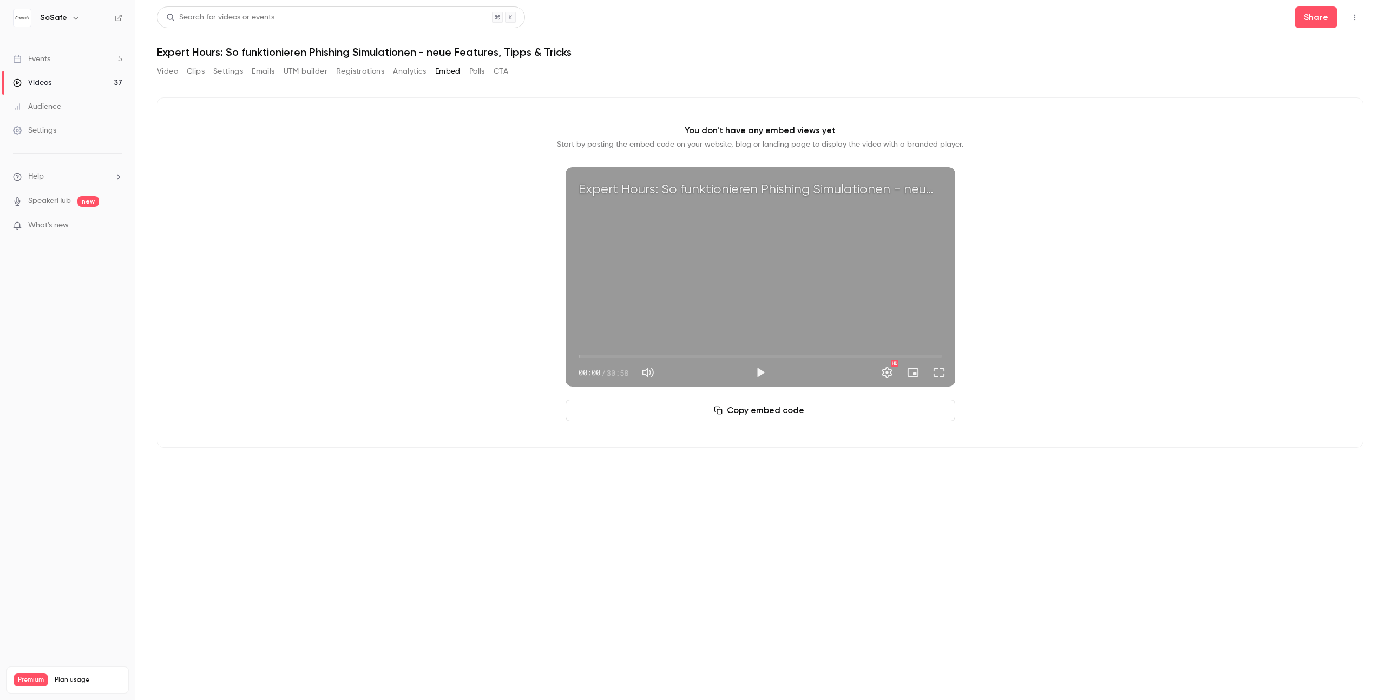
click at [481, 70] on button "Polls" at bounding box center [477, 71] width 16 height 17
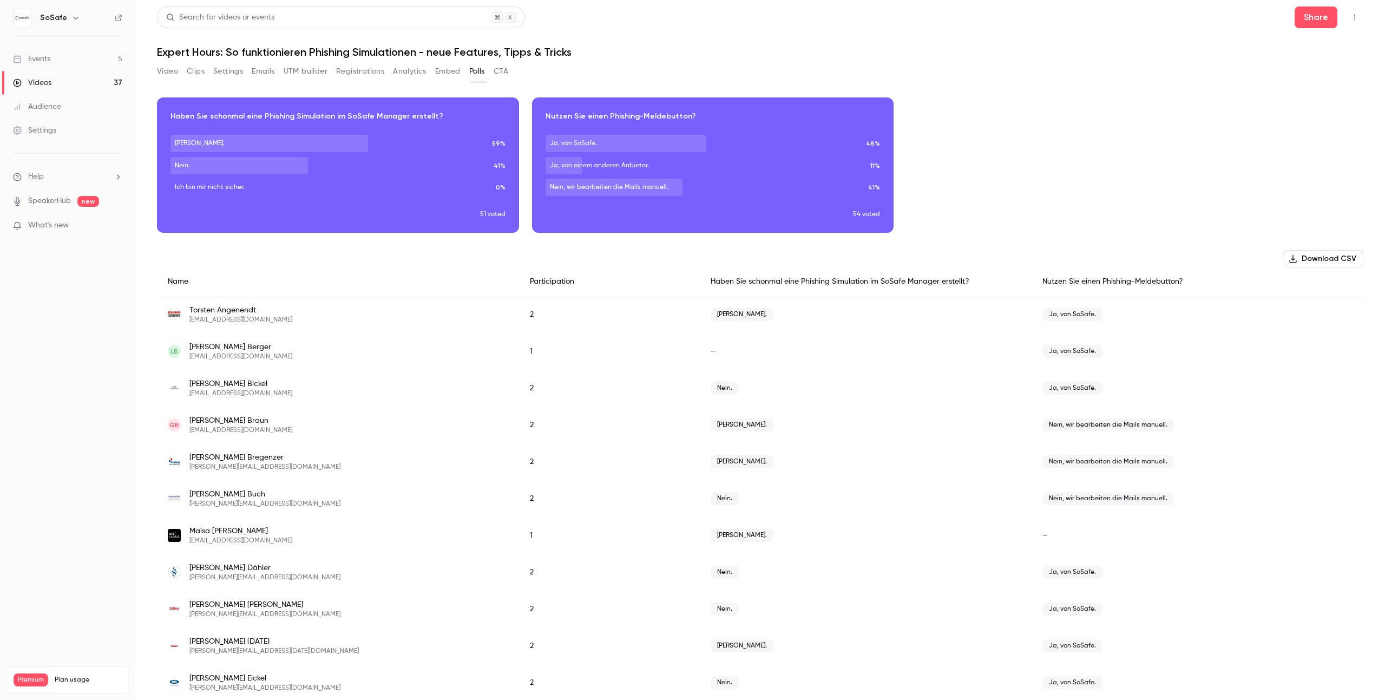
click at [499, 70] on button "CTA" at bounding box center [501, 71] width 15 height 17
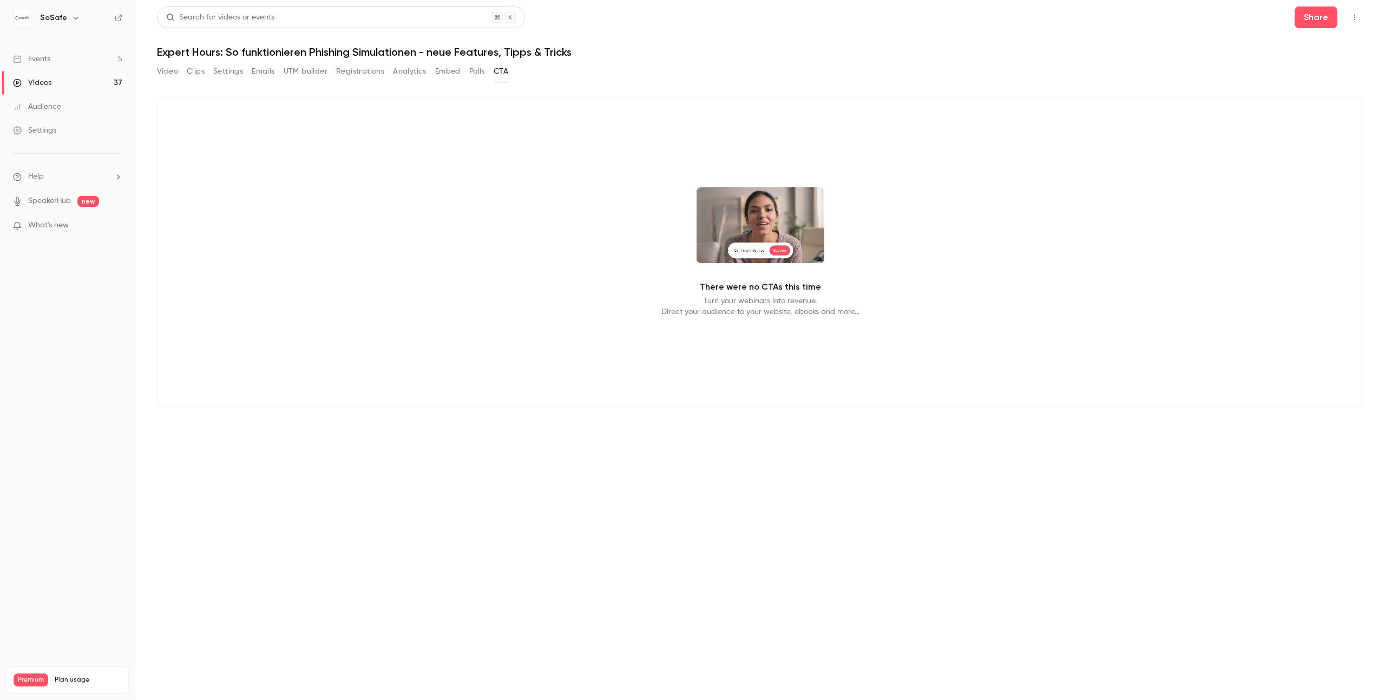
click at [105, 128] on link "Settings" at bounding box center [67, 131] width 135 height 24
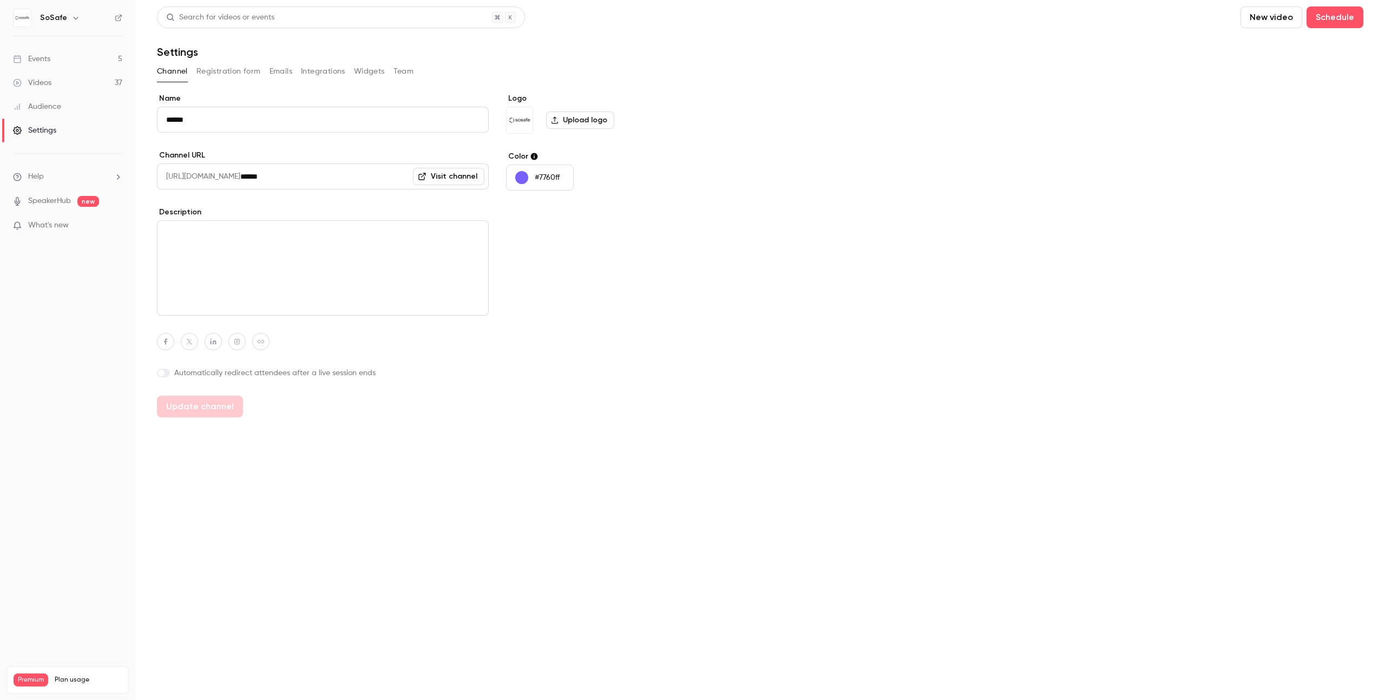
click at [359, 77] on button "Widgets" at bounding box center [369, 71] width 31 height 17
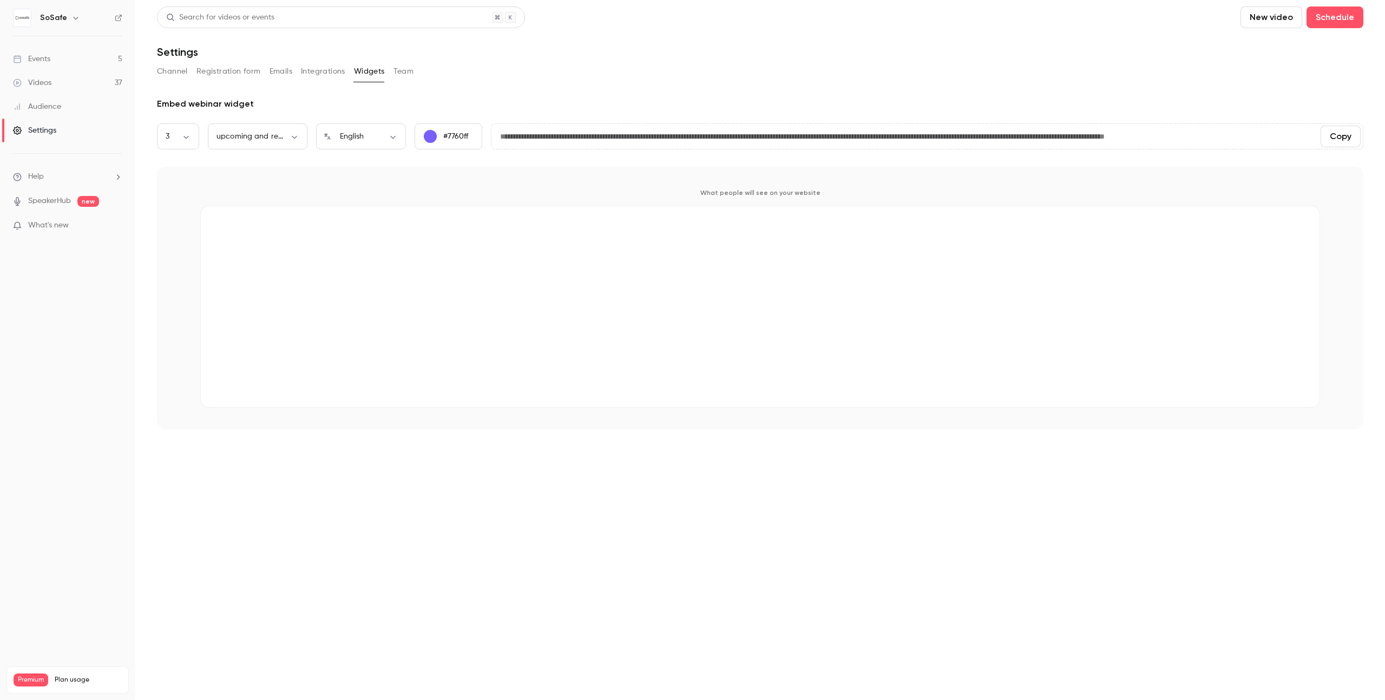
click at [319, 77] on button "Integrations" at bounding box center [323, 71] width 44 height 17
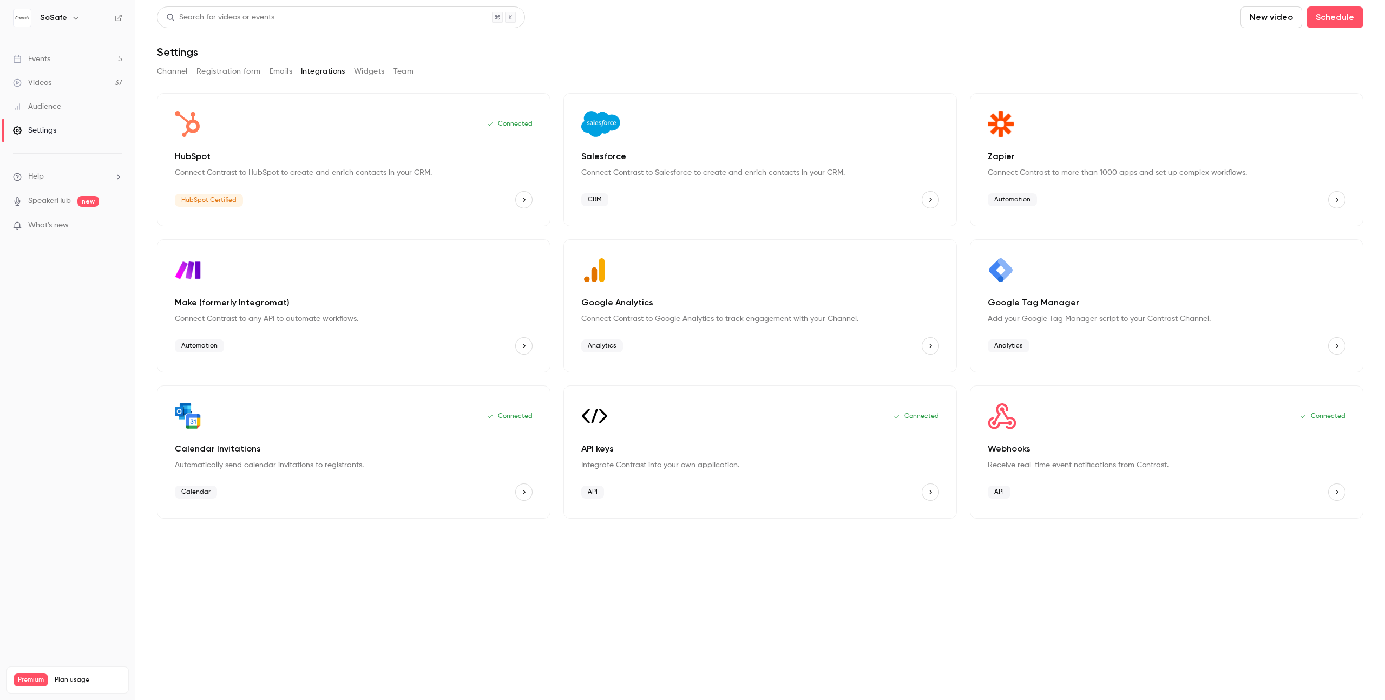
click at [417, 74] on div "Channel Registration form Emails Integrations Widgets Team" at bounding box center [760, 71] width 1206 height 17
click at [411, 75] on button "Team" at bounding box center [403, 71] width 21 height 17
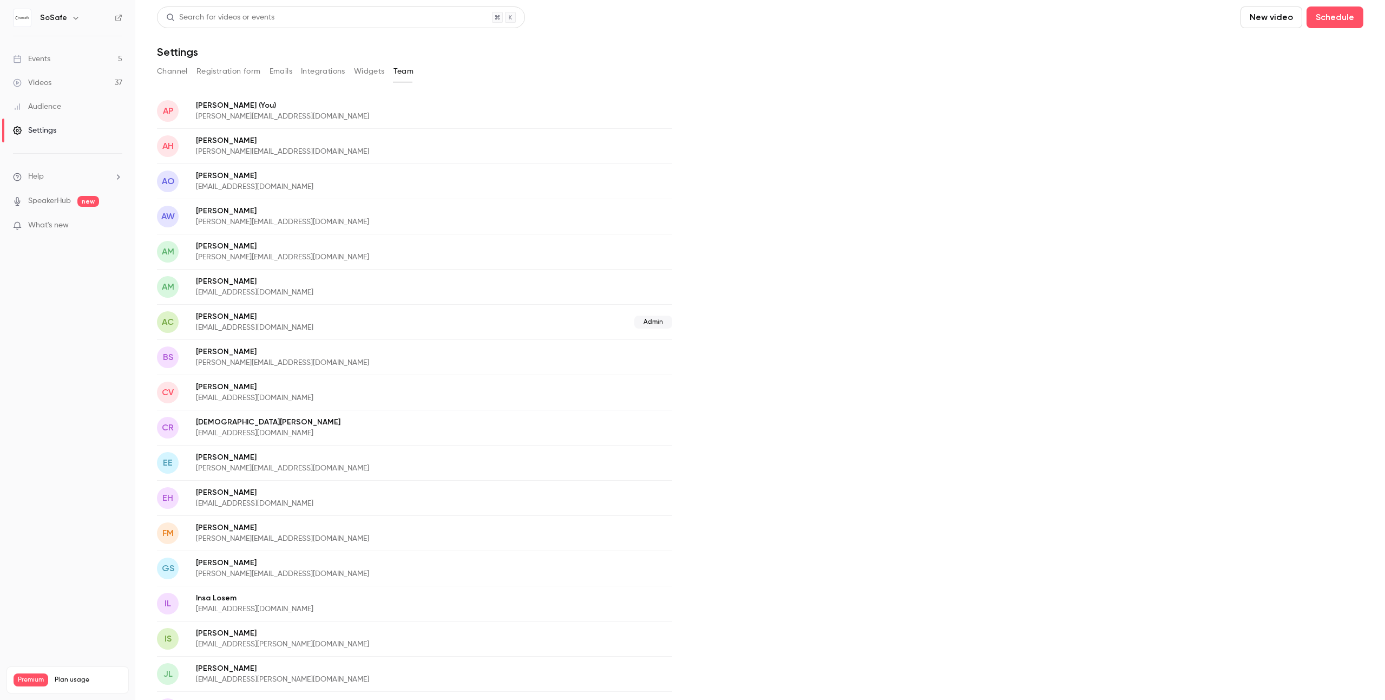
click at [95, 56] on link "Events 5" at bounding box center [67, 59] width 135 height 24
